Goal: Information Seeking & Learning: Find specific page/section

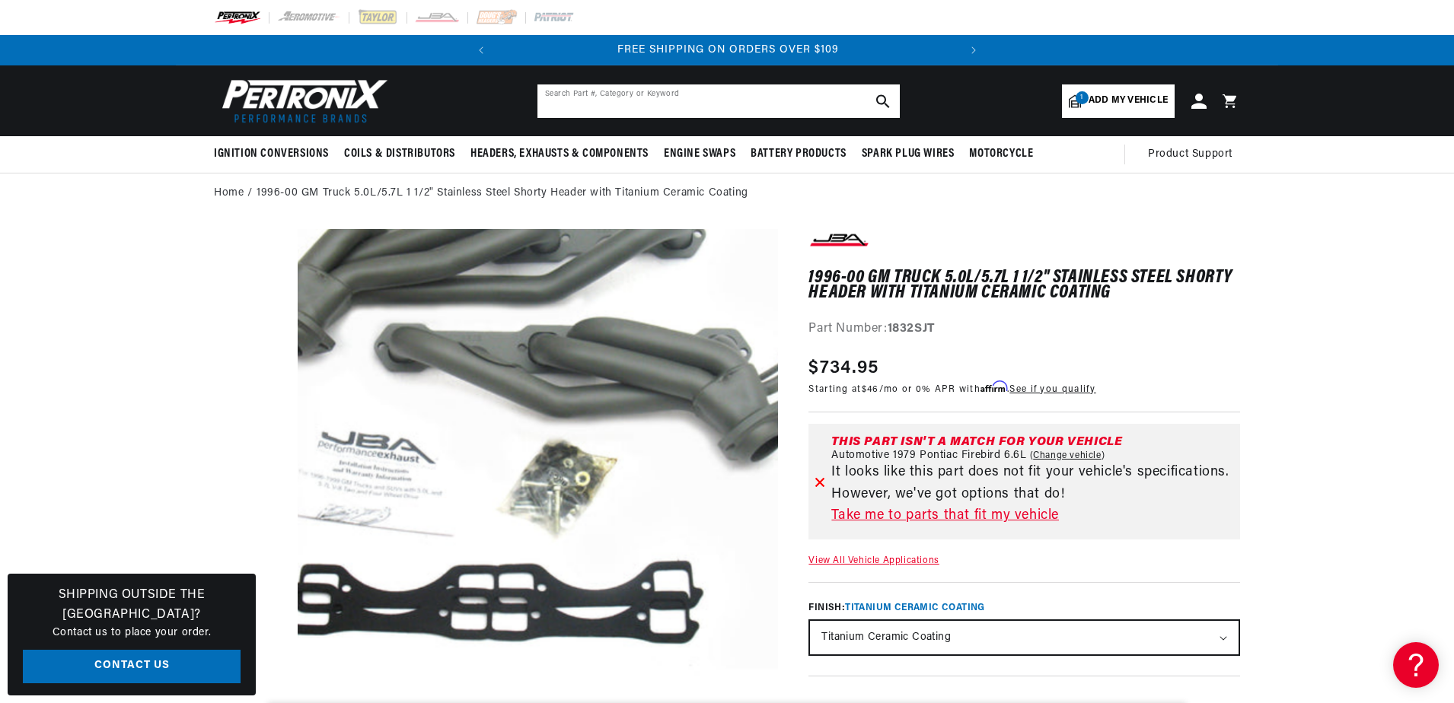
click at [562, 105] on input "text" at bounding box center [718, 100] width 362 height 33
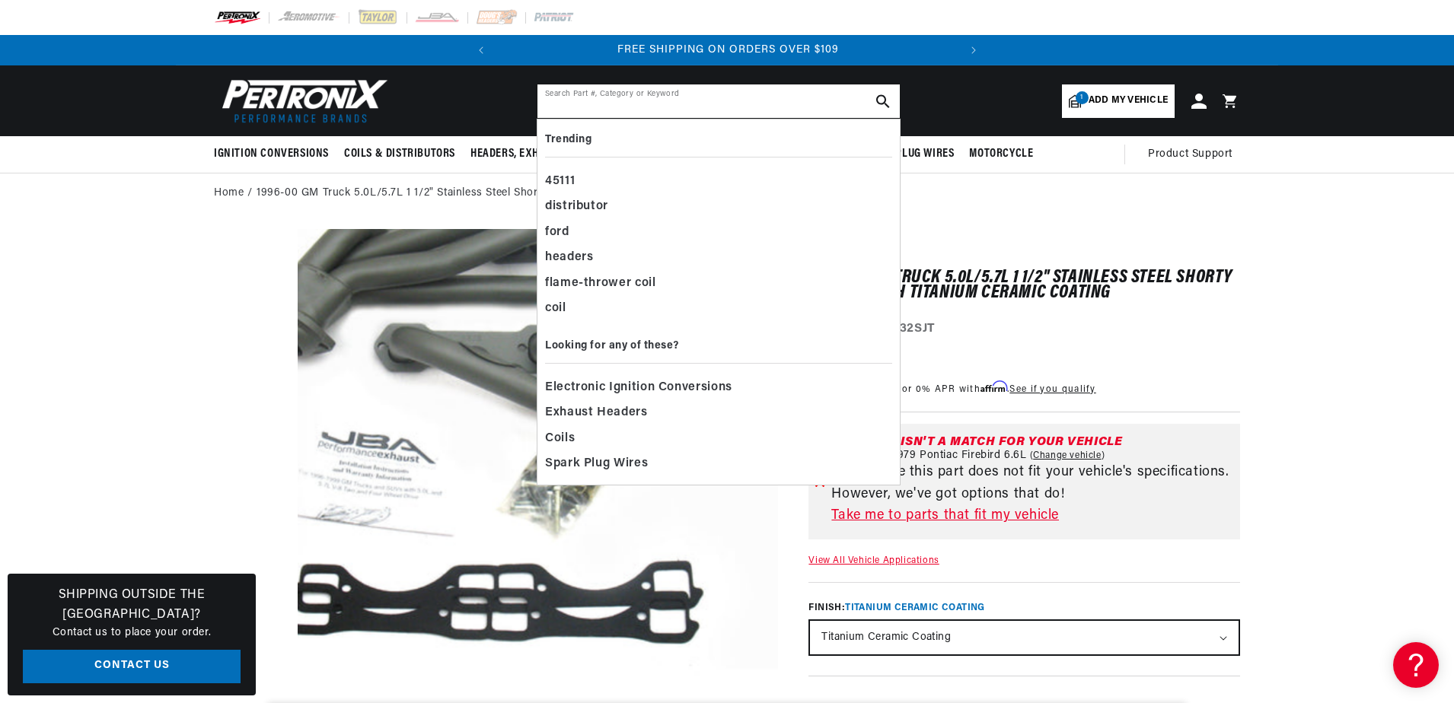
paste input "7lu143a"
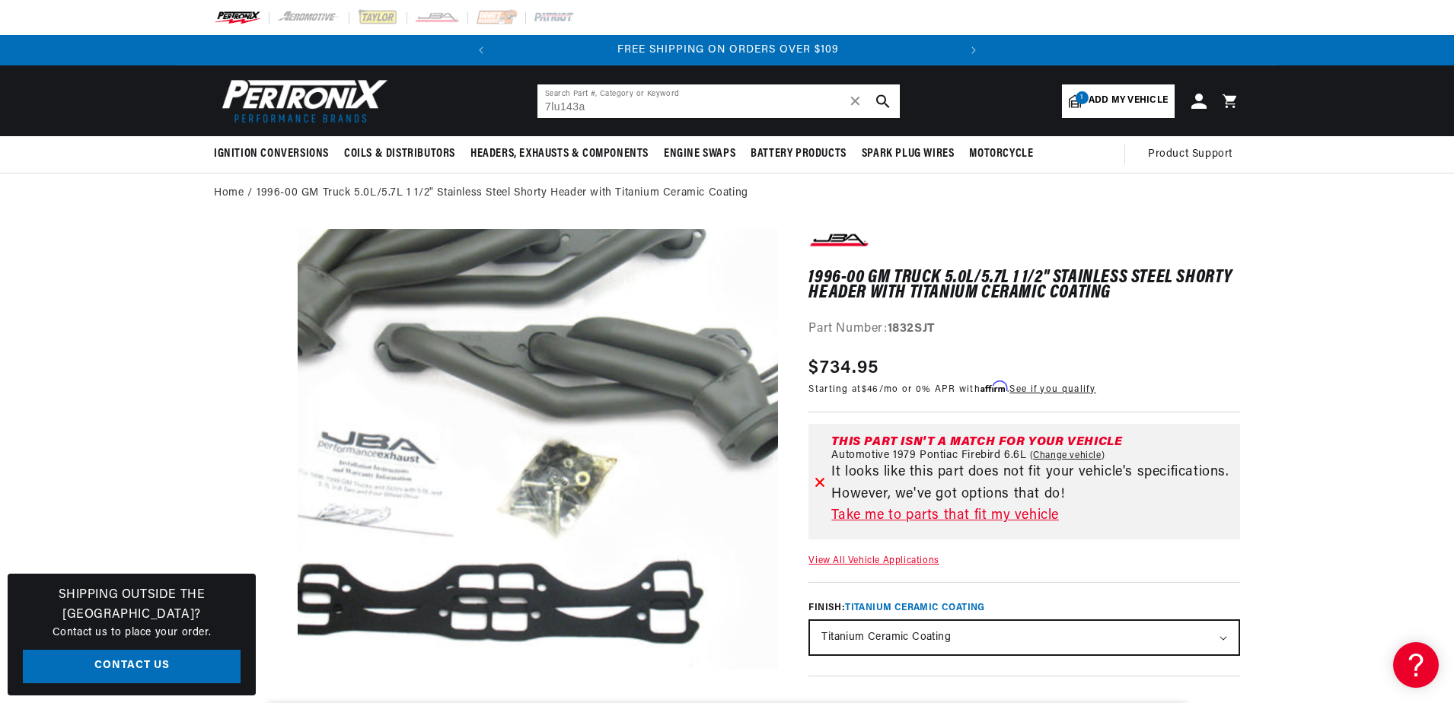
type input "7lu143a"
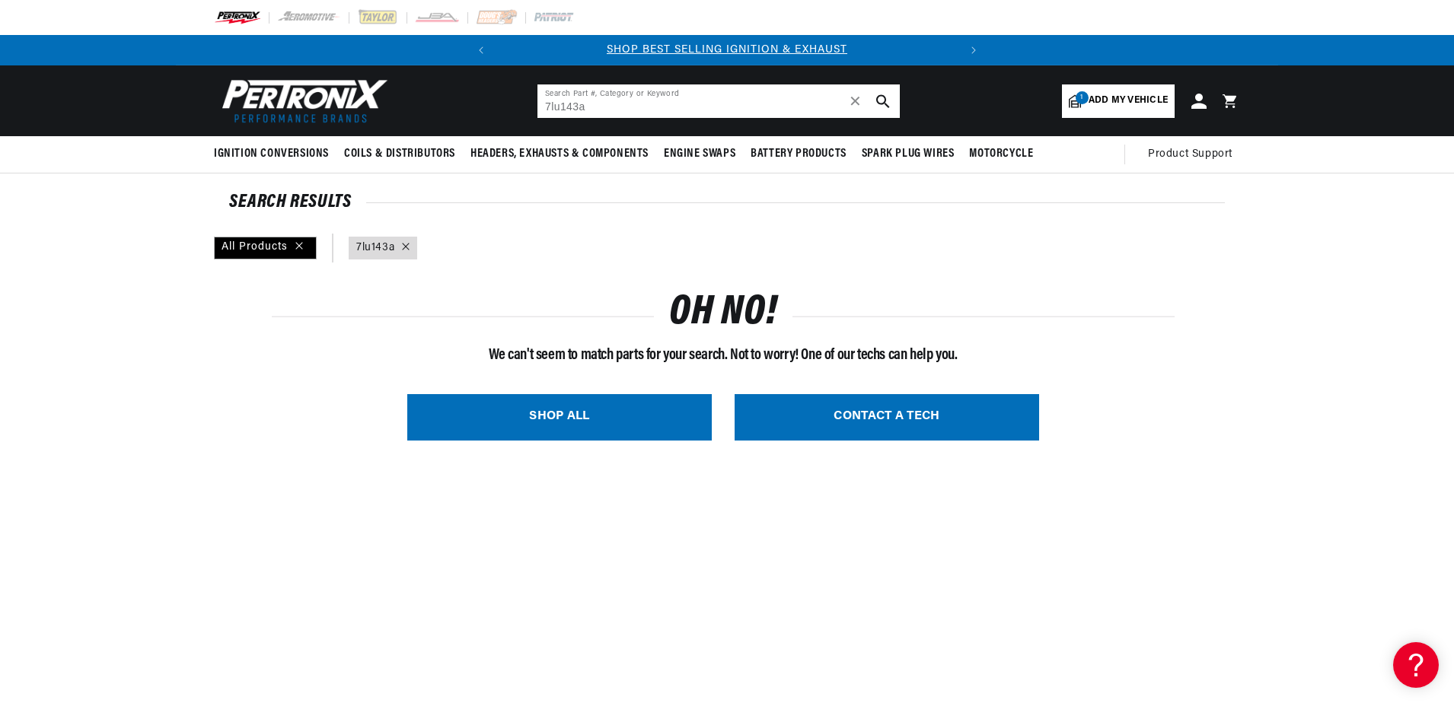
click at [601, 105] on input "7lu143a" at bounding box center [718, 100] width 362 height 33
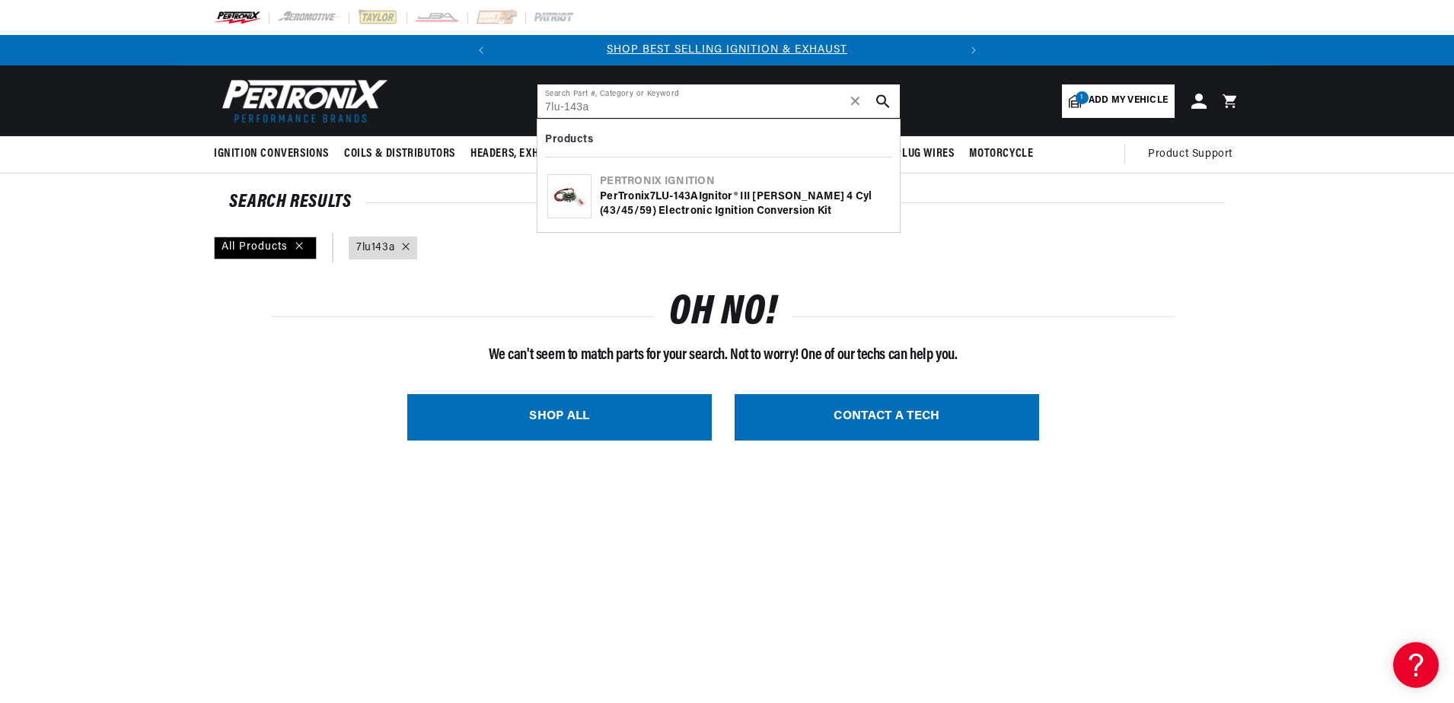
type input "7lu-143a"
click at [680, 193] on b "143A" at bounding box center [686, 196] width 25 height 11
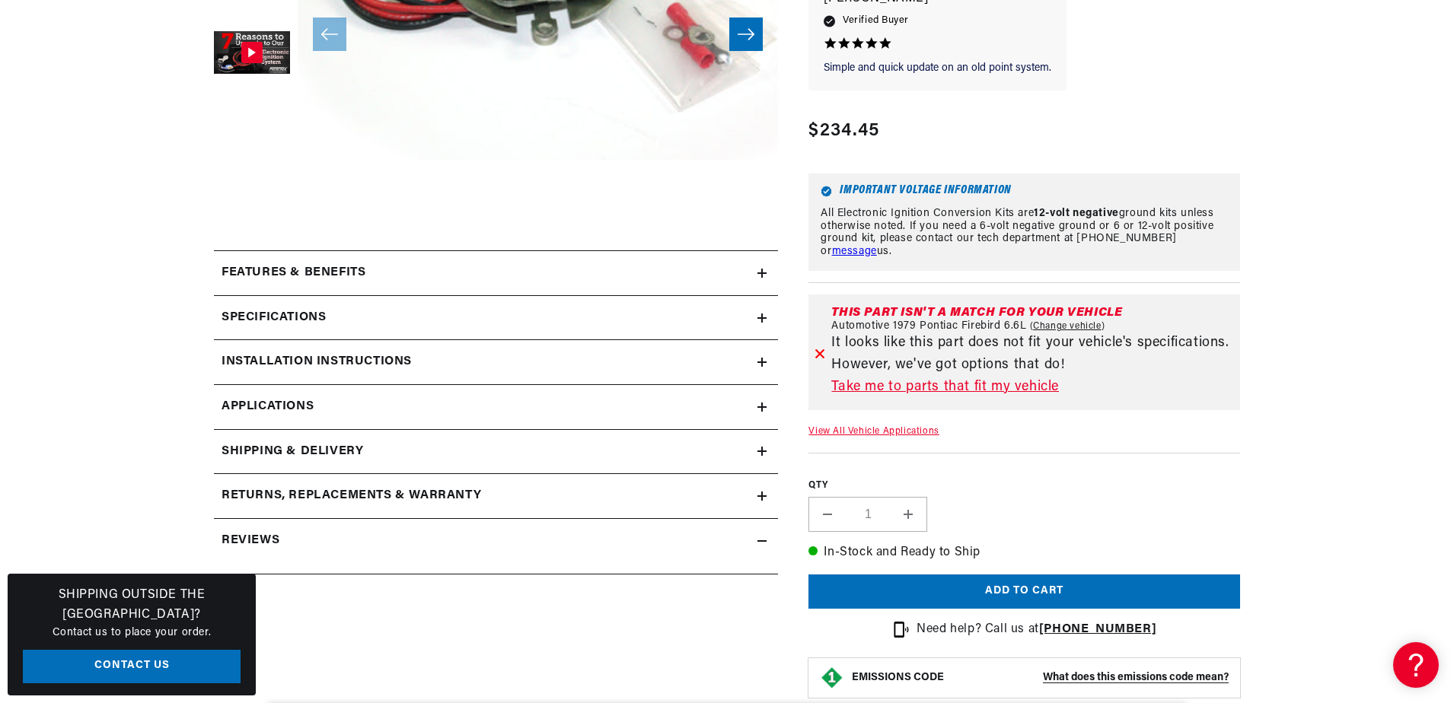
scroll to position [533, 0]
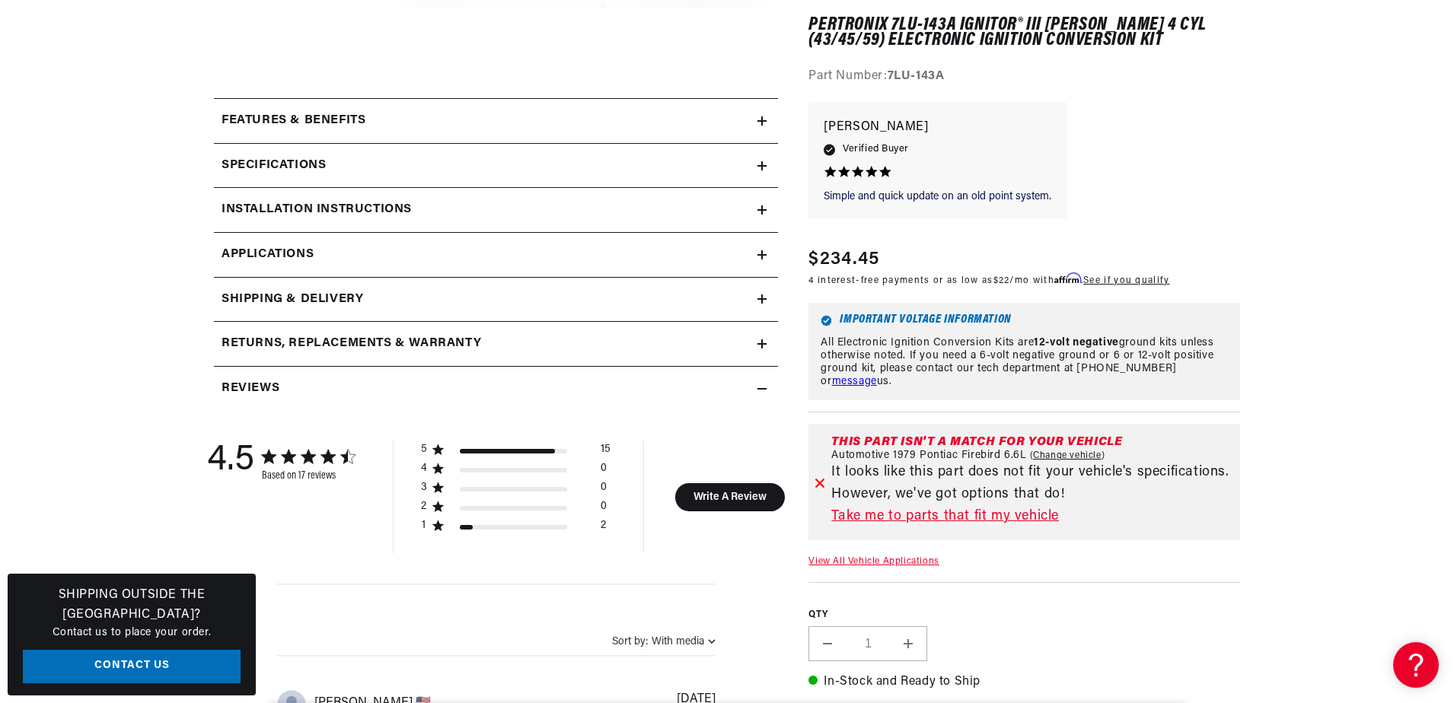
click at [334, 208] on h2 "Installation instructions" at bounding box center [316, 210] width 190 height 20
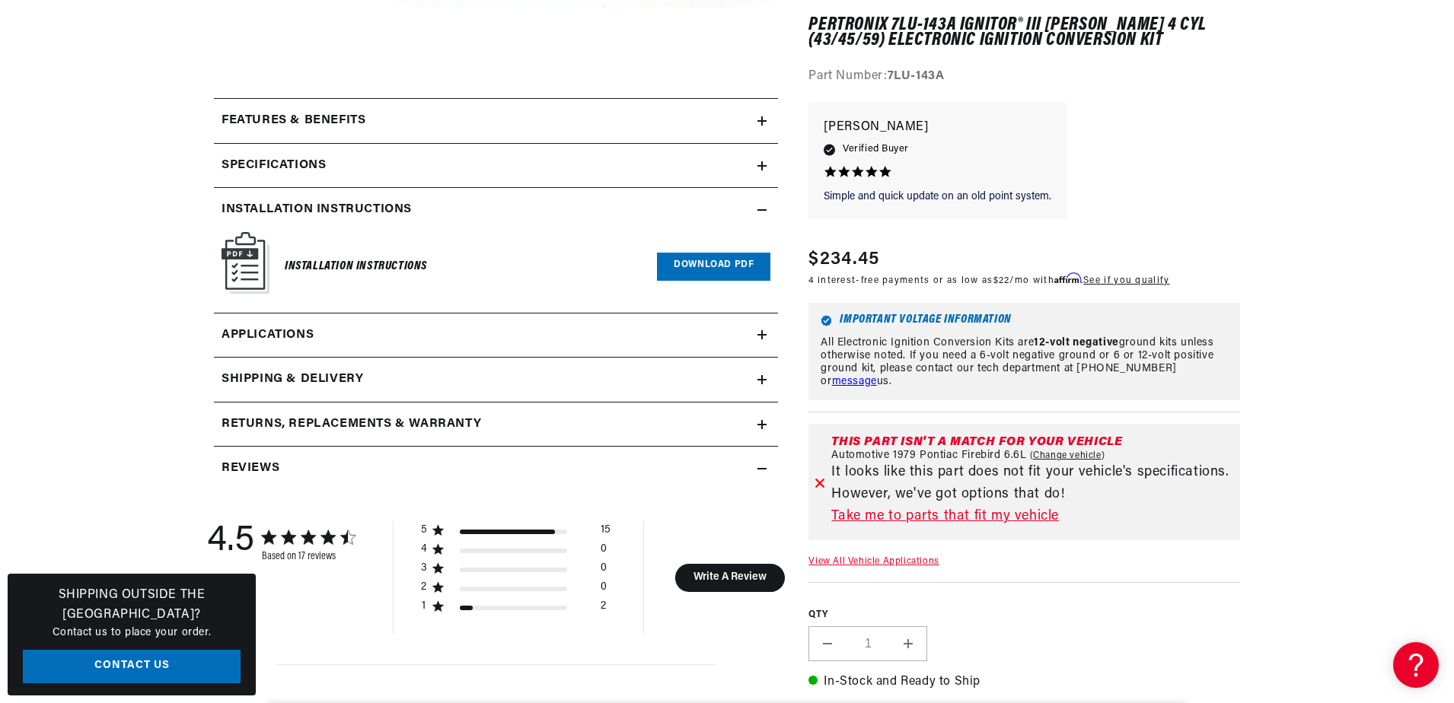
click at [726, 257] on link "Download PDF" at bounding box center [713, 267] width 113 height 28
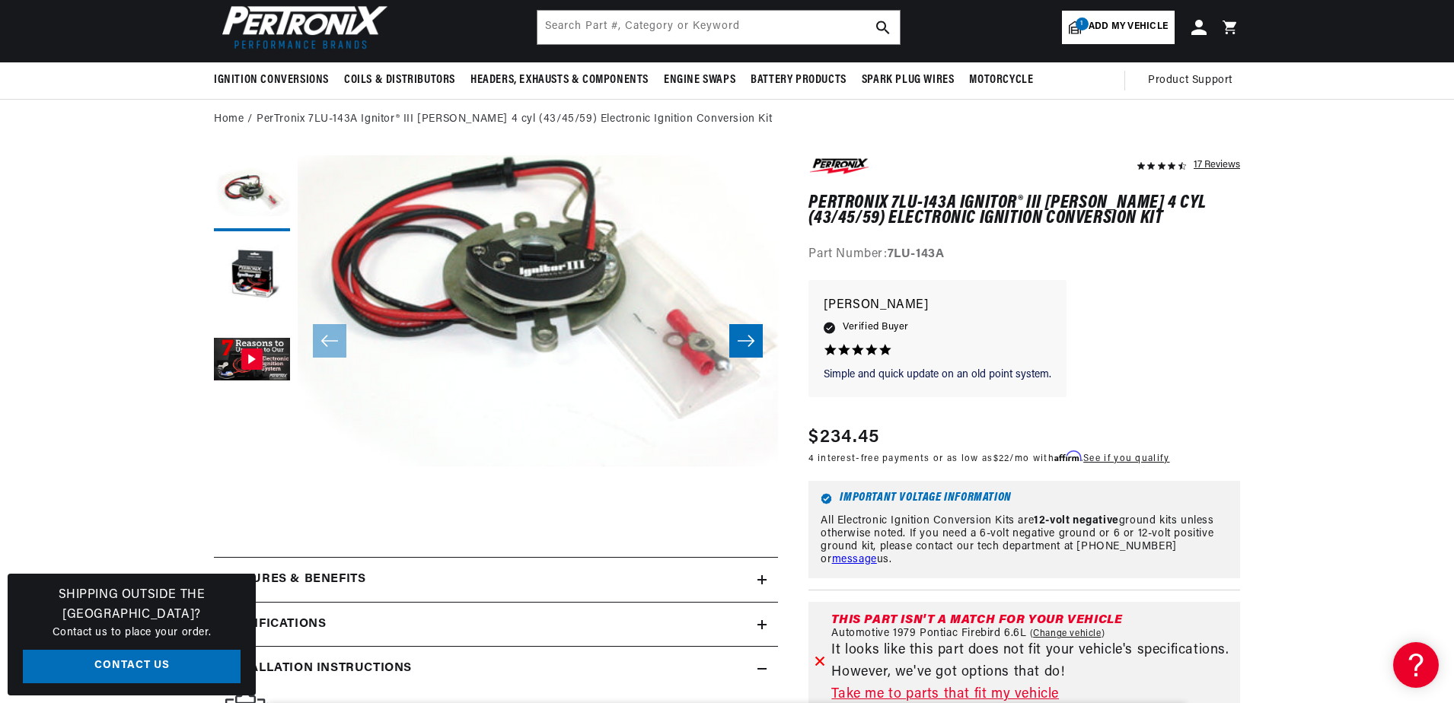
scroll to position [0, 0]
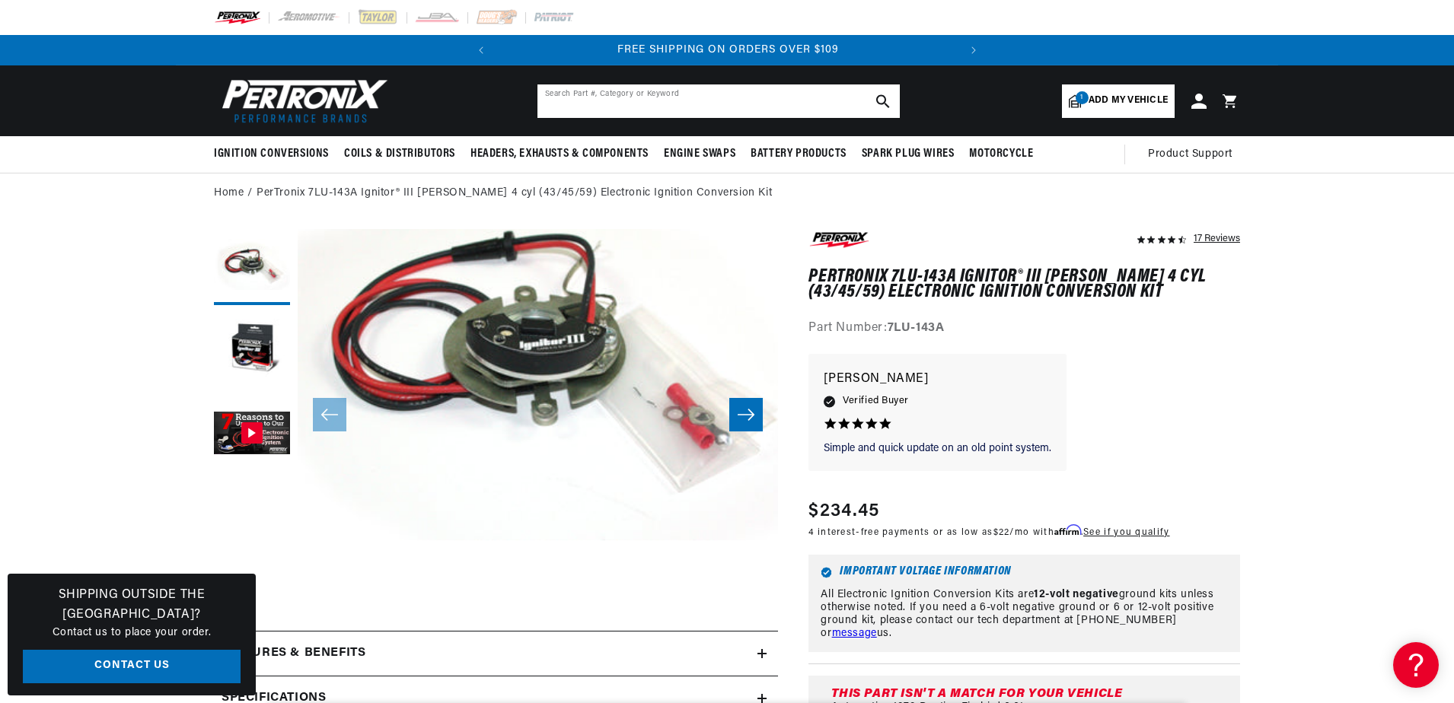
click at [566, 97] on input "text" at bounding box center [718, 100] width 362 height 33
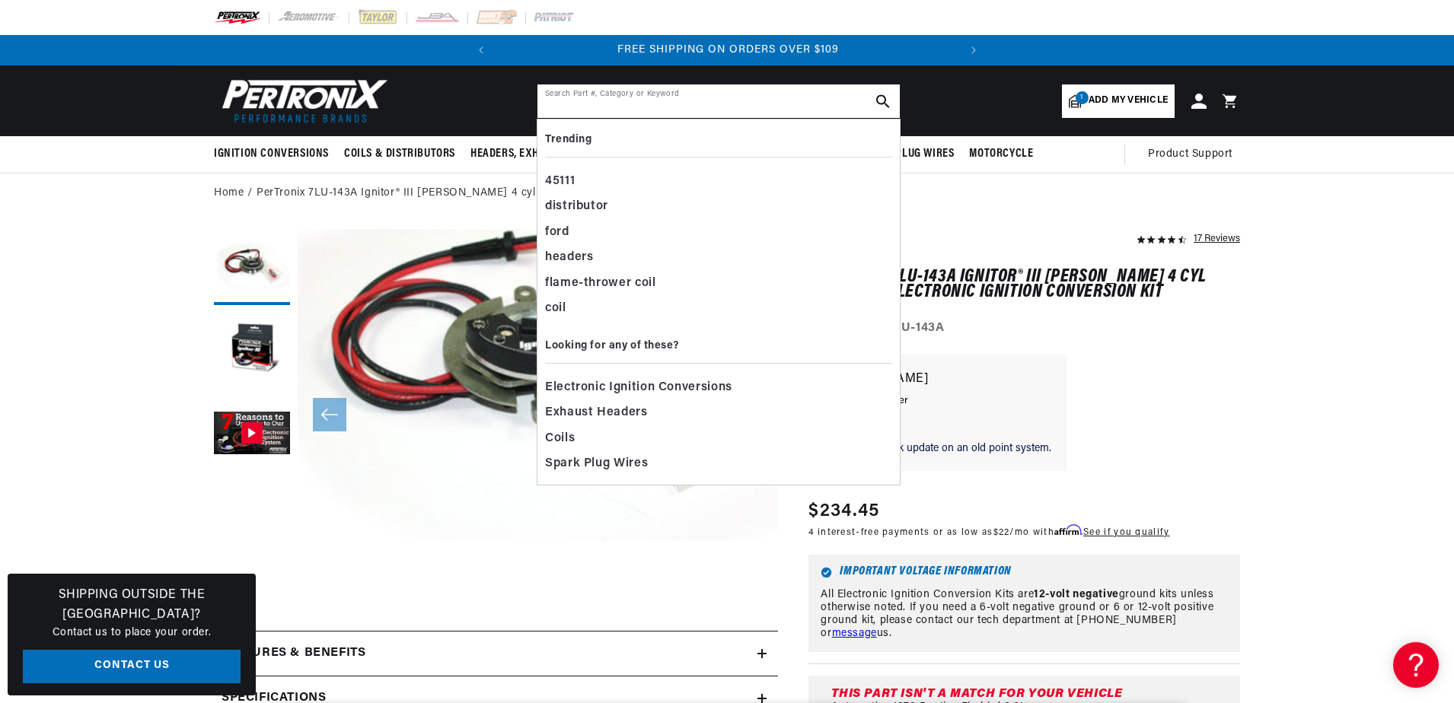
paste input "h8086b"
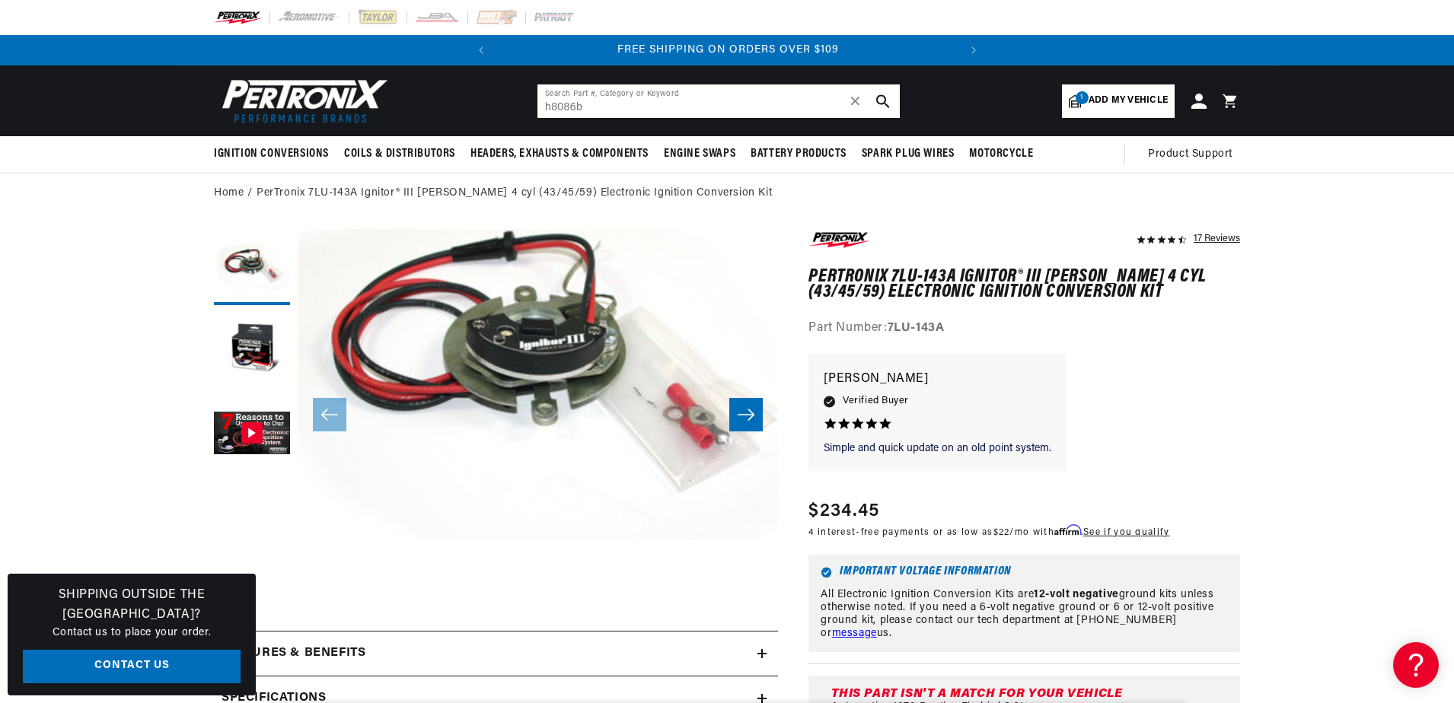
type input "h8086b"
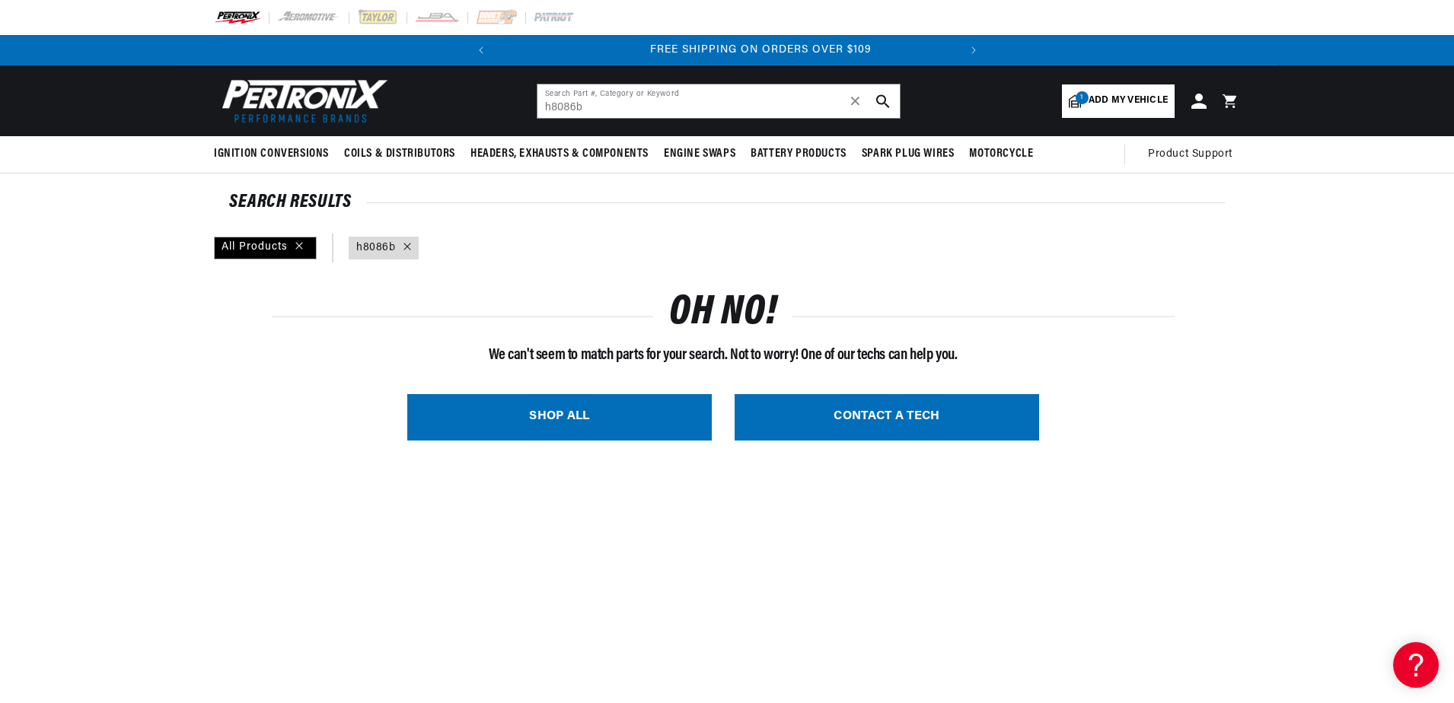
scroll to position [0, 461]
drag, startPoint x: 615, startPoint y: 95, endPoint x: 410, endPoint y: 119, distance: 206.1
click at [432, 113] on header "BETTER SEARCH RESULTS Add your vehicle's year, make, and model to find parts be…" at bounding box center [727, 100] width 1102 height 71
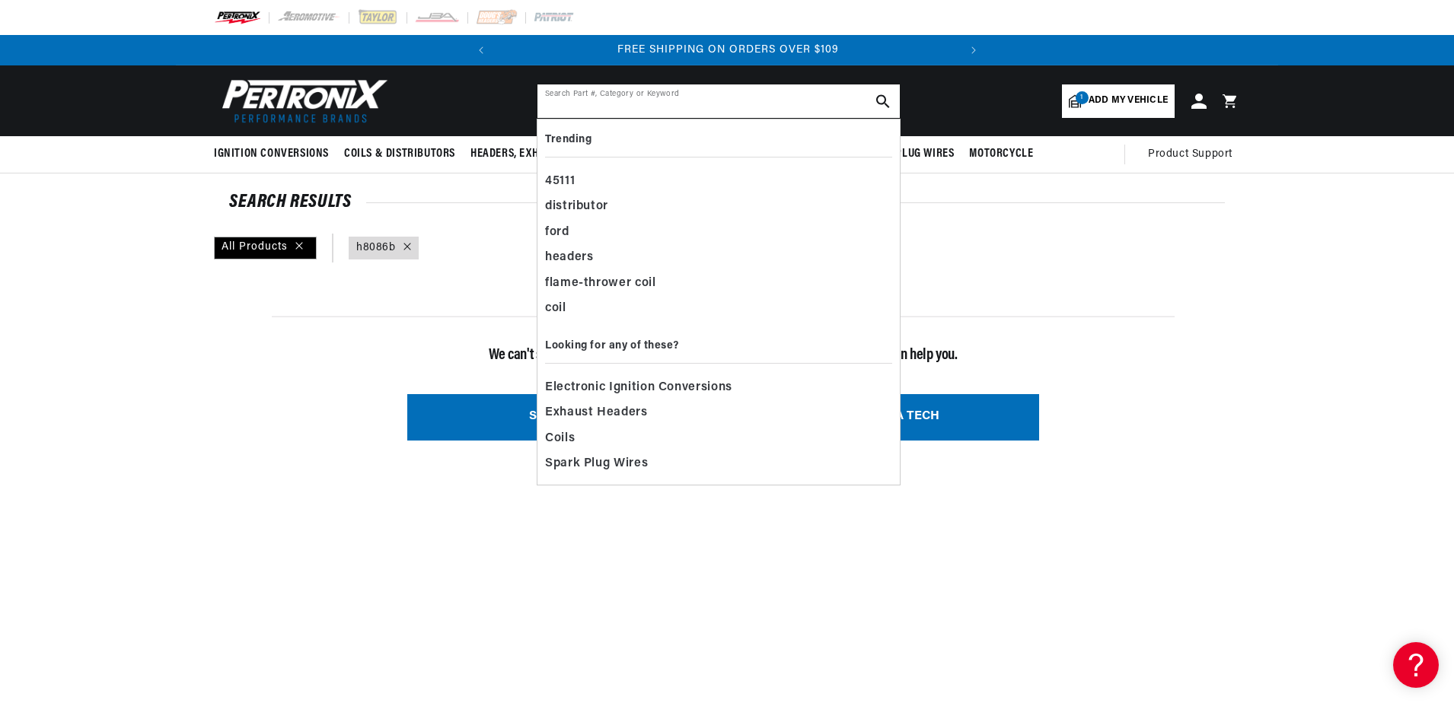
click at [555, 108] on input "text" at bounding box center [718, 100] width 362 height 33
paste input "h8086"
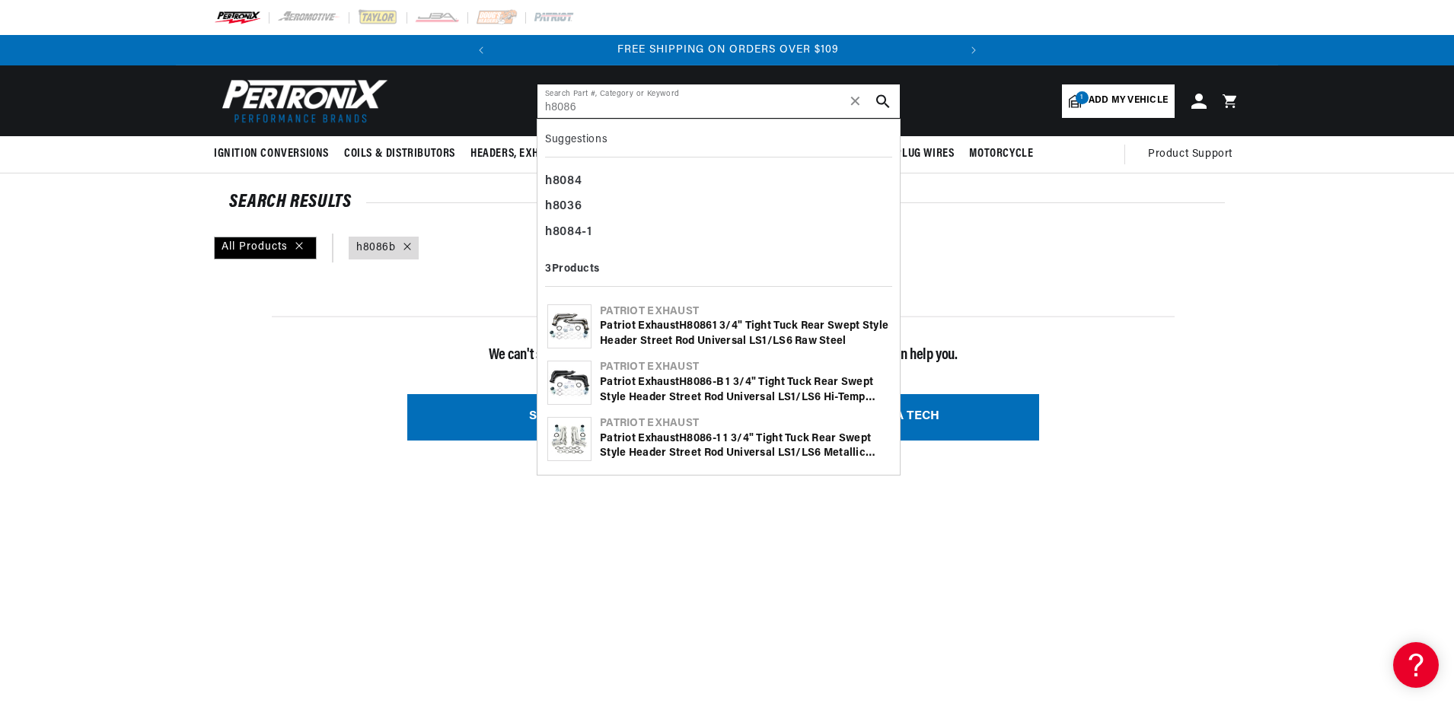
type input "h8086"
click at [559, 374] on img at bounding box center [569, 383] width 43 height 43
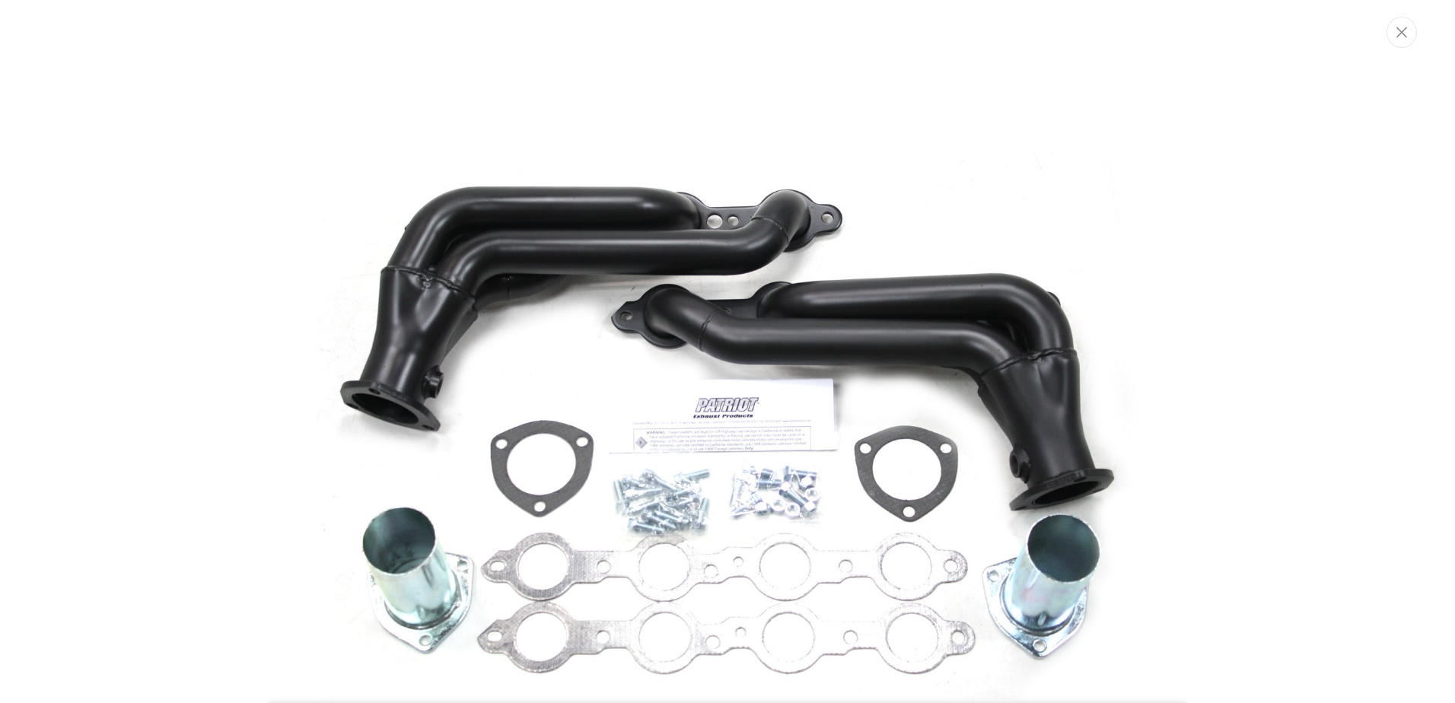
click at [824, 252] on img "Media gallery" at bounding box center [728, 426] width 822 height 822
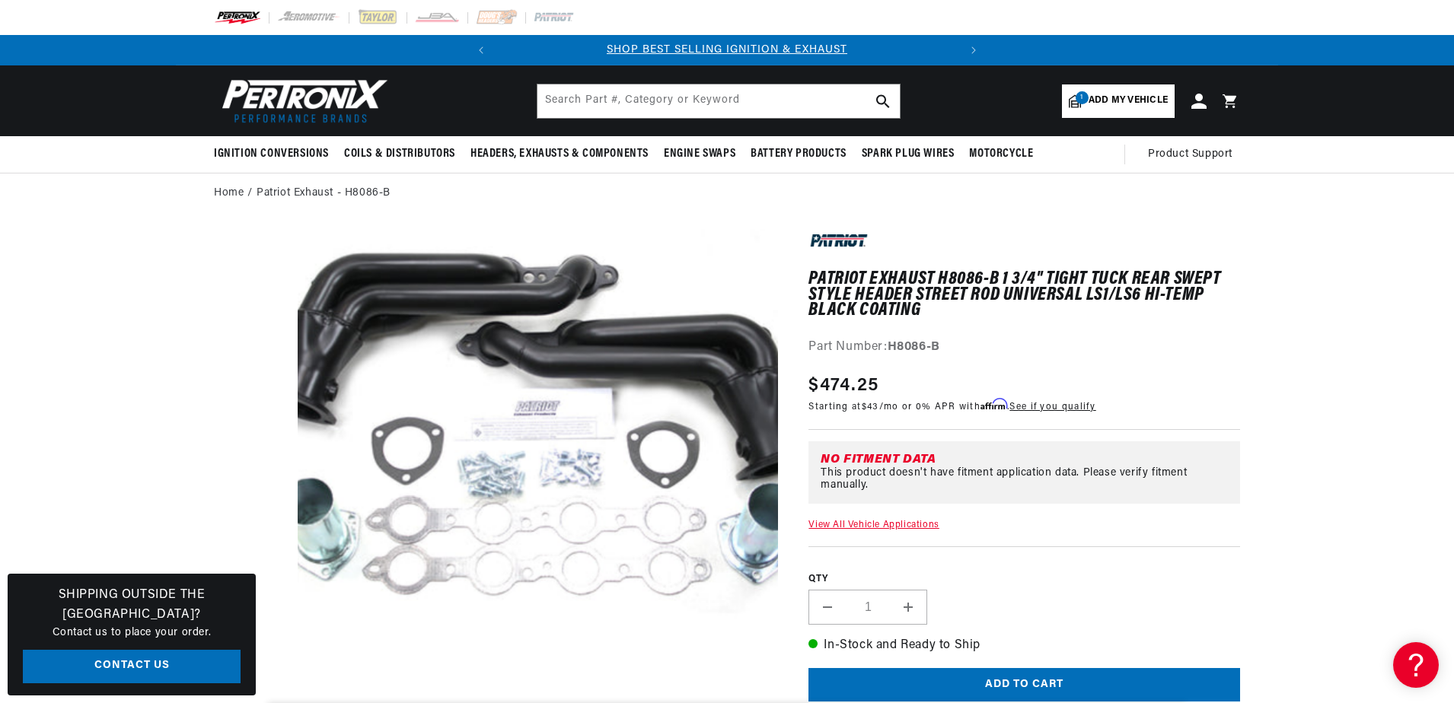
click at [250, 703] on button "Open media 1 in modal" at bounding box center [250, 709] width 0 height 0
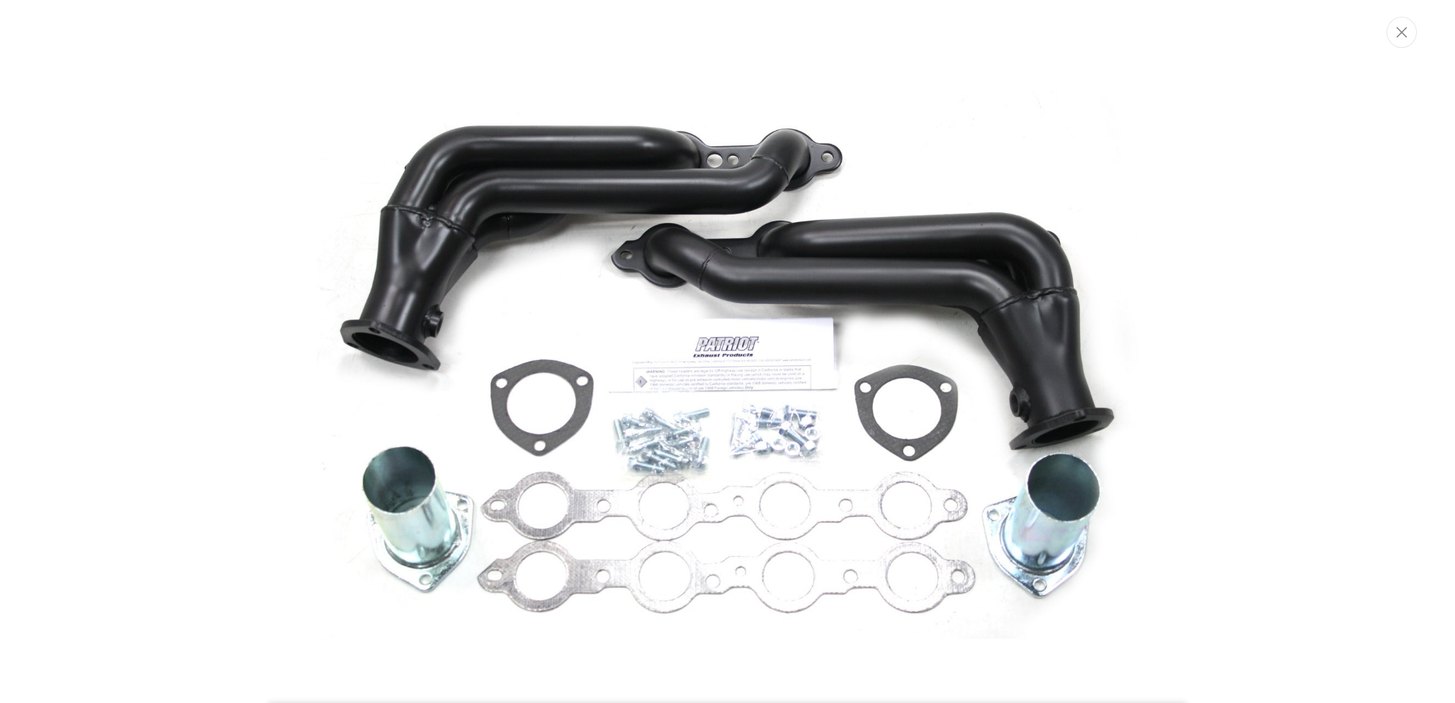
scroll to position [75, 0]
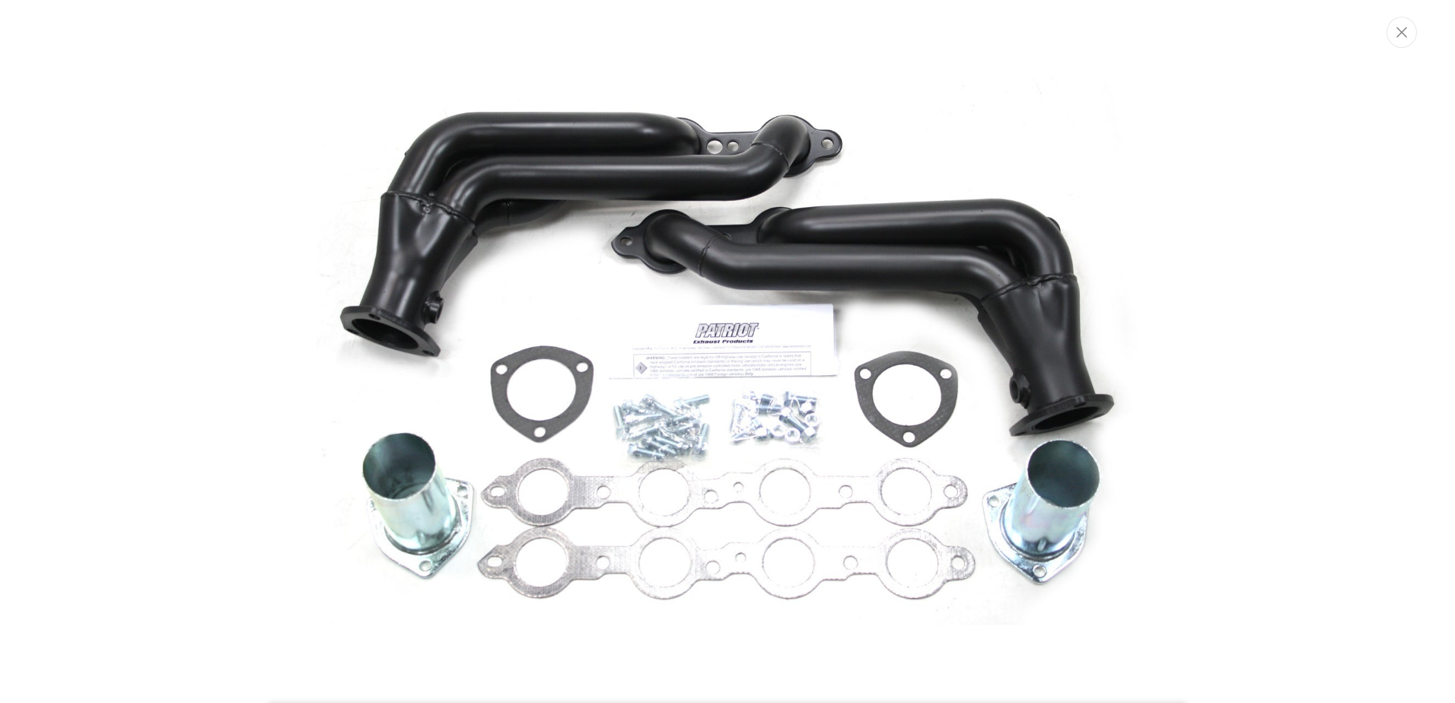
click at [212, 307] on div "Media gallery" at bounding box center [727, 351] width 1455 height 703
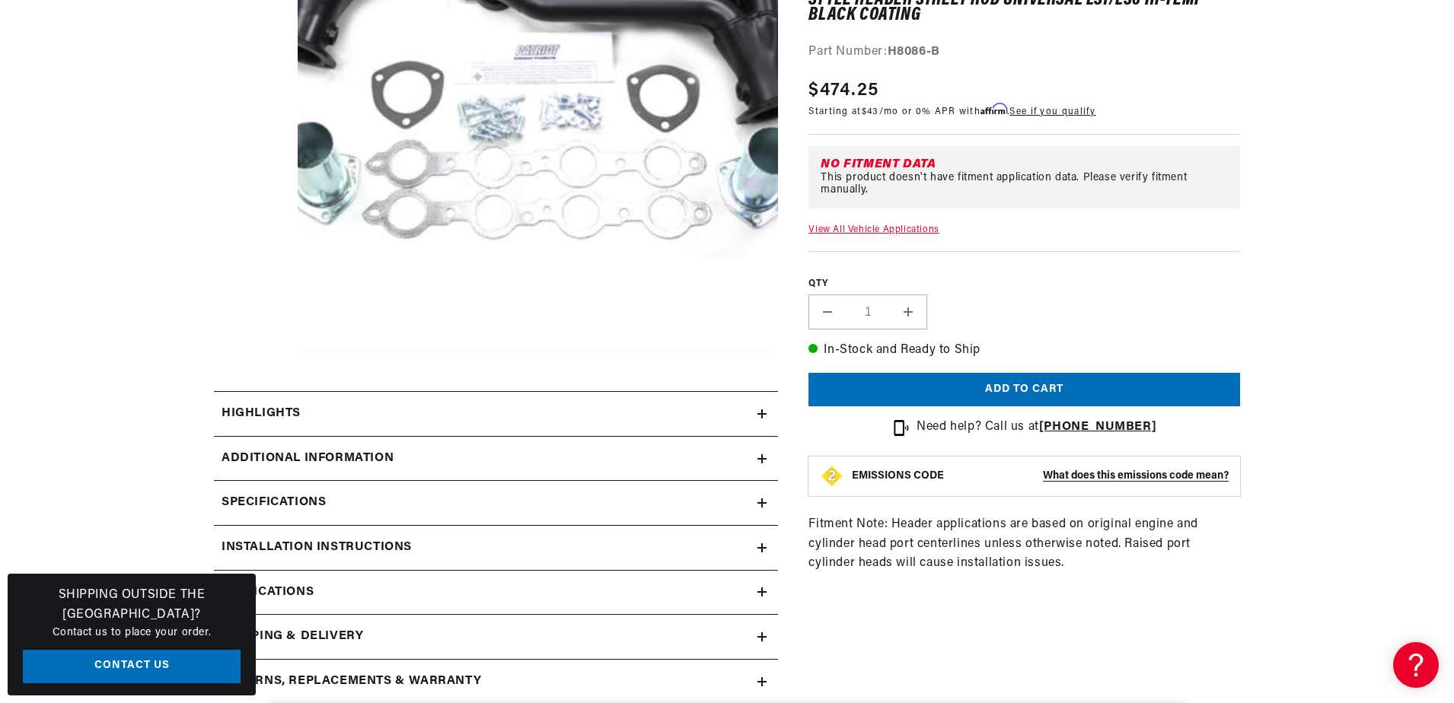
scroll to position [357, 0]
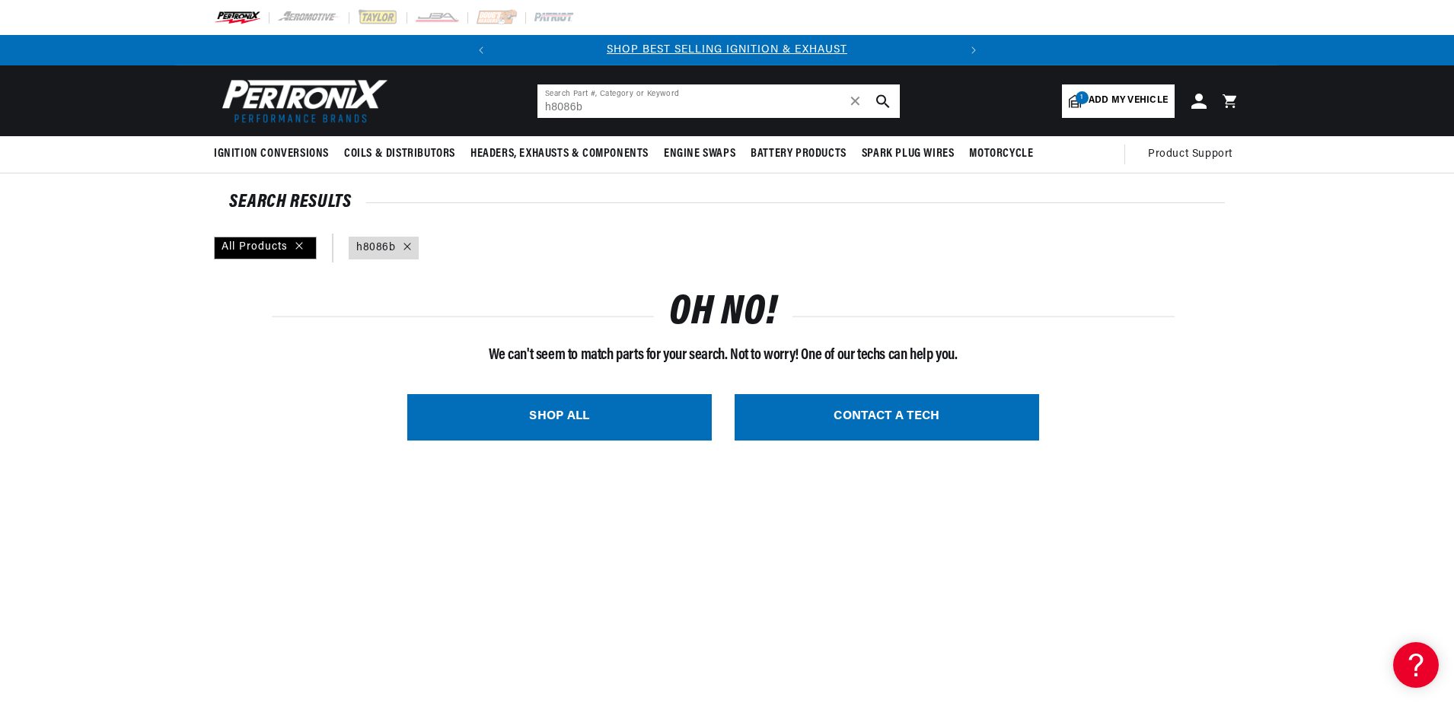
click at [596, 112] on input "h8086b" at bounding box center [718, 100] width 362 height 33
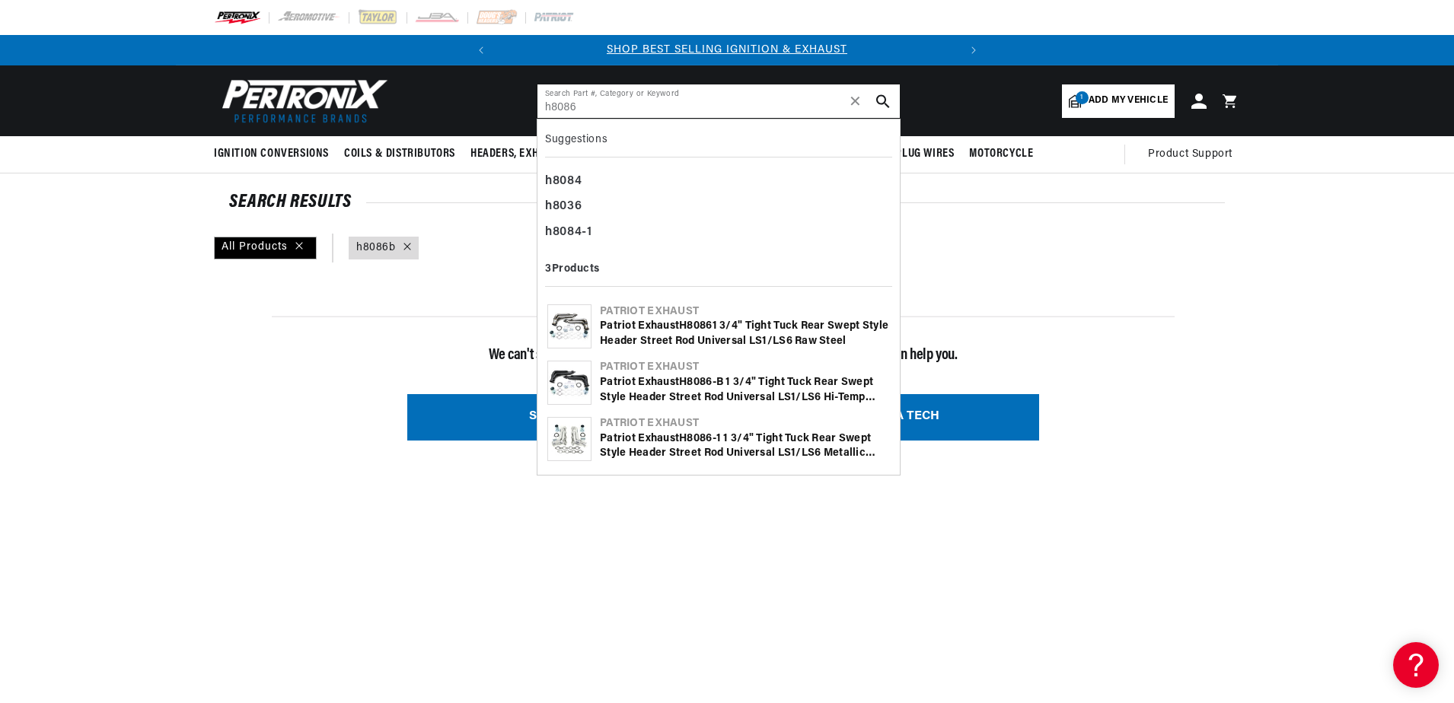
type input "h8086"
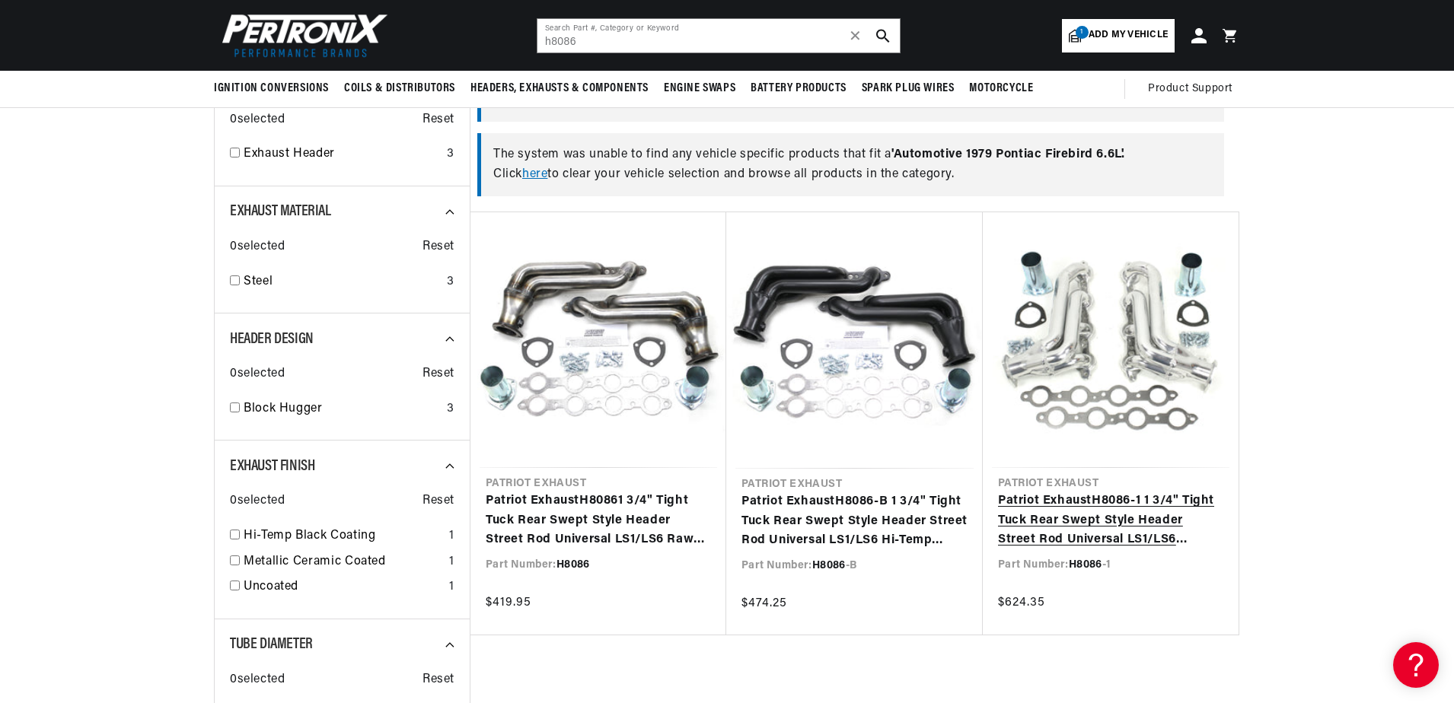
drag, startPoint x: 1130, startPoint y: 538, endPoint x: 1117, endPoint y: 540, distance: 12.4
drag, startPoint x: 1117, startPoint y: 540, endPoint x: 1334, endPoint y: 174, distance: 425.8
click at [1334, 174] on section "SEARCH RESULTS FOR Automotive 1979 Pontiac Firebird 6.6L All Products query : h…" at bounding box center [727, 670] width 1454 height 1451
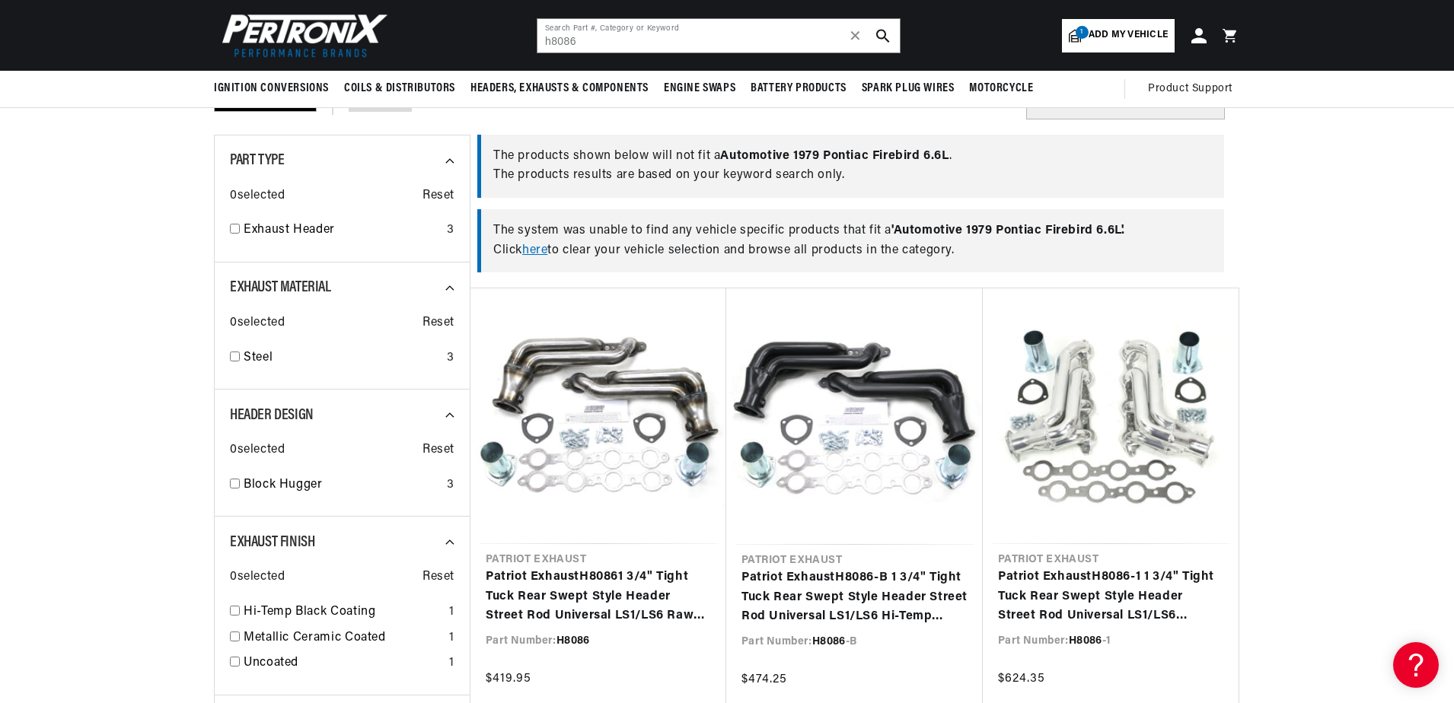
scroll to position [0, 461]
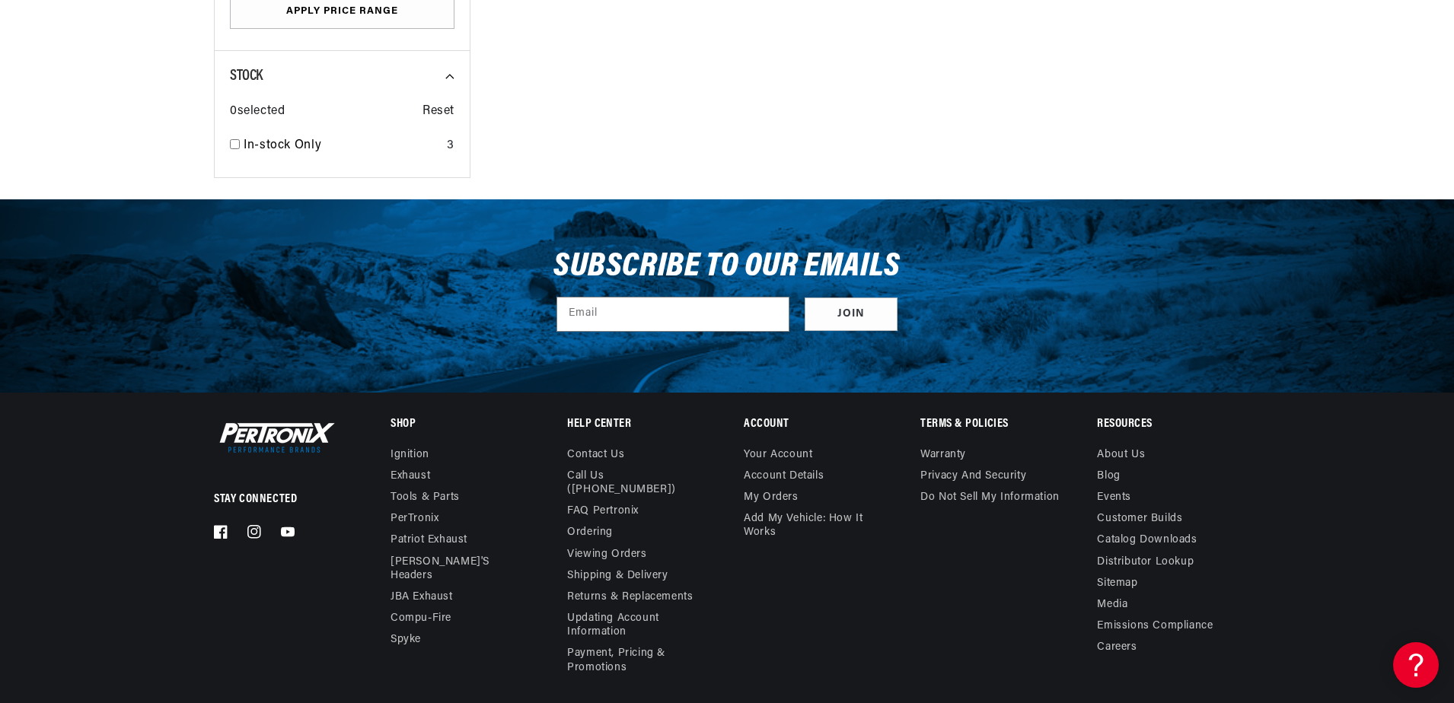
scroll to position [1534, 0]
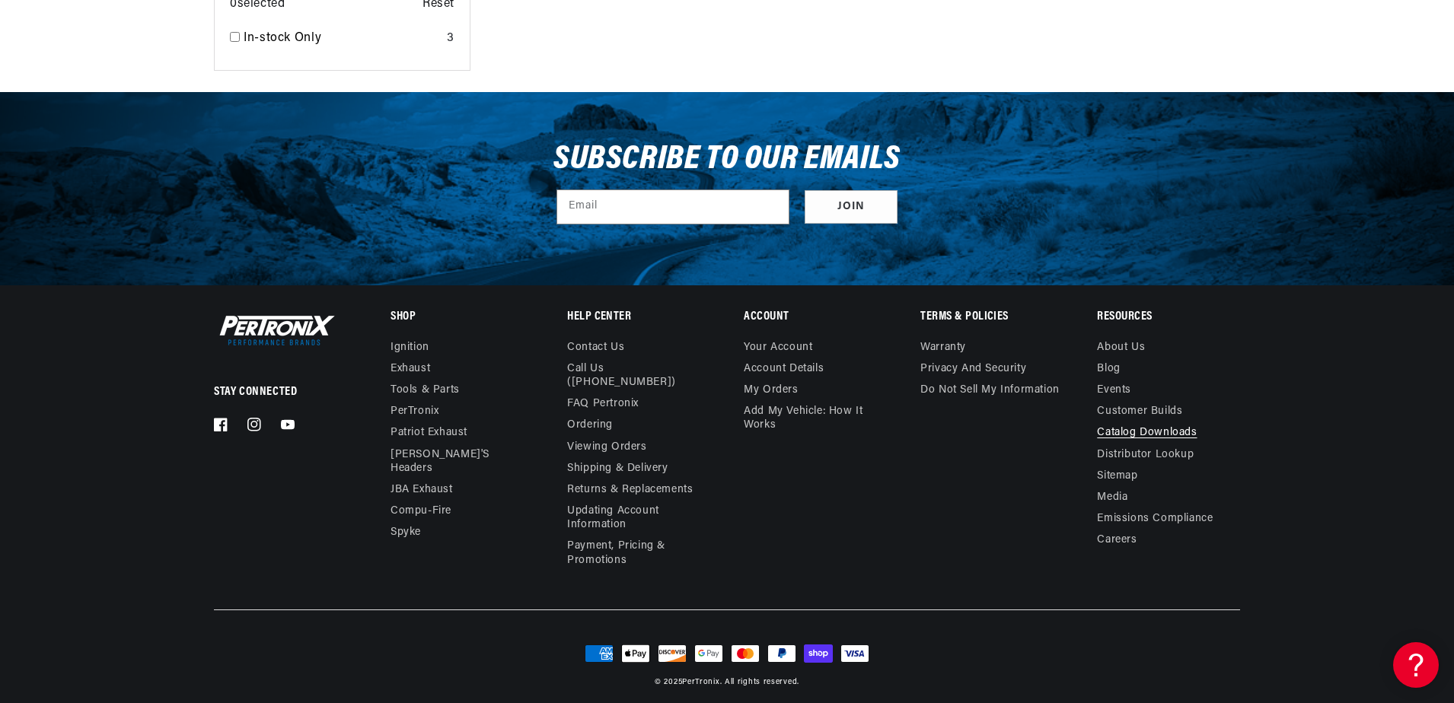
click at [1125, 427] on link "Catalog Downloads" at bounding box center [1147, 432] width 100 height 21
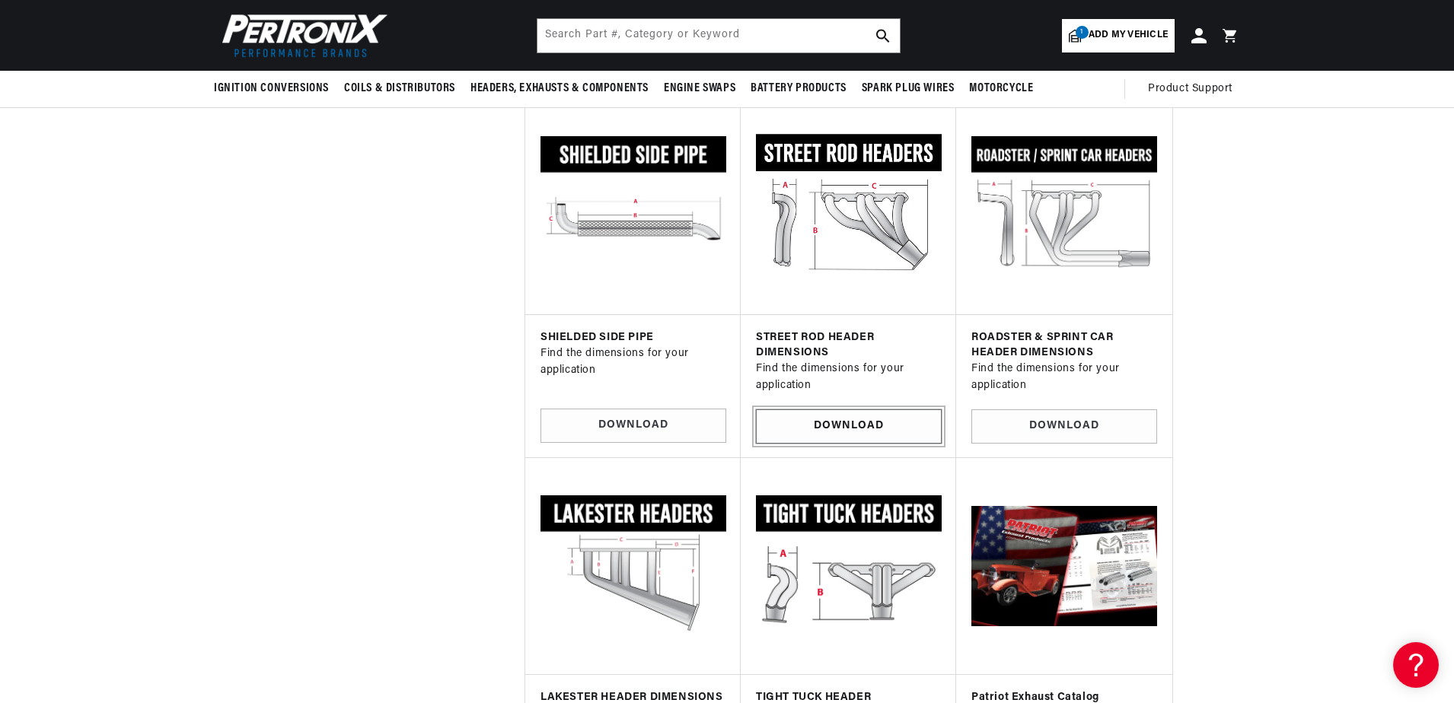
click at [863, 409] on link "Download" at bounding box center [849, 426] width 186 height 34
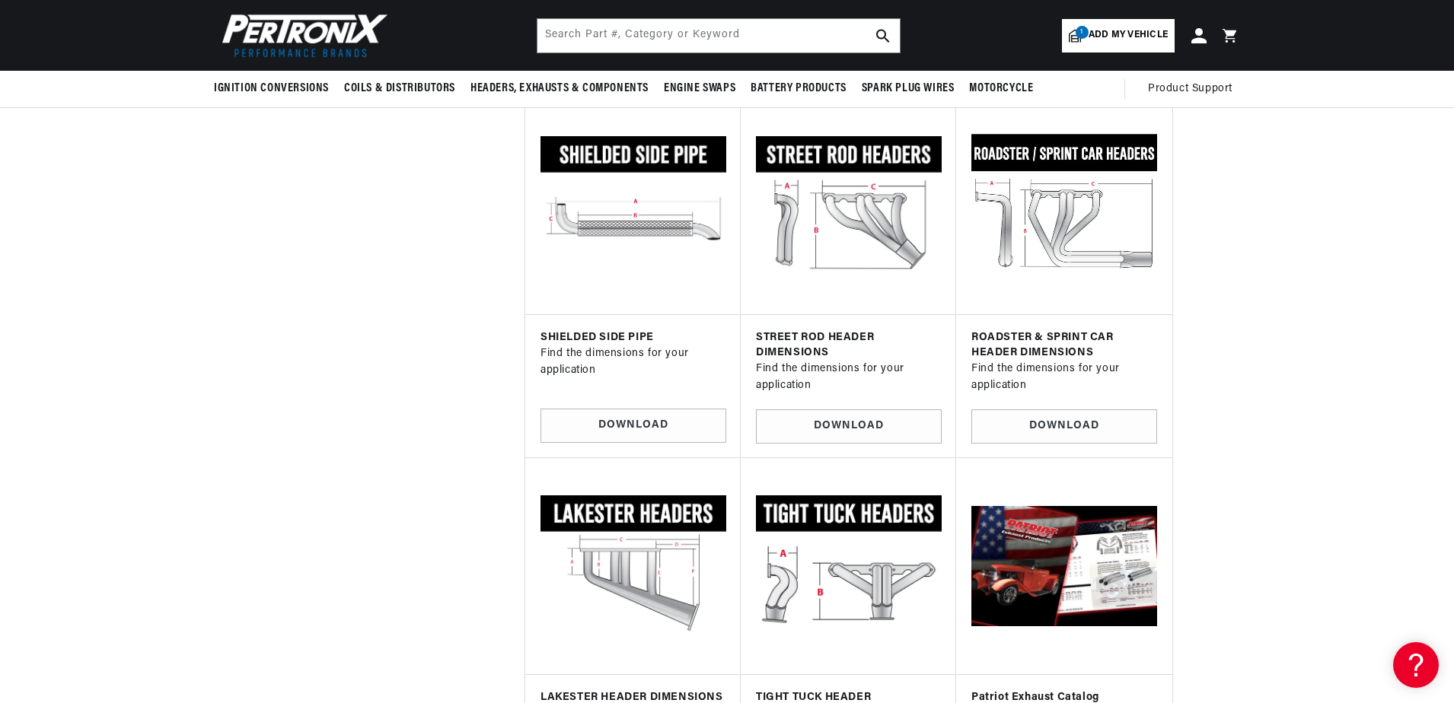
click at [1055, 242] on img at bounding box center [1063, 206] width 191 height 191
click at [1051, 420] on link "Download" at bounding box center [1064, 426] width 186 height 34
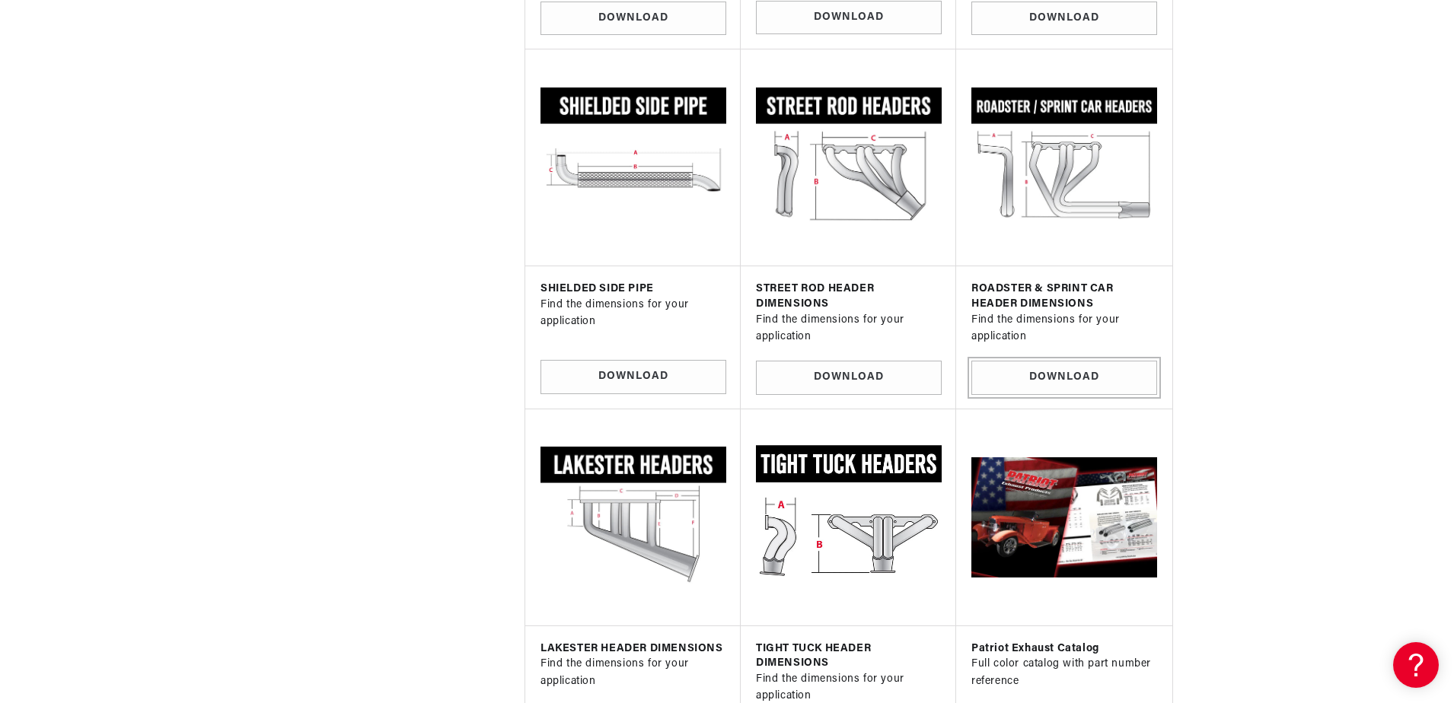
scroll to position [3121, 0]
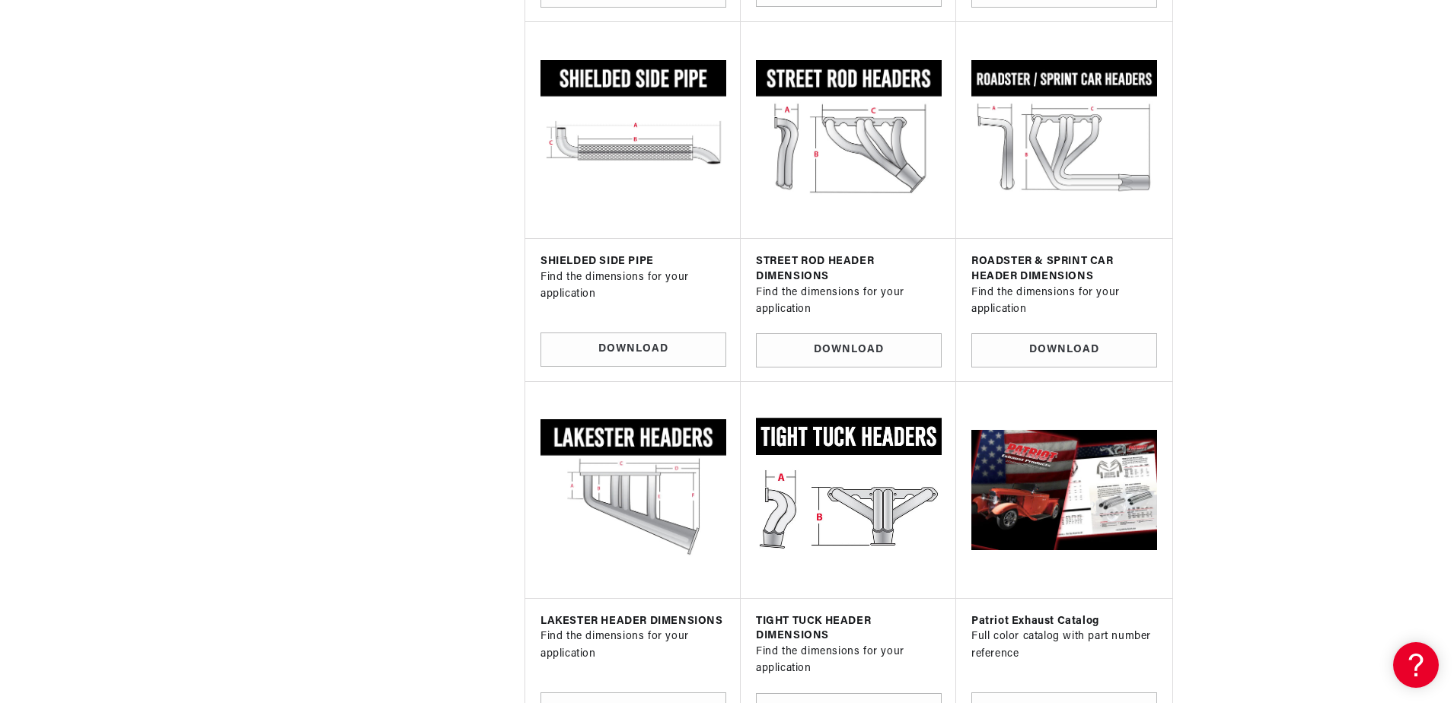
click at [840, 521] on img at bounding box center [848, 489] width 191 height 191
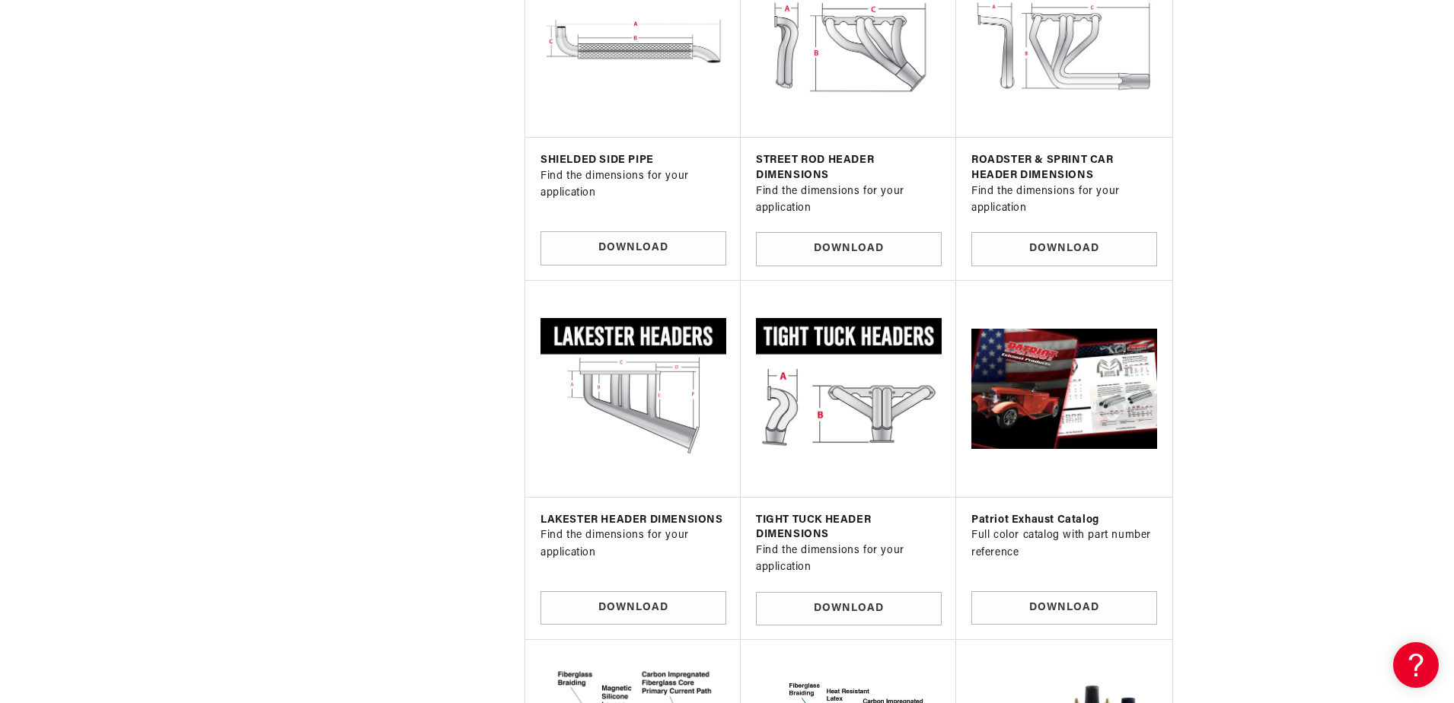
scroll to position [3349, 0]
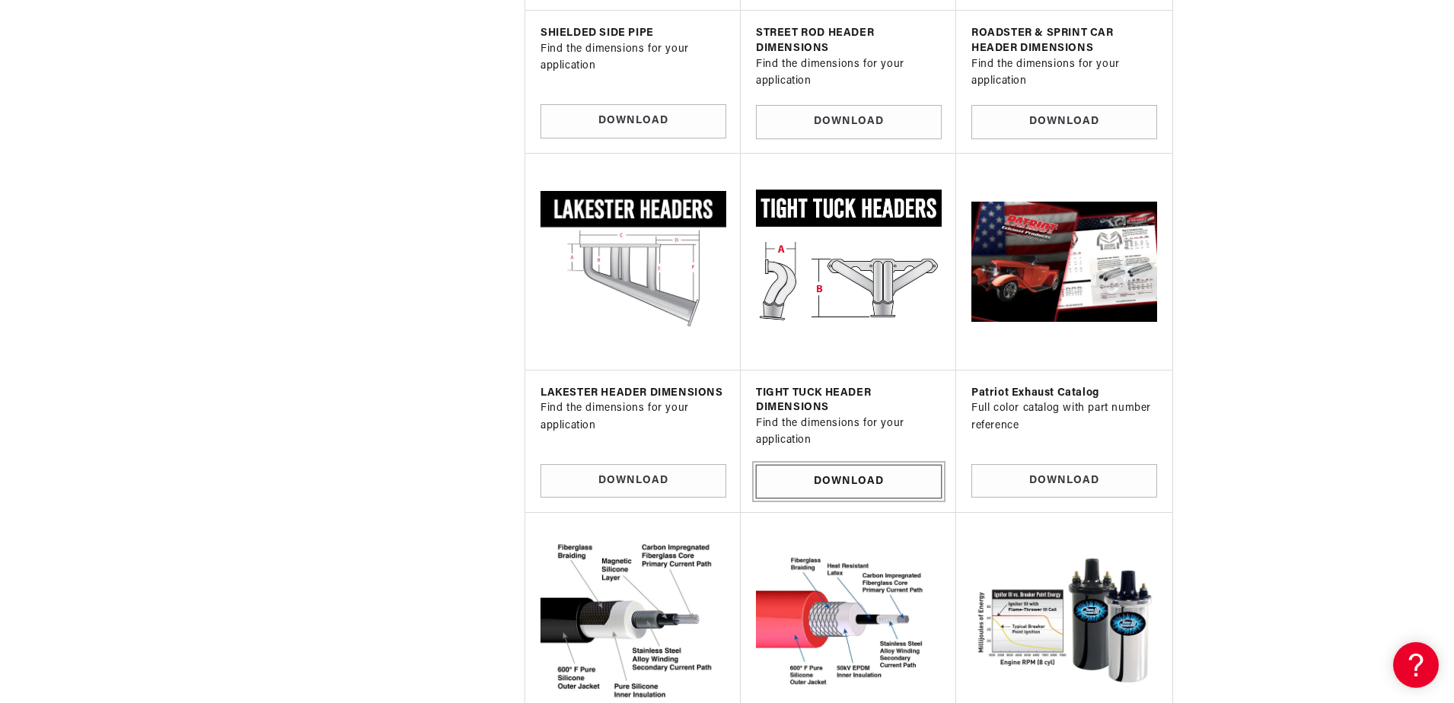
click at [796, 467] on link "Download" at bounding box center [849, 482] width 186 height 34
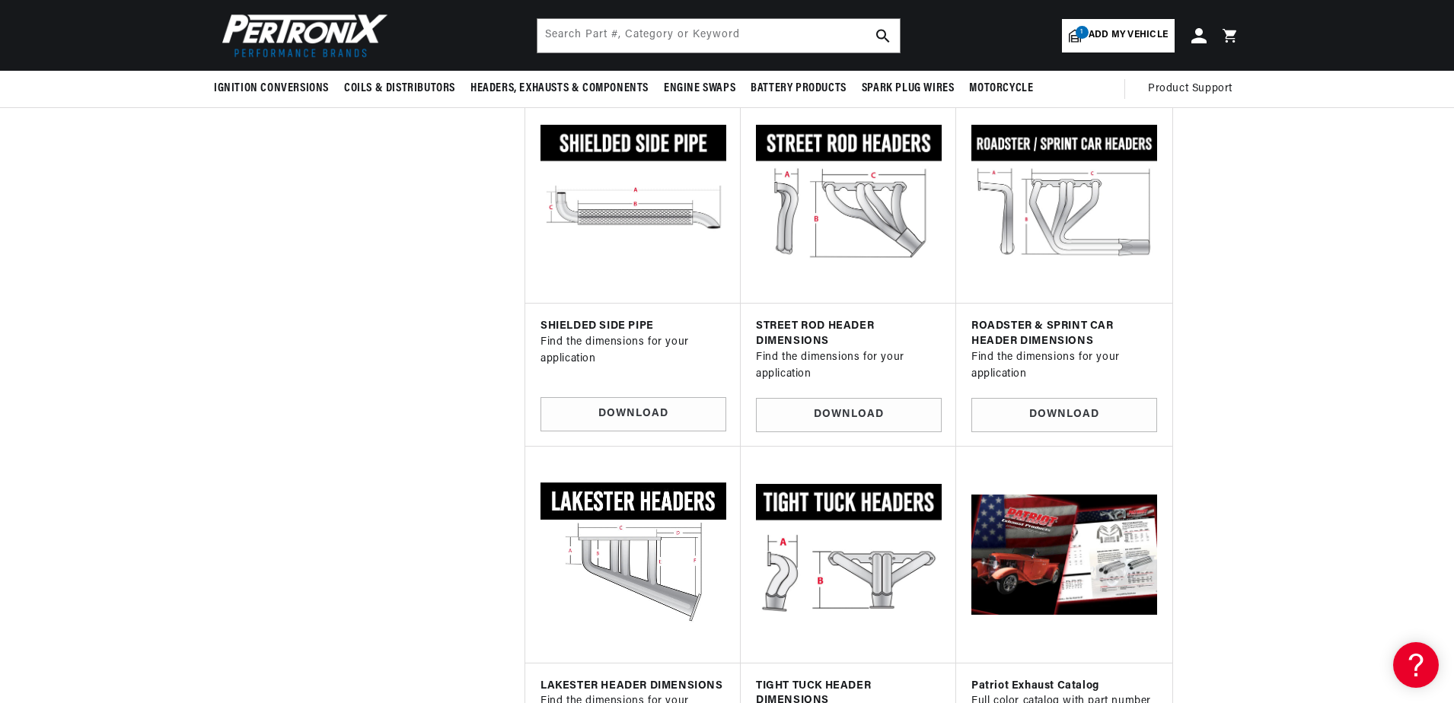
scroll to position [3045, 0]
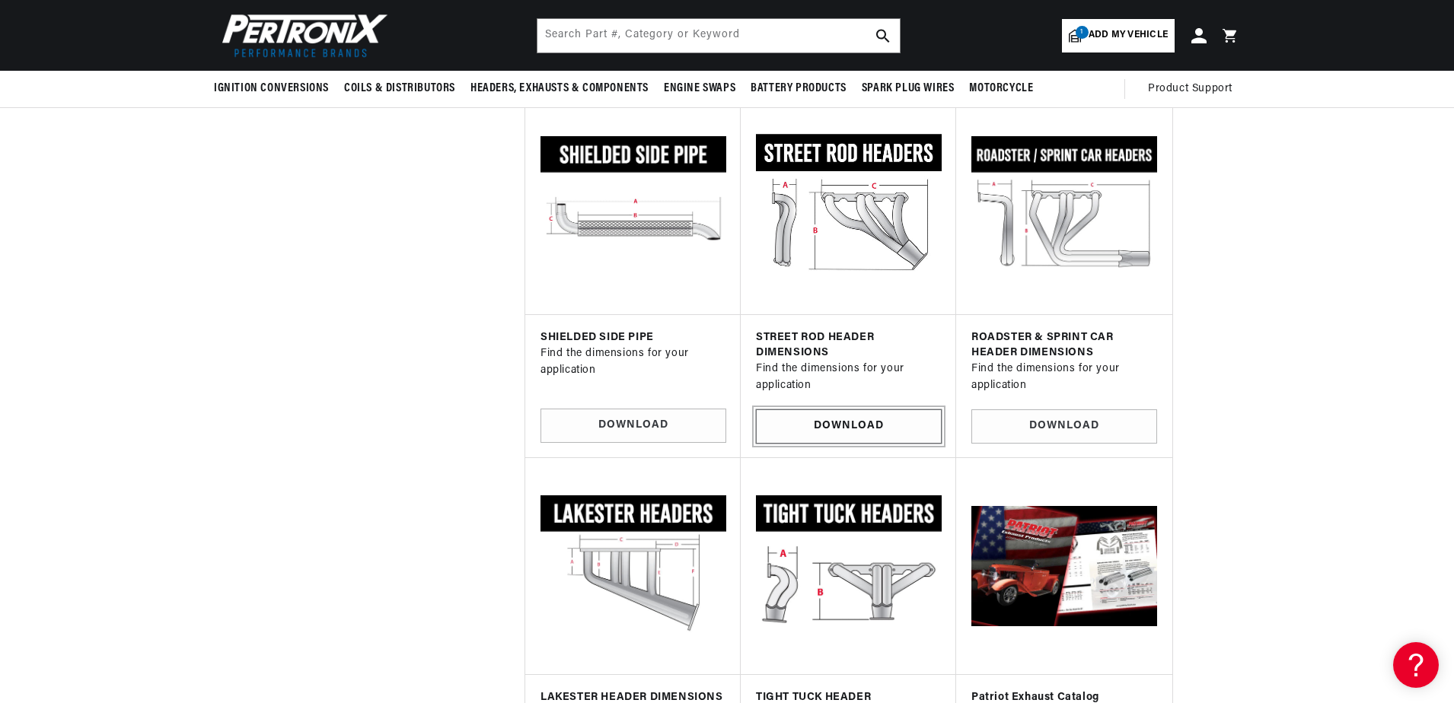
click at [846, 413] on link "Download" at bounding box center [849, 426] width 186 height 34
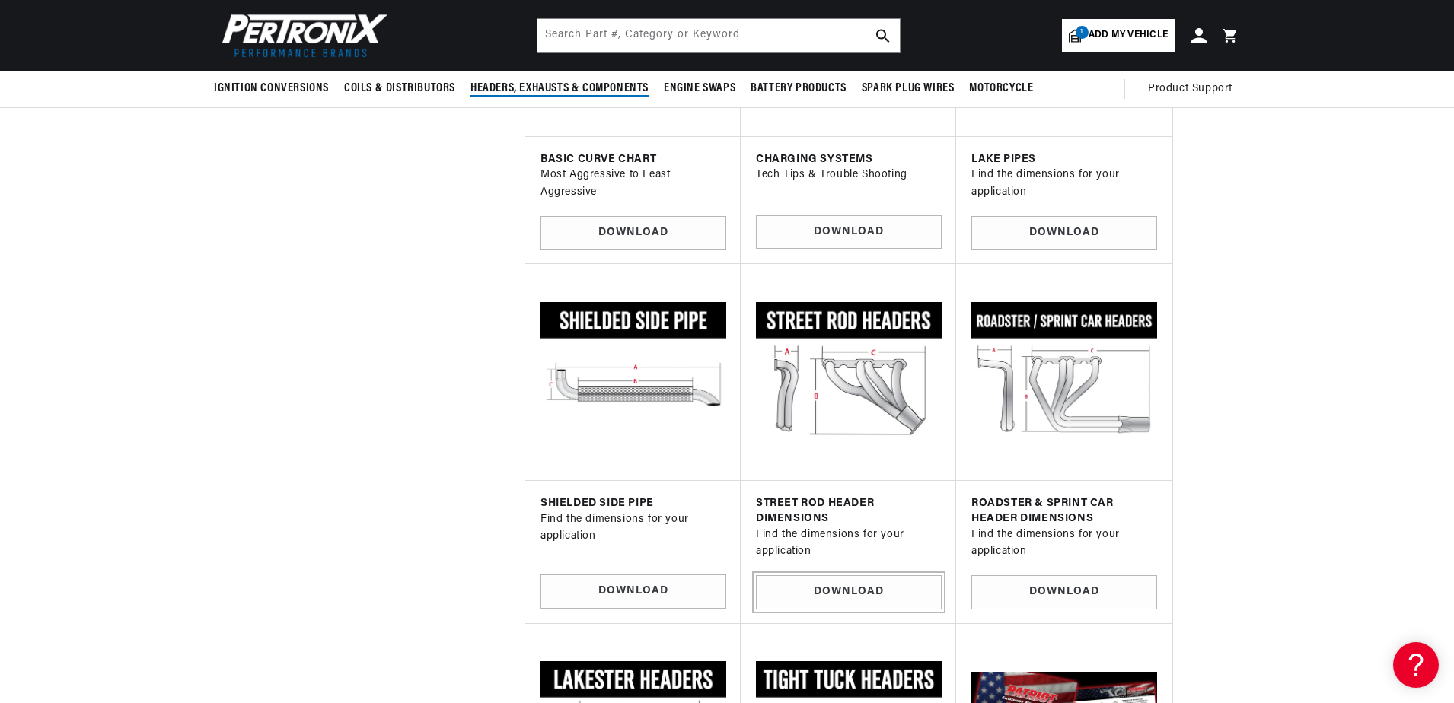
scroll to position [2664, 0]
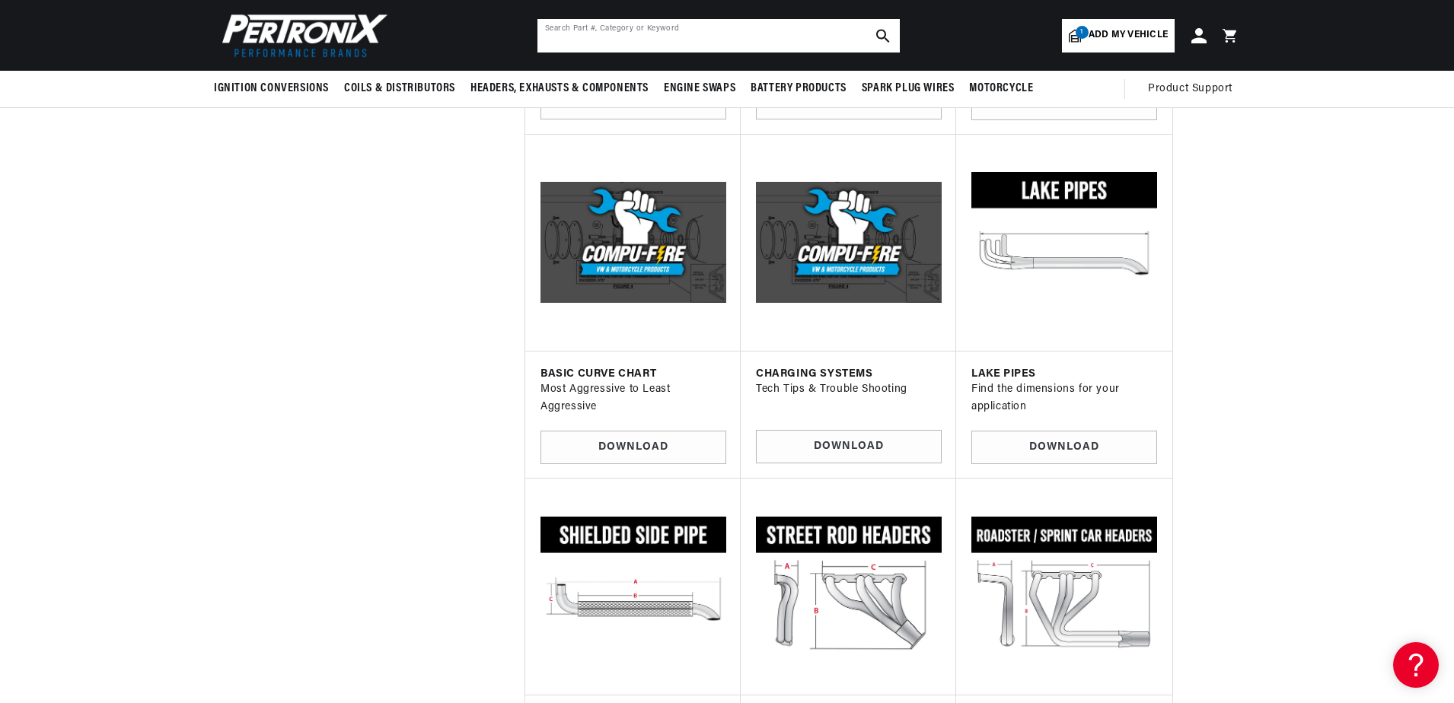
click at [578, 24] on input "text" at bounding box center [718, 35] width 362 height 33
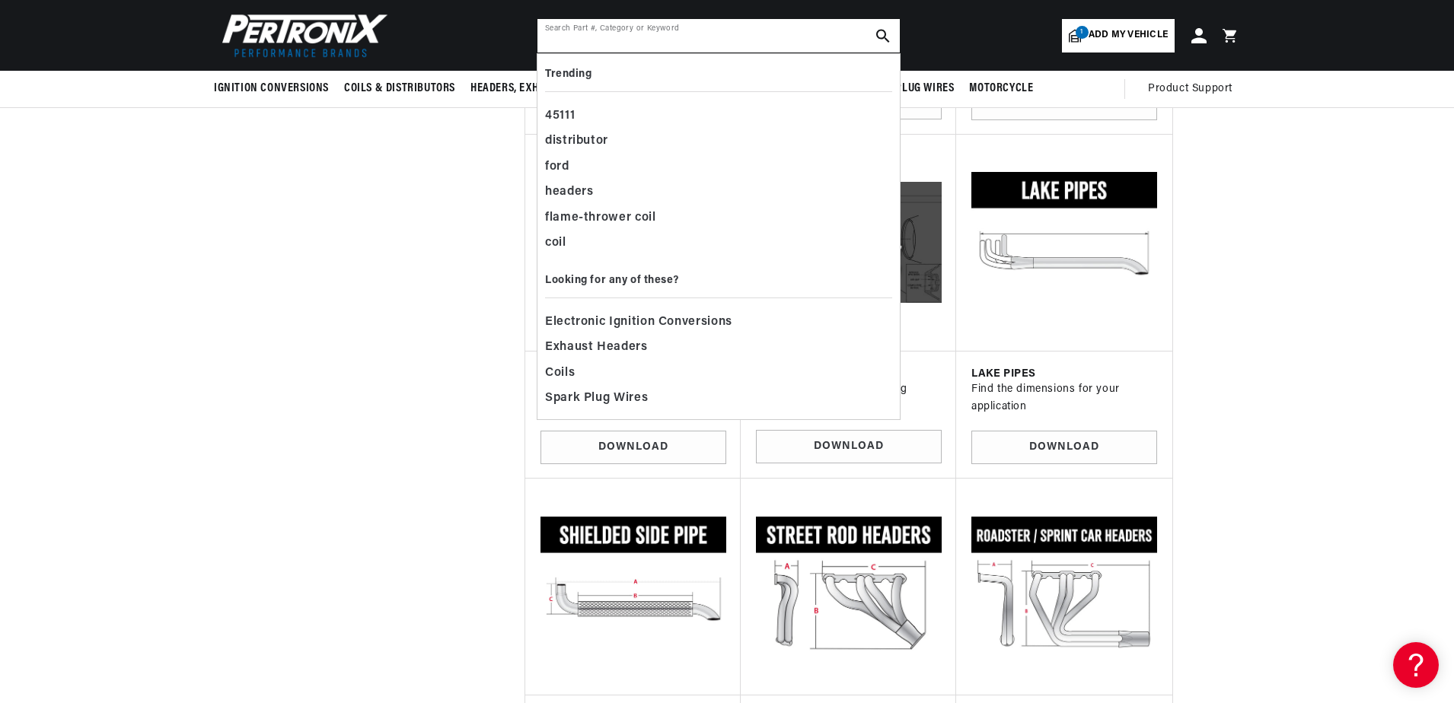
paste input "42600"
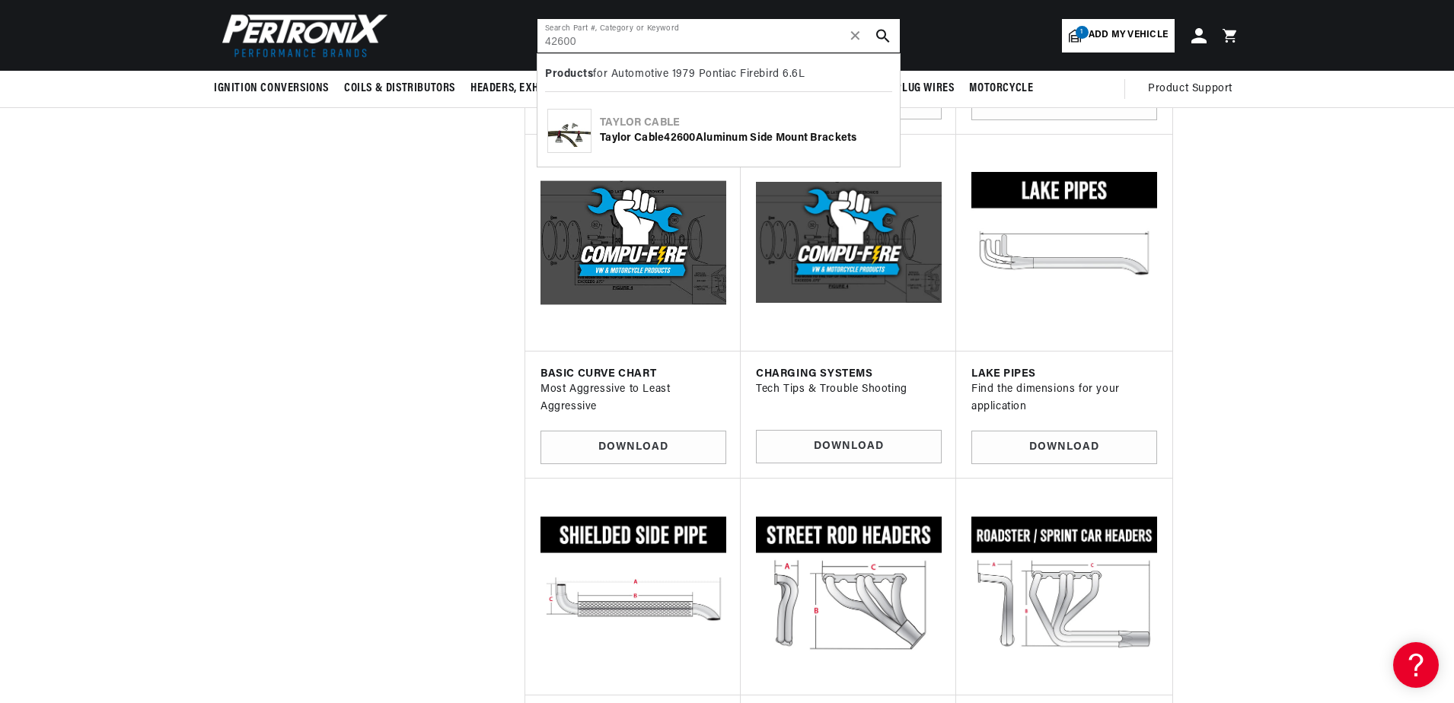
scroll to position [0, 461]
type input "42600"
click at [554, 135] on img at bounding box center [569, 131] width 43 height 32
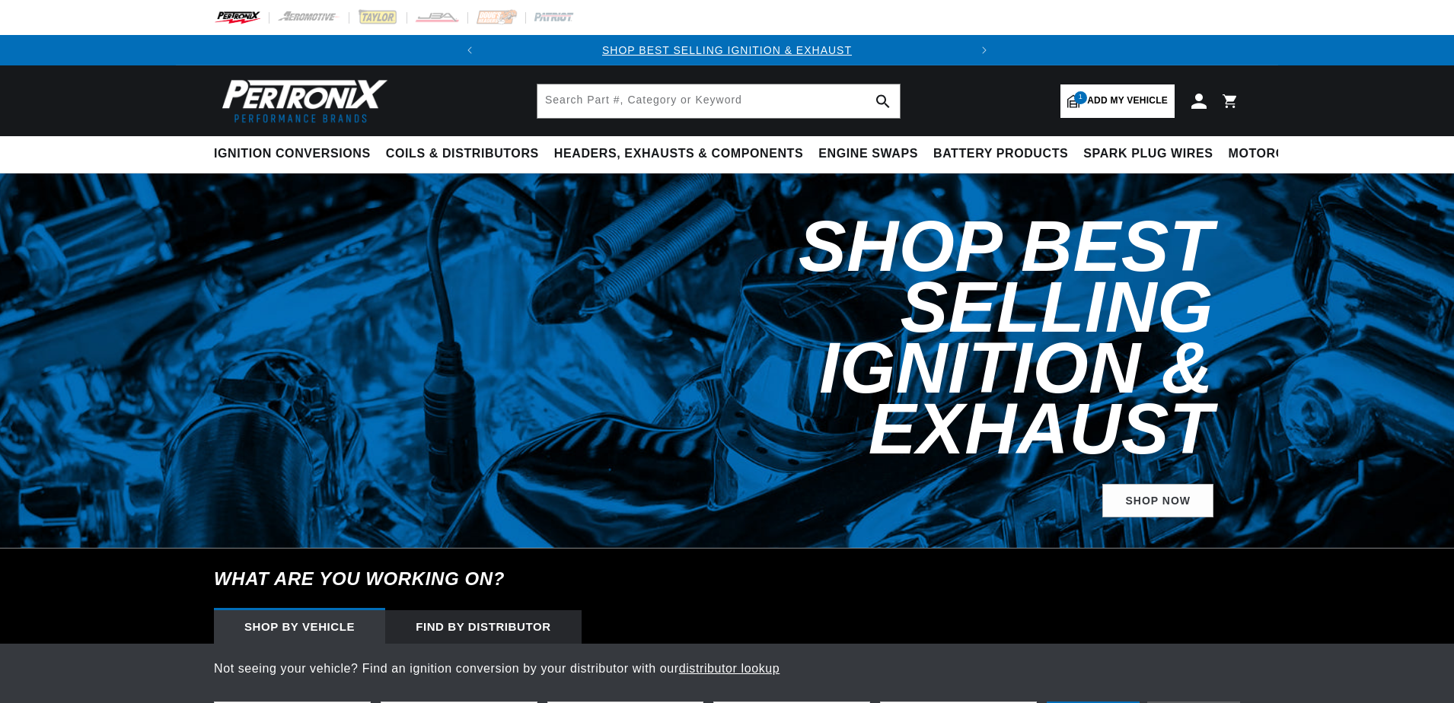
select select "1979"
select select "Pontiac"
select select "Firebird"
select select "6.6L"
drag, startPoint x: 0, startPoint y: 0, endPoint x: 586, endPoint y: 104, distance: 595.3
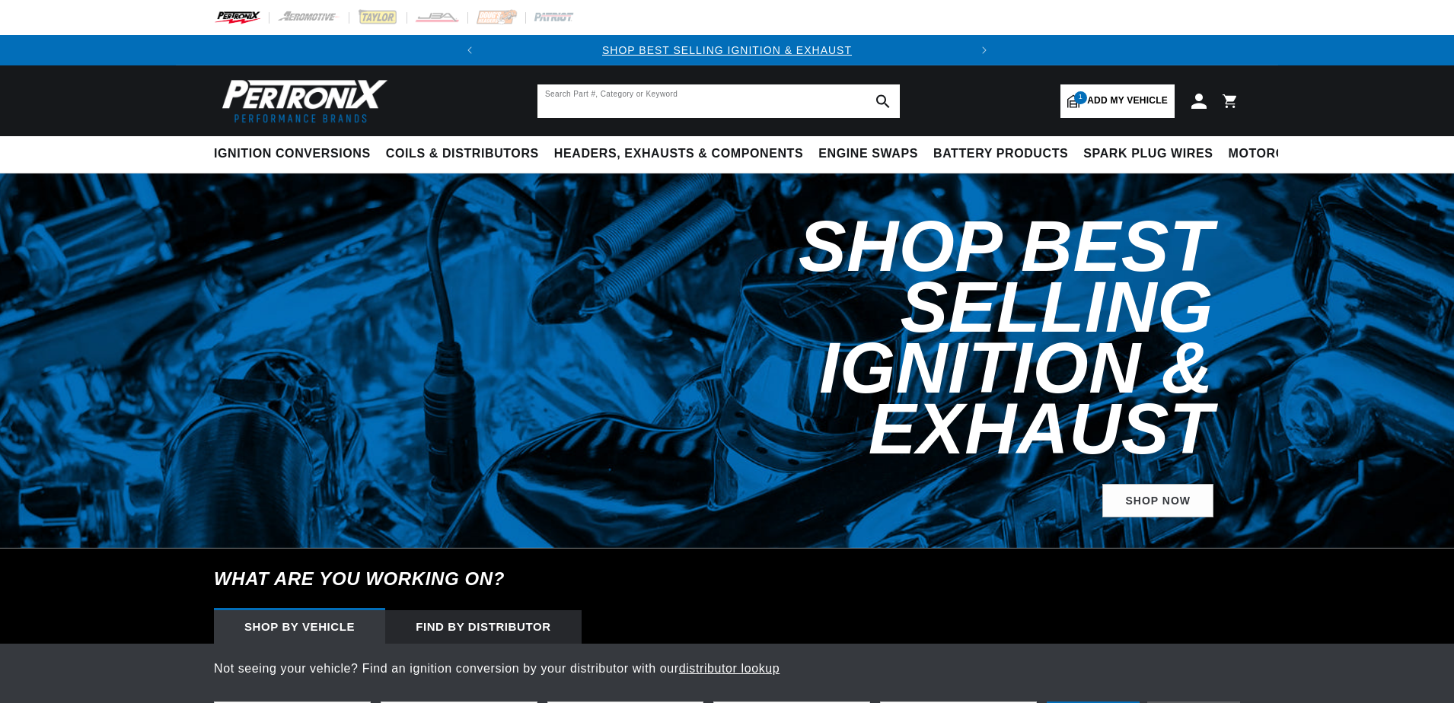
click at [590, 104] on input "text" at bounding box center [718, 100] width 362 height 33
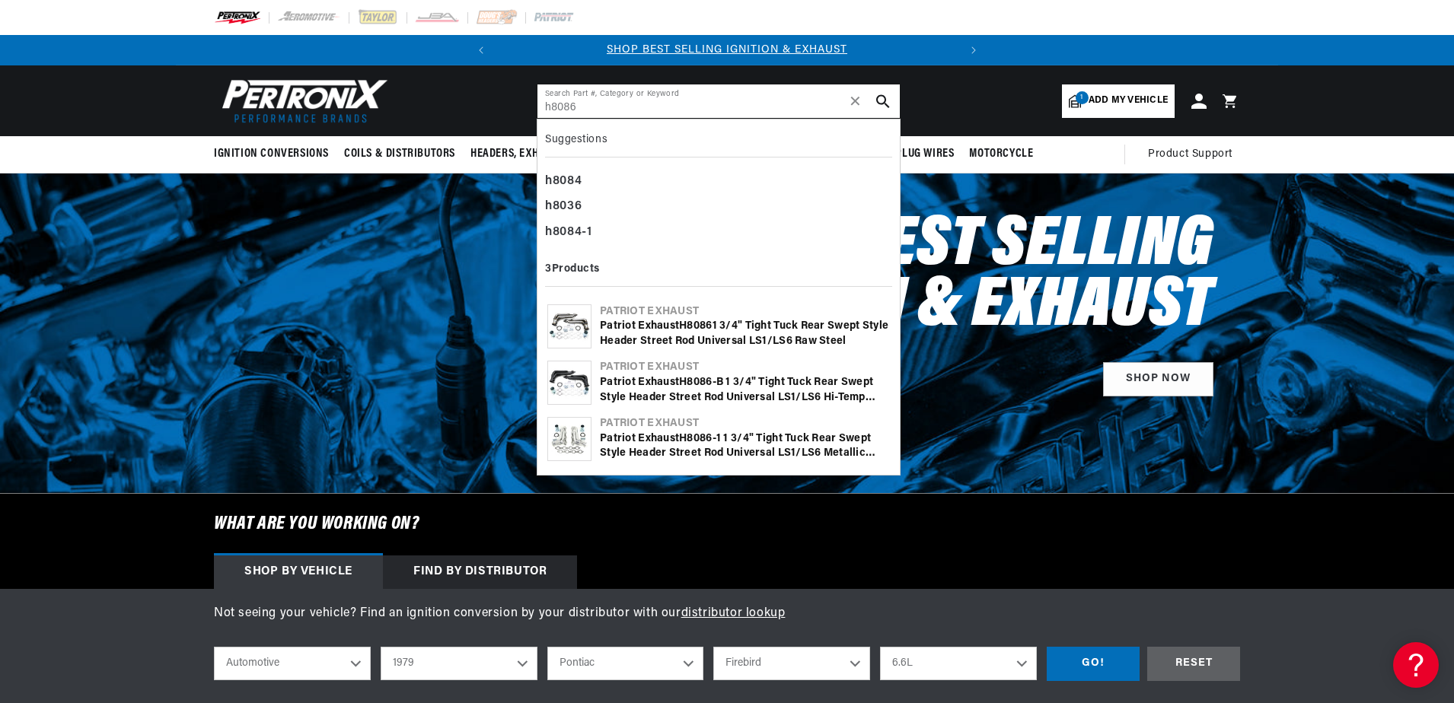
type input "h8086"
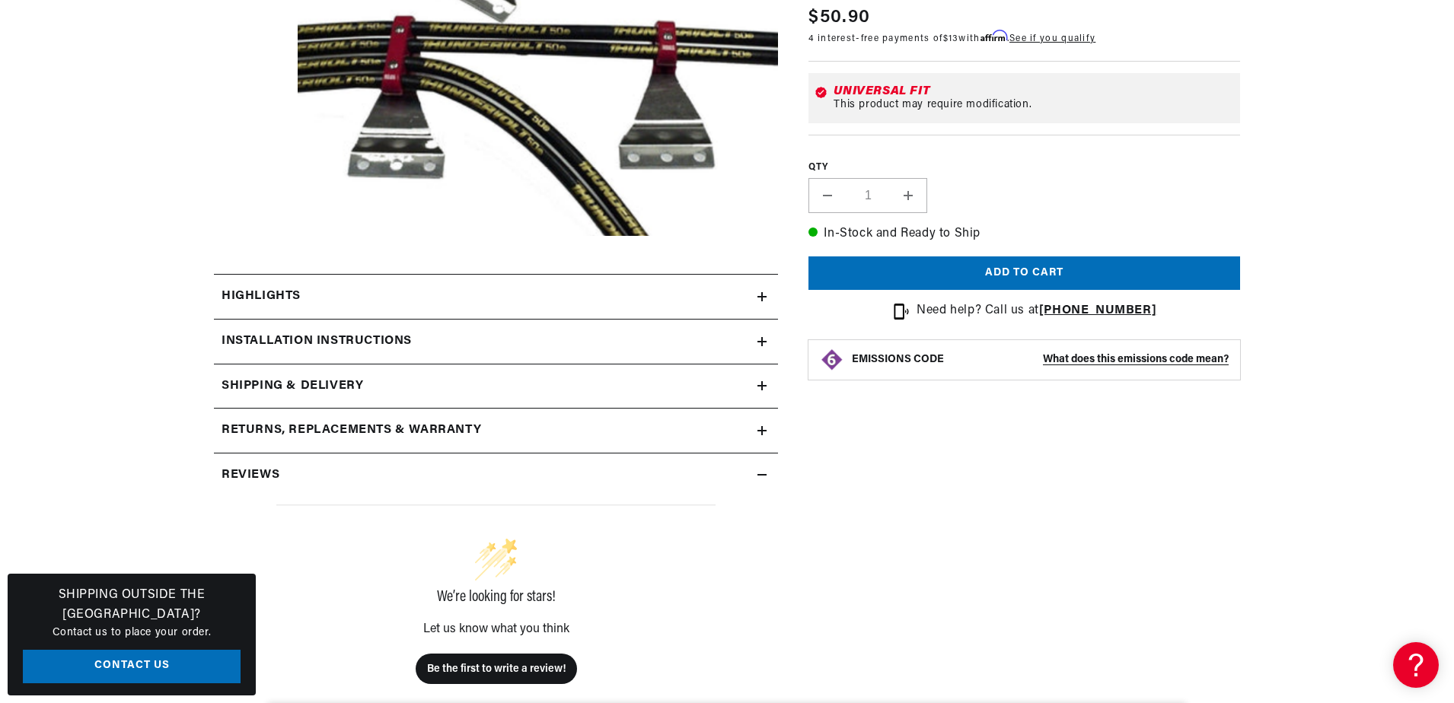
scroll to position [381, 0]
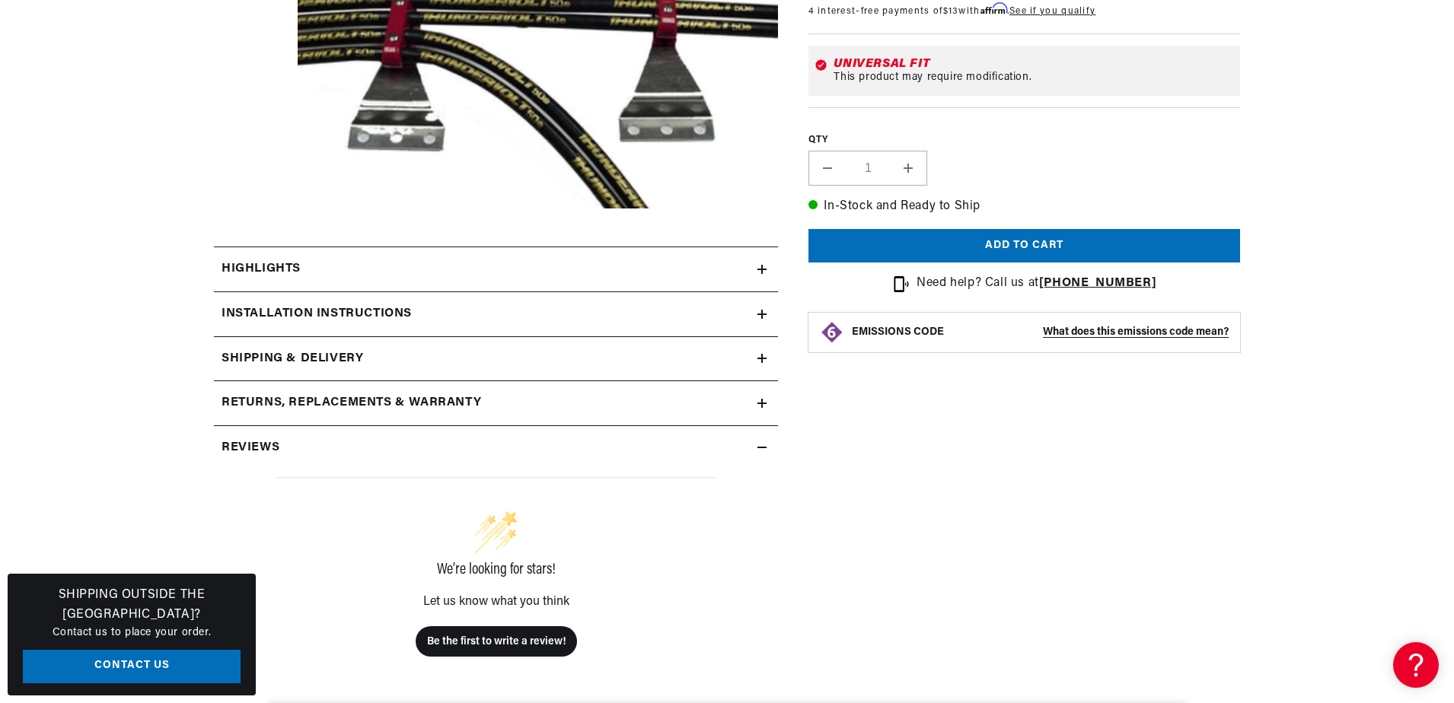
click at [288, 304] on h2 "Installation instructions" at bounding box center [316, 314] width 190 height 20
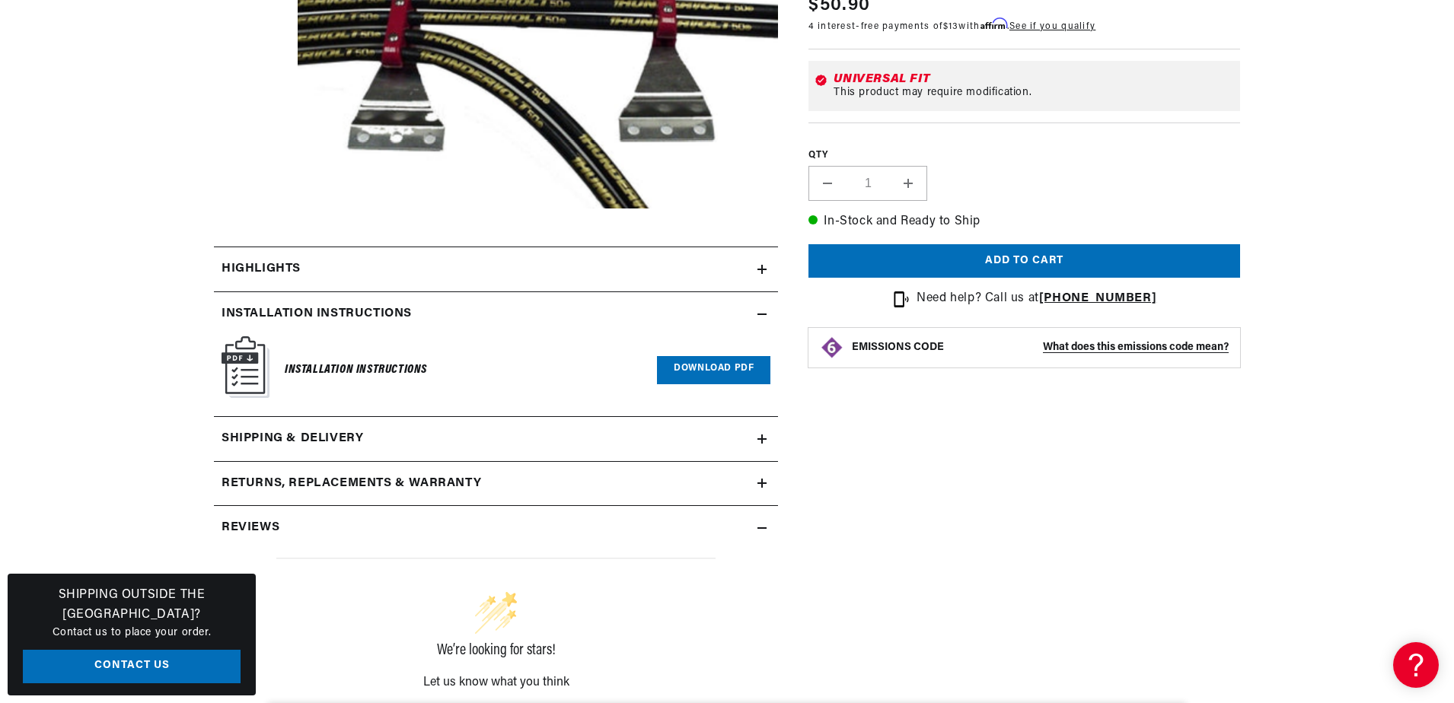
click at [697, 371] on link "Download PDF" at bounding box center [713, 370] width 113 height 28
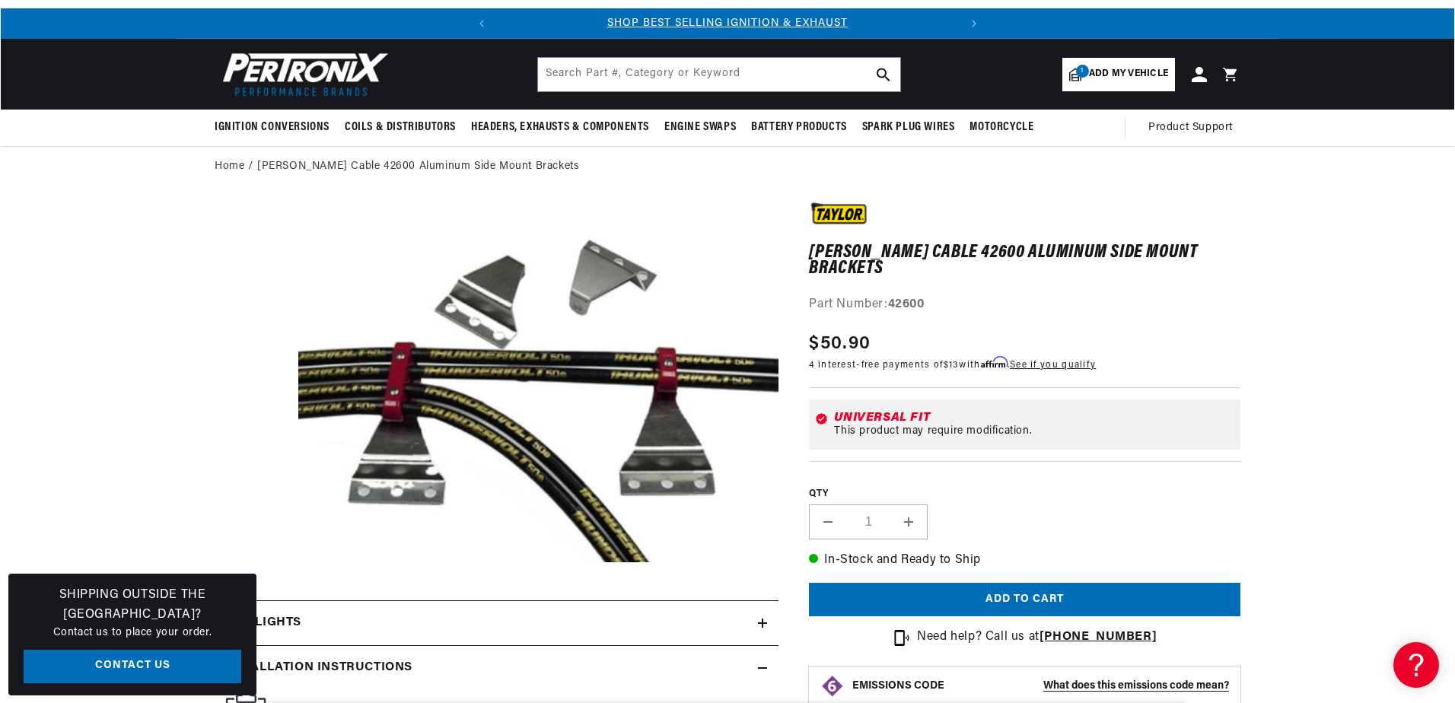
scroll to position [0, 0]
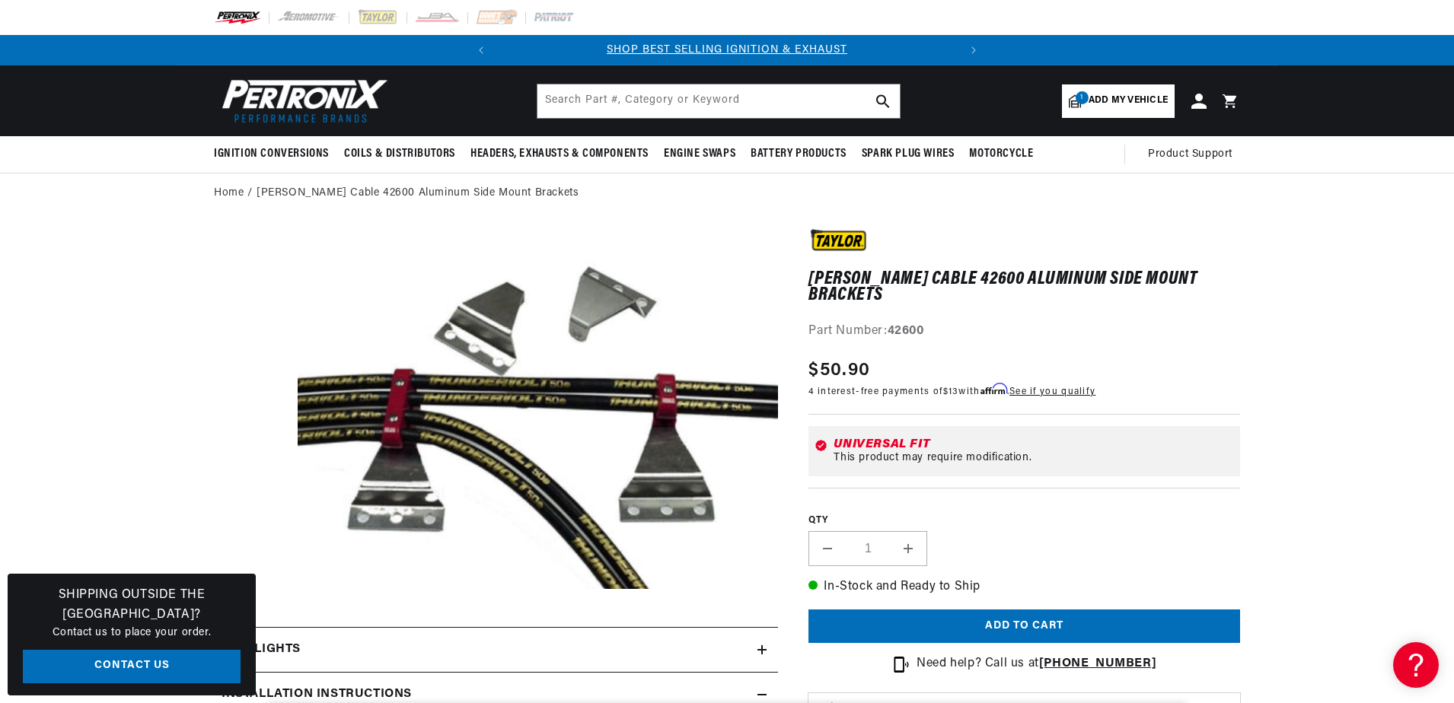
click at [250, 590] on button "Open media 1 in modal" at bounding box center [250, 590] width 0 height 0
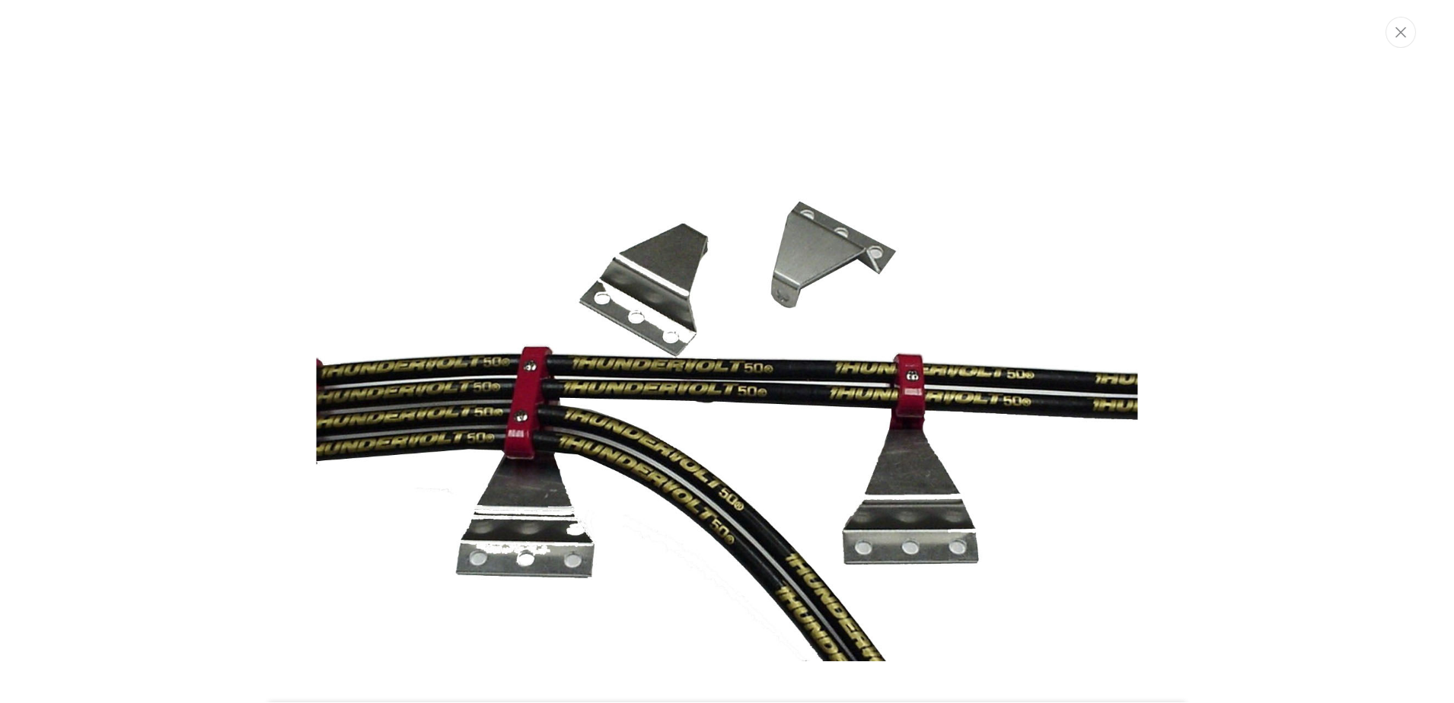
scroll to position [0, 461]
click at [1051, 451] on img "Media gallery" at bounding box center [728, 354] width 822 height 617
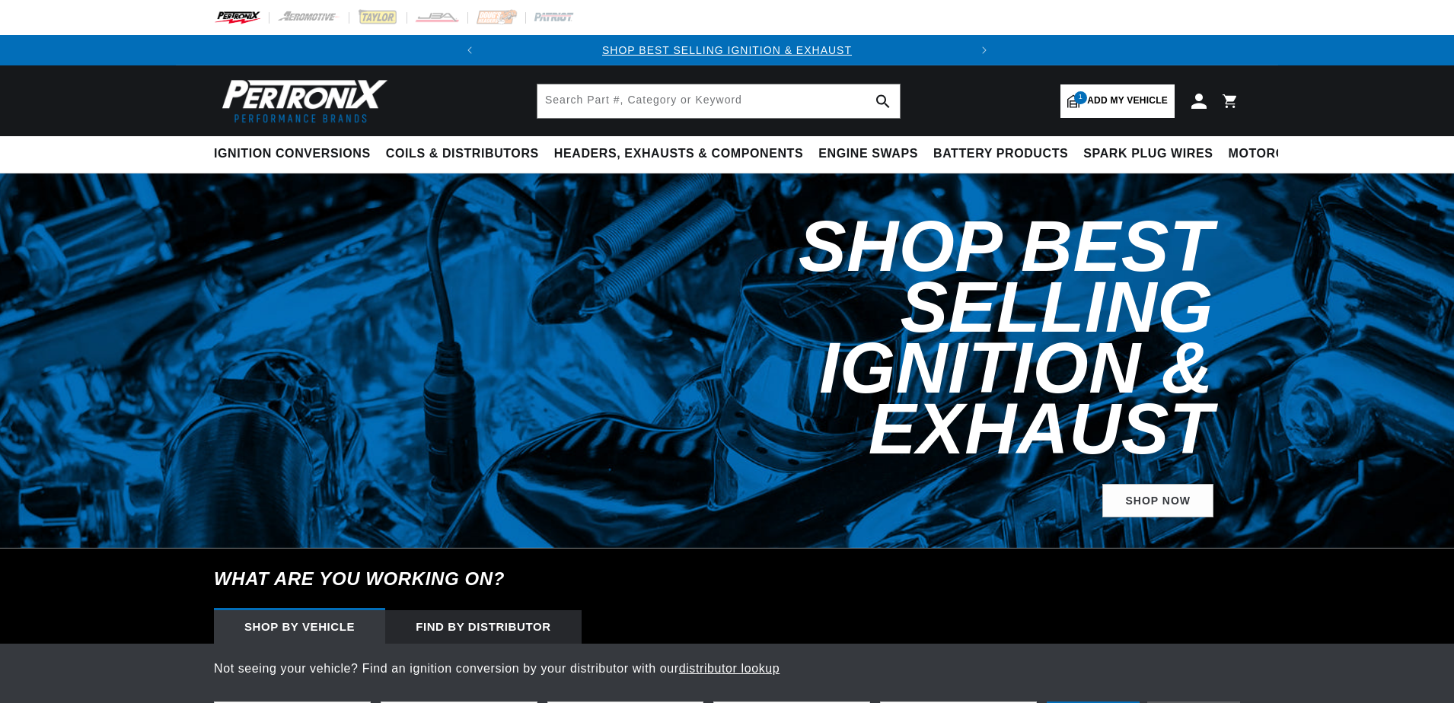
select select "1979"
select select "Pontiac"
select select "Firebird"
select select "6.6L"
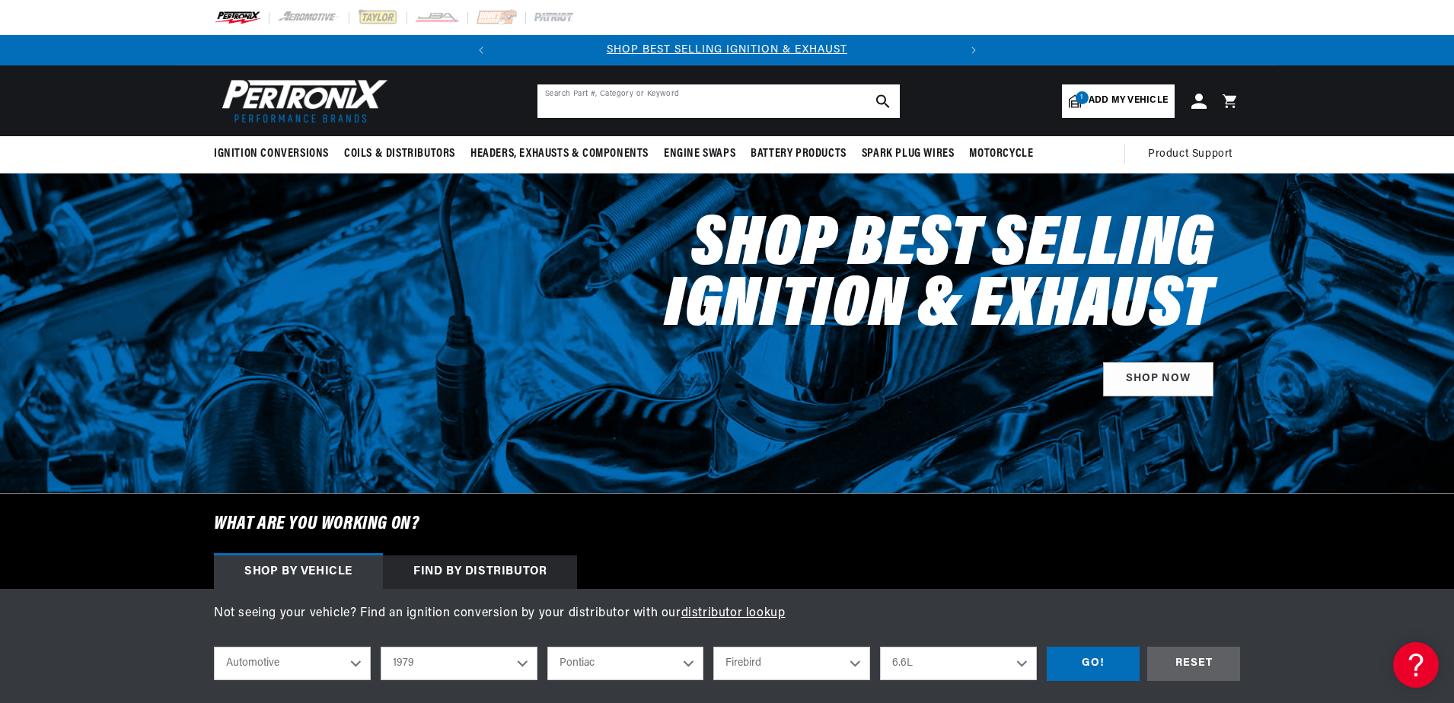
click at [571, 108] on input "text" at bounding box center [718, 100] width 362 height 33
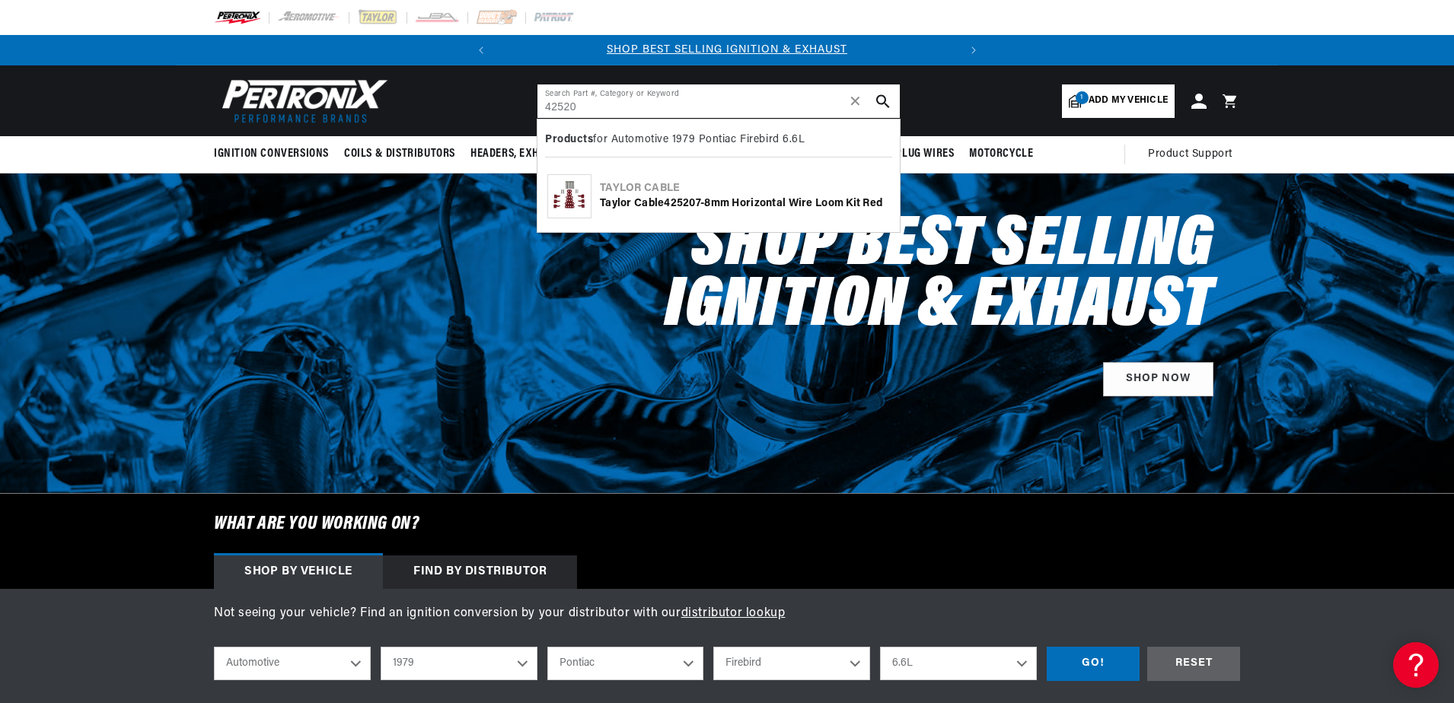
type input "42520"
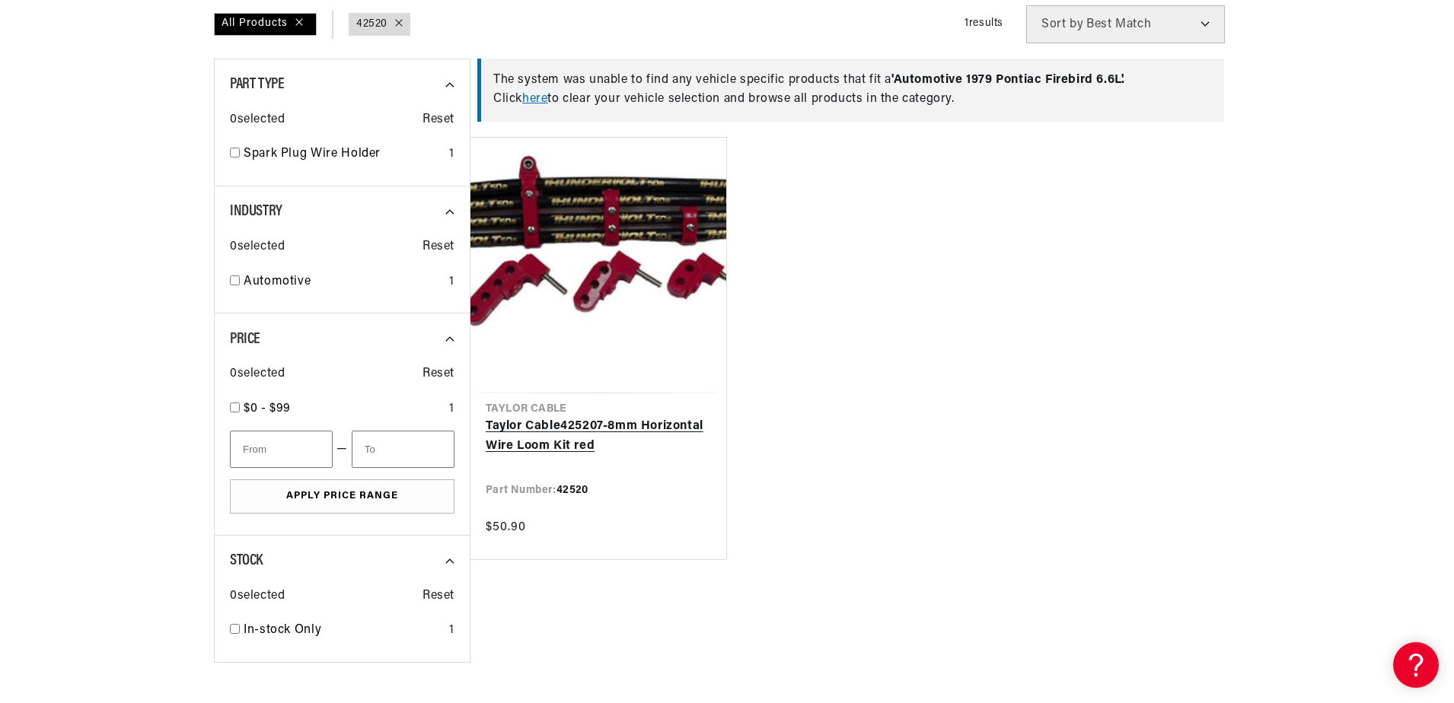
scroll to position [0, 461]
click at [571, 429] on link "Taylor Cable 42520 7-8mm Horizontal Wire Loom Kit red" at bounding box center [598, 436] width 225 height 39
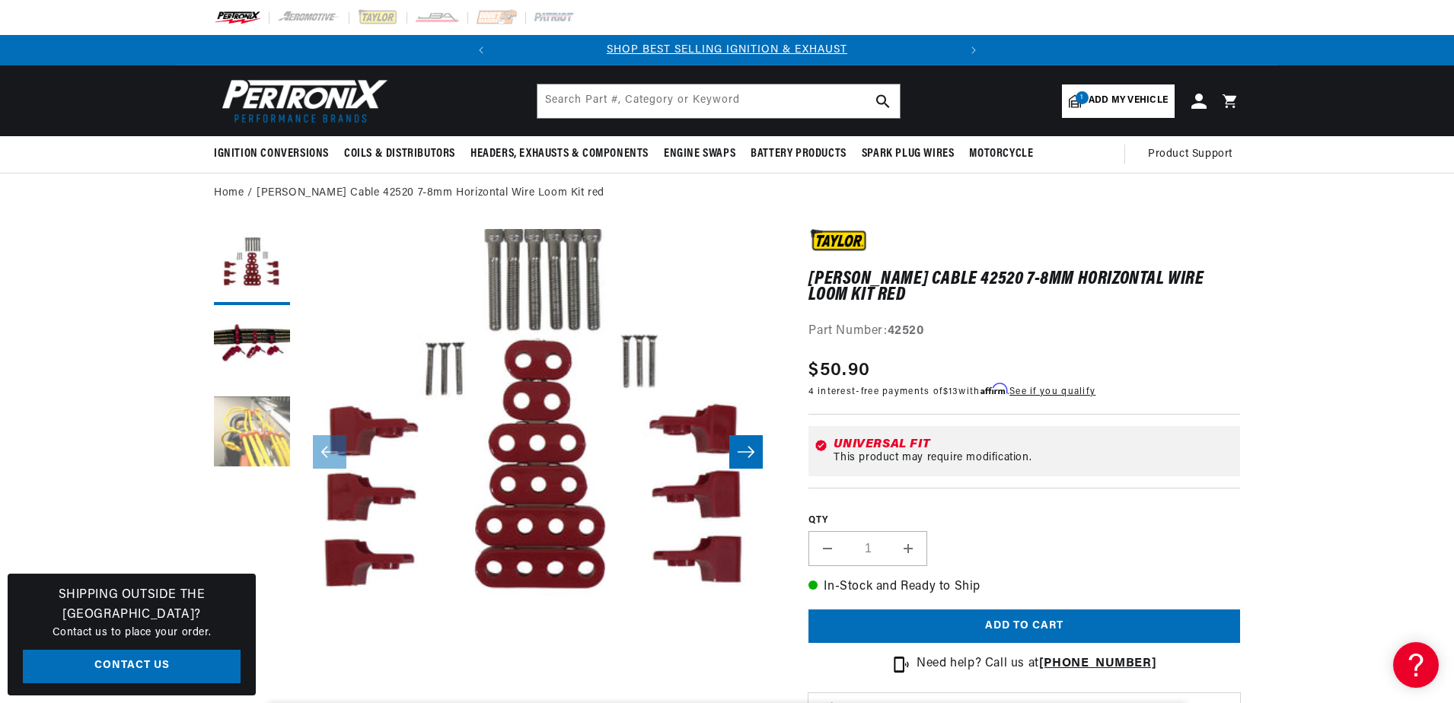
click at [234, 435] on button "Load image 3 in gallery view" at bounding box center [252, 435] width 76 height 76
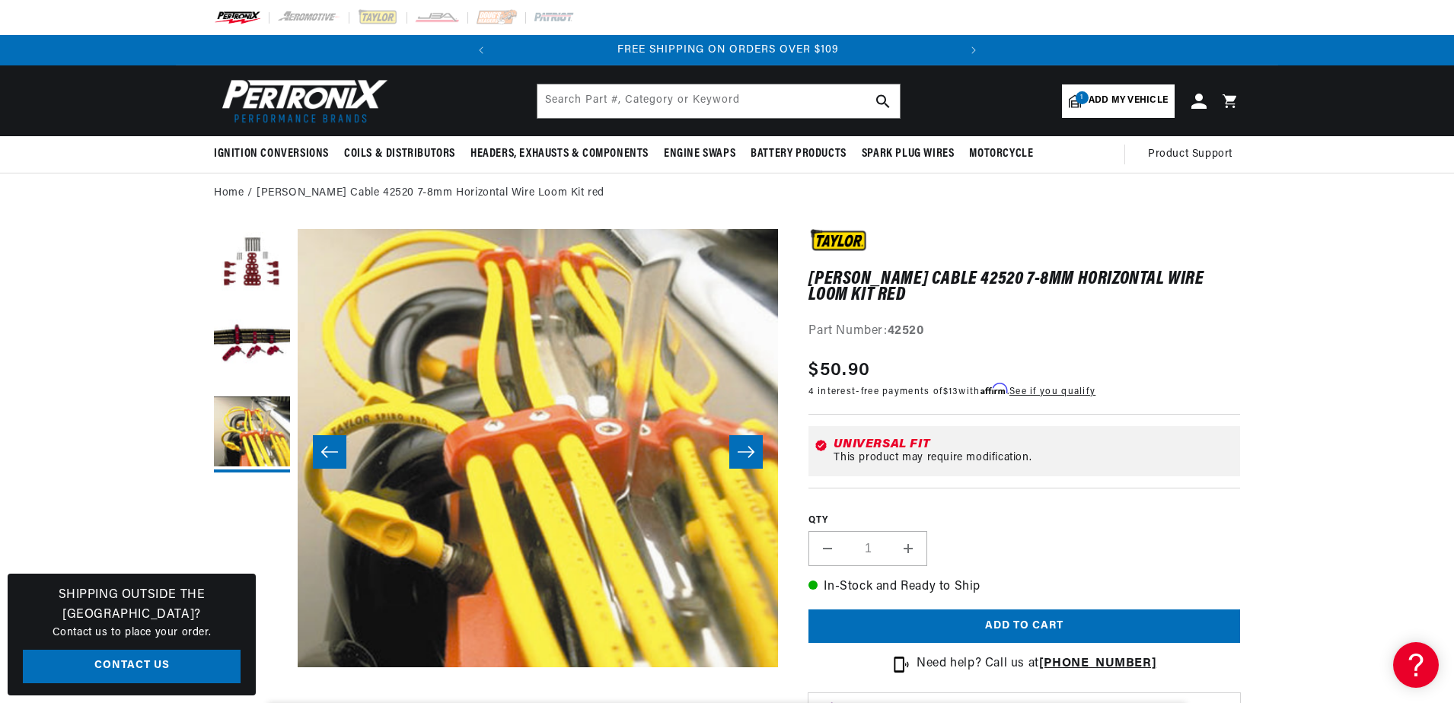
scroll to position [44, 961]
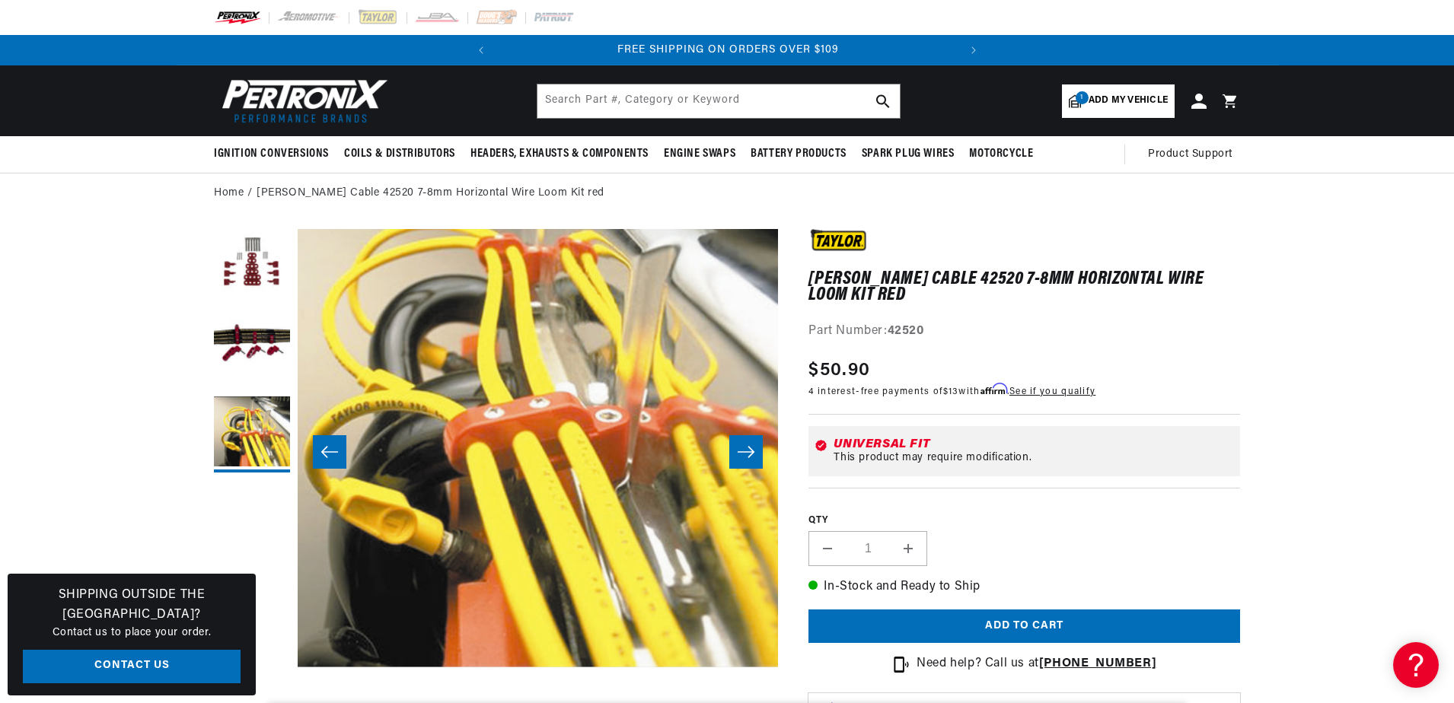
click at [747, 454] on icon "Slide right" at bounding box center [746, 452] width 18 height 15
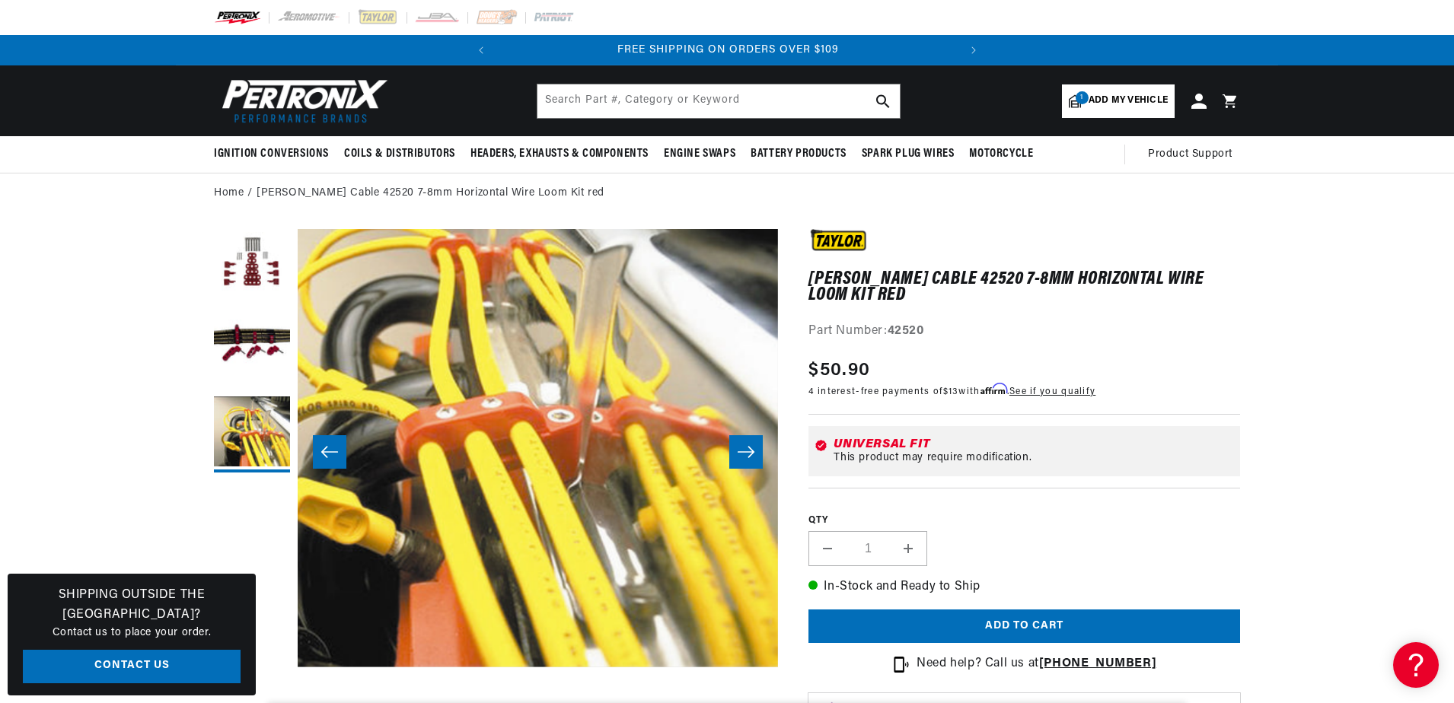
click at [751, 457] on icon "Slide right" at bounding box center [746, 452] width 18 height 15
click at [322, 453] on icon "Slide left" at bounding box center [329, 451] width 17 height 11
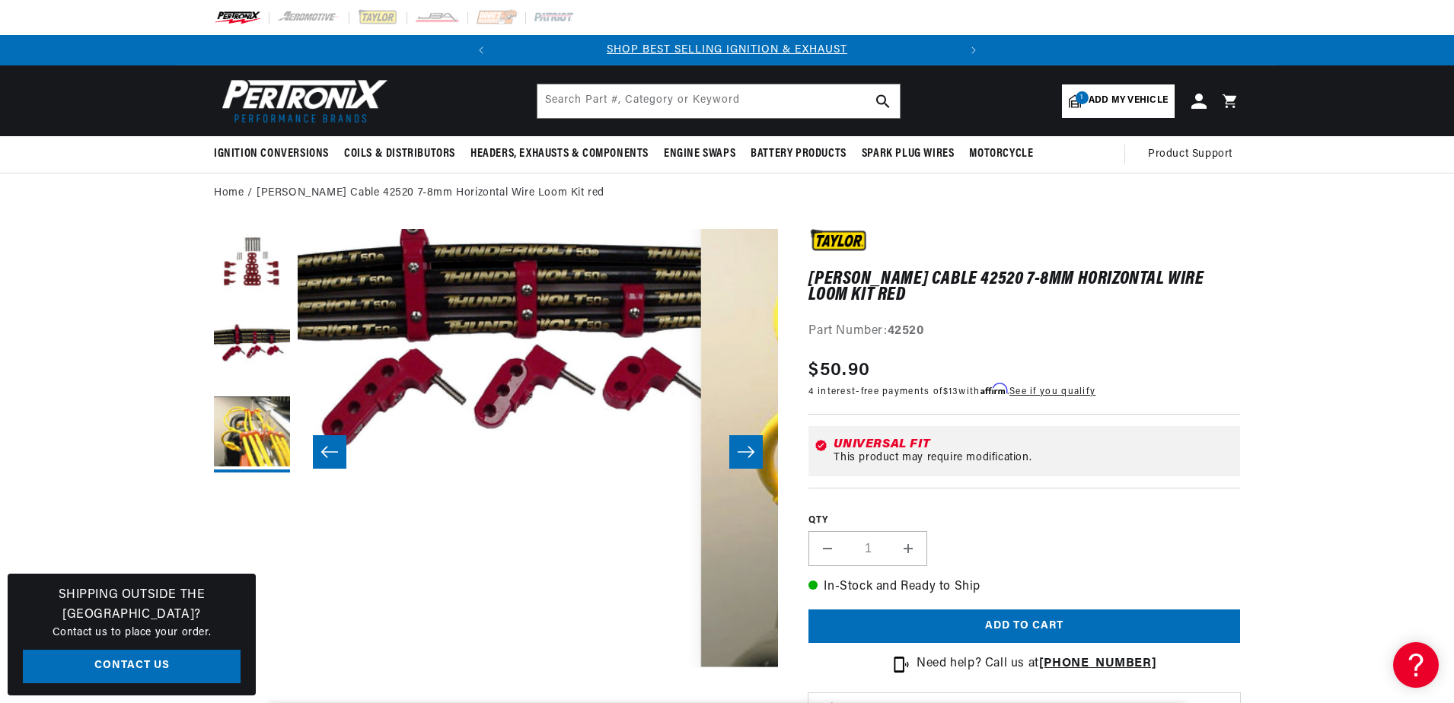
scroll to position [44, 480]
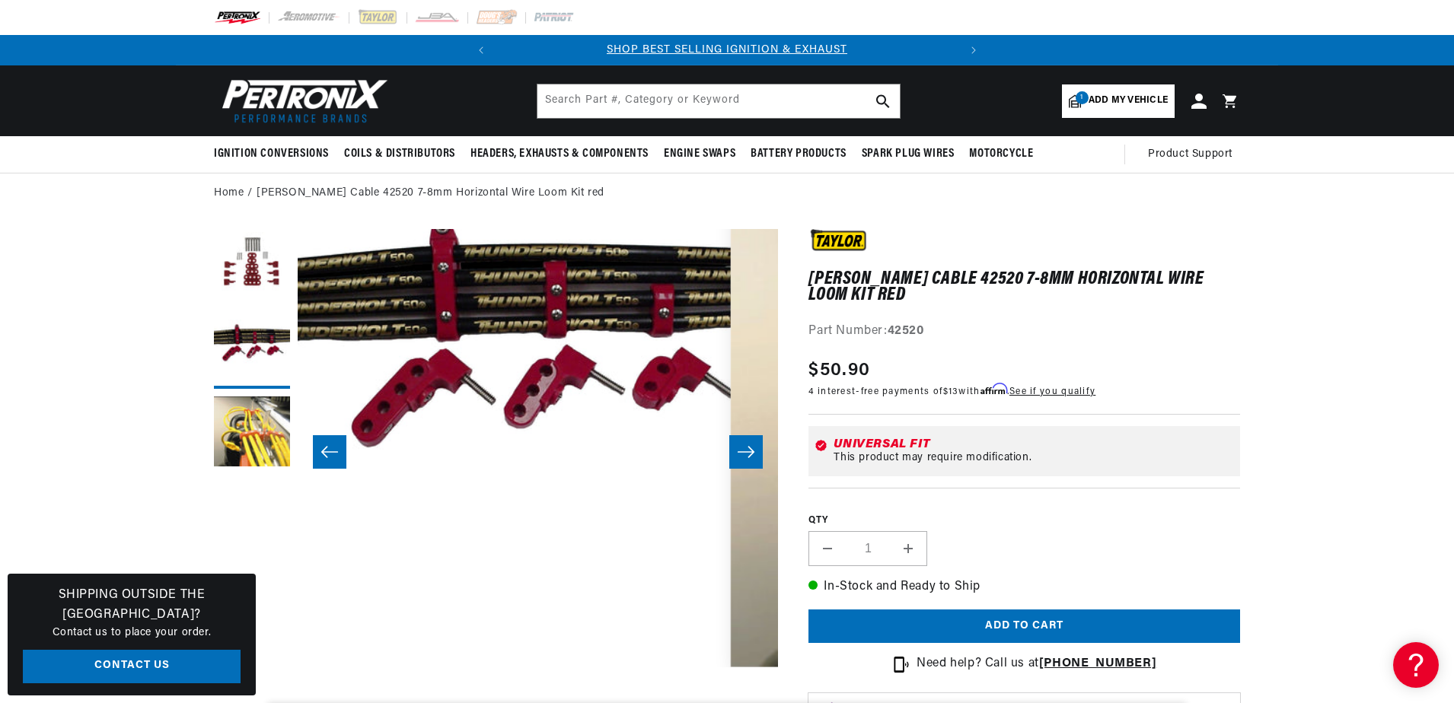
click at [746, 450] on icon "Slide right" at bounding box center [746, 452] width 18 height 15
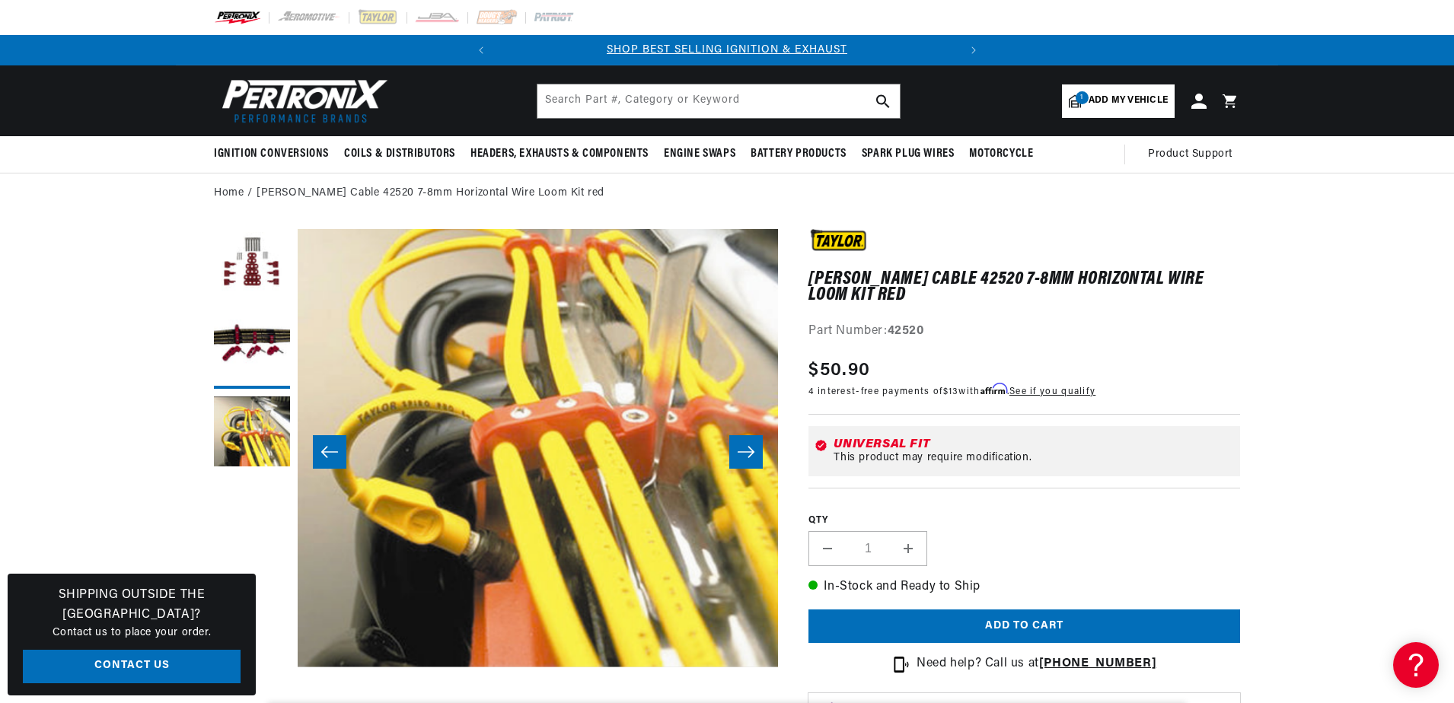
scroll to position [44, 961]
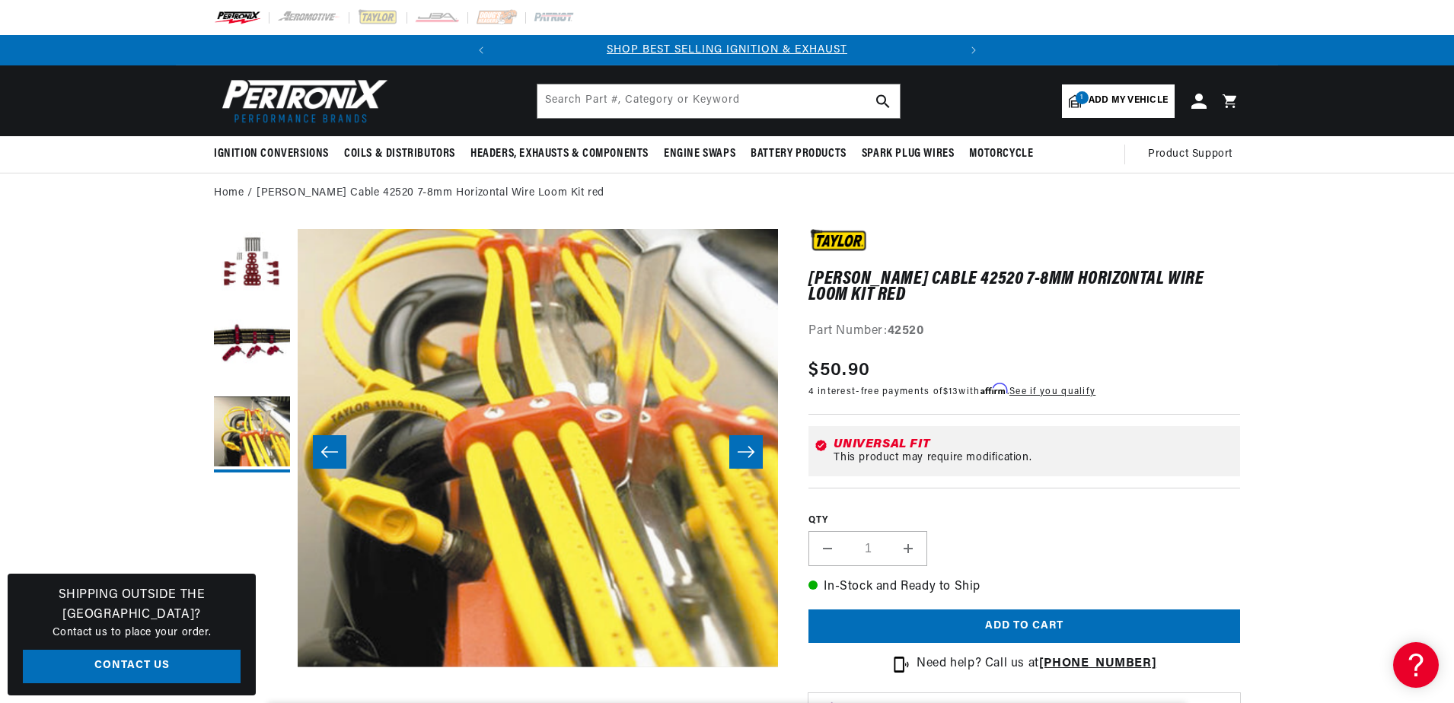
click at [323, 450] on icon "Slide left" at bounding box center [329, 451] width 17 height 11
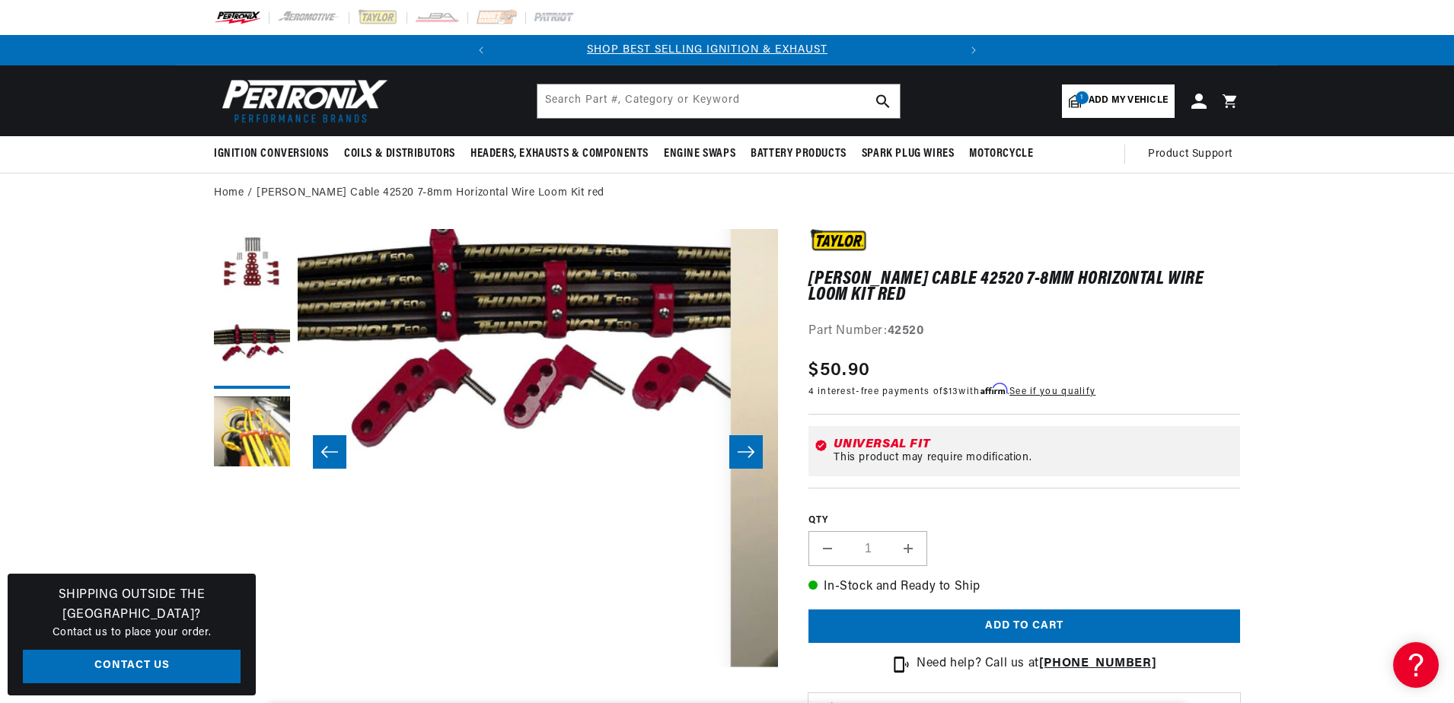
scroll to position [0, 0]
click at [608, 105] on input "text" at bounding box center [718, 100] width 362 height 33
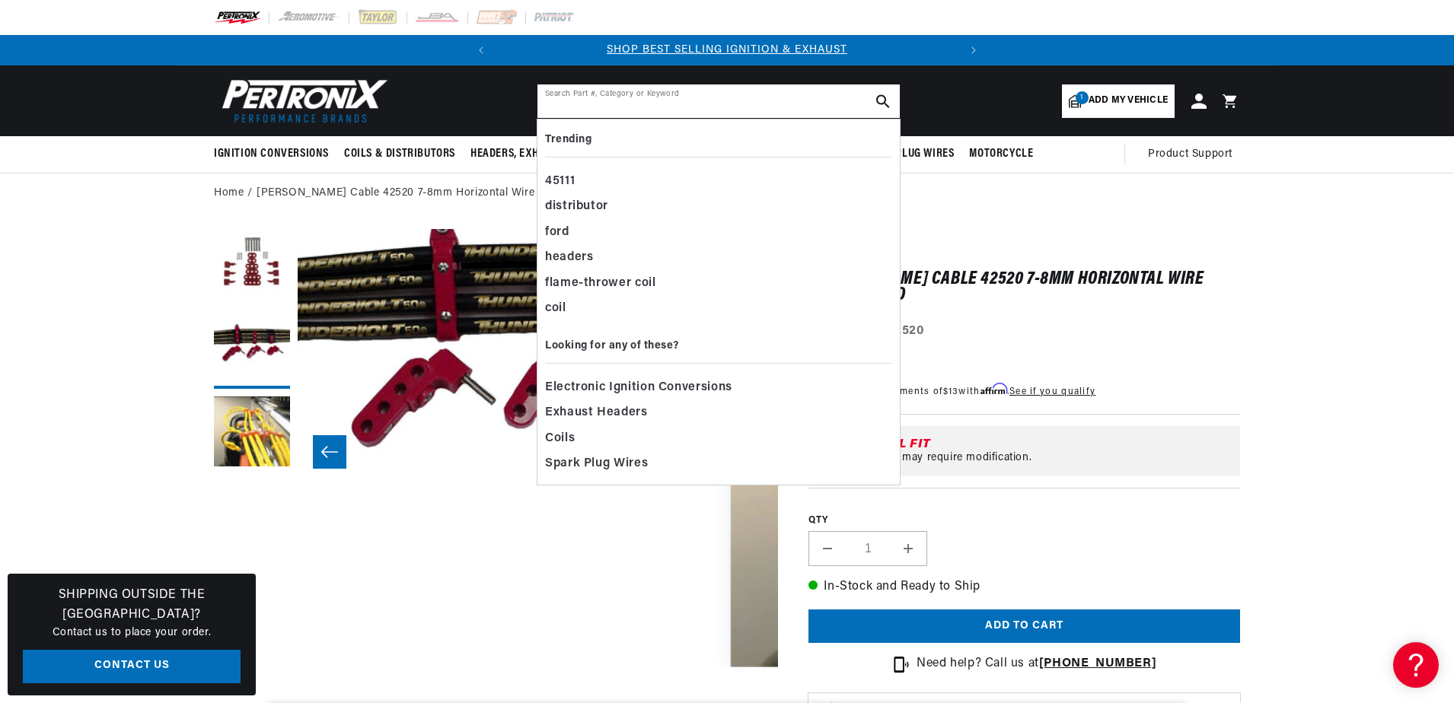
paste input "42522"
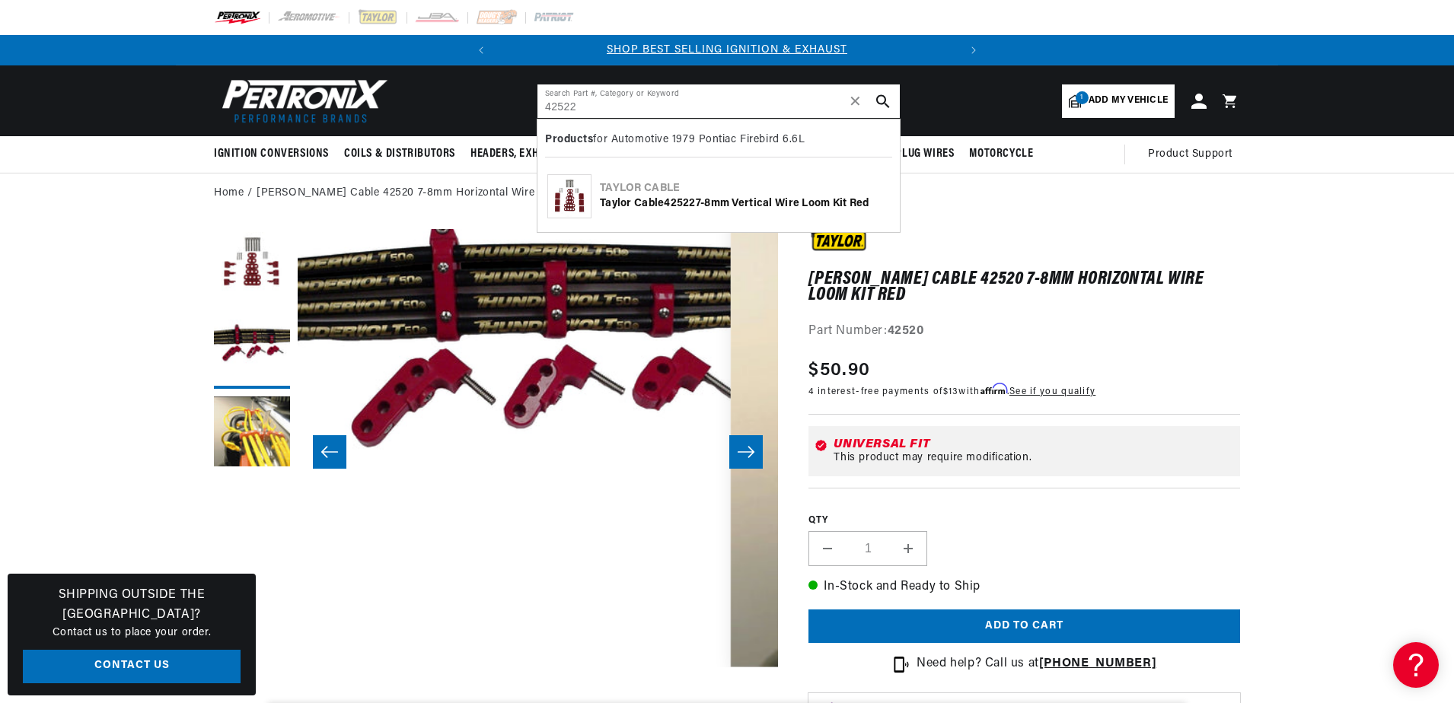
type input "42522"
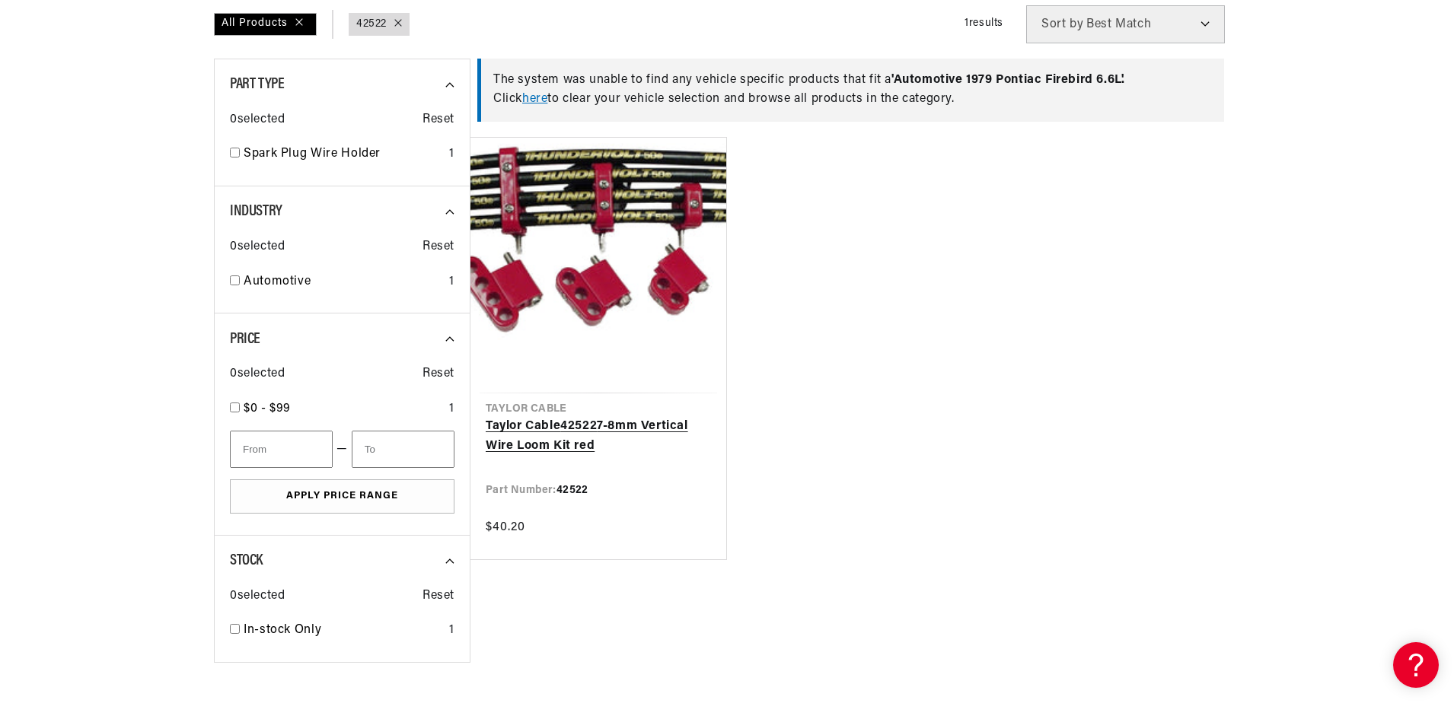
click at [589, 427] on link "Taylor Cable 42522 7-8mm Vertical Wire Loom Kit red" at bounding box center [598, 436] width 225 height 39
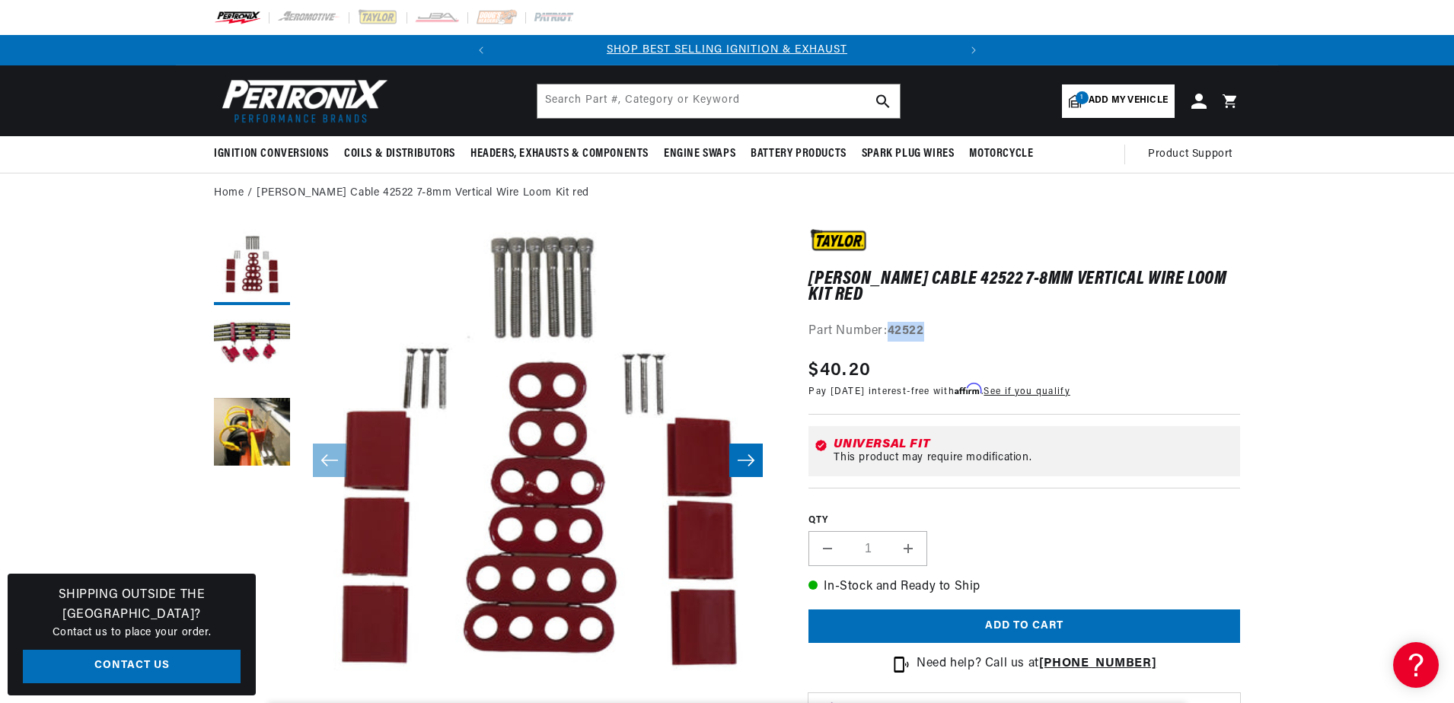
drag, startPoint x: 890, startPoint y: 313, endPoint x: 973, endPoint y: 315, distance: 83.8
click at [973, 322] on div "Part Number: 42522" at bounding box center [1024, 332] width 432 height 20
drag, startPoint x: 973, startPoint y: 315, endPoint x: 907, endPoint y: 314, distance: 67.0
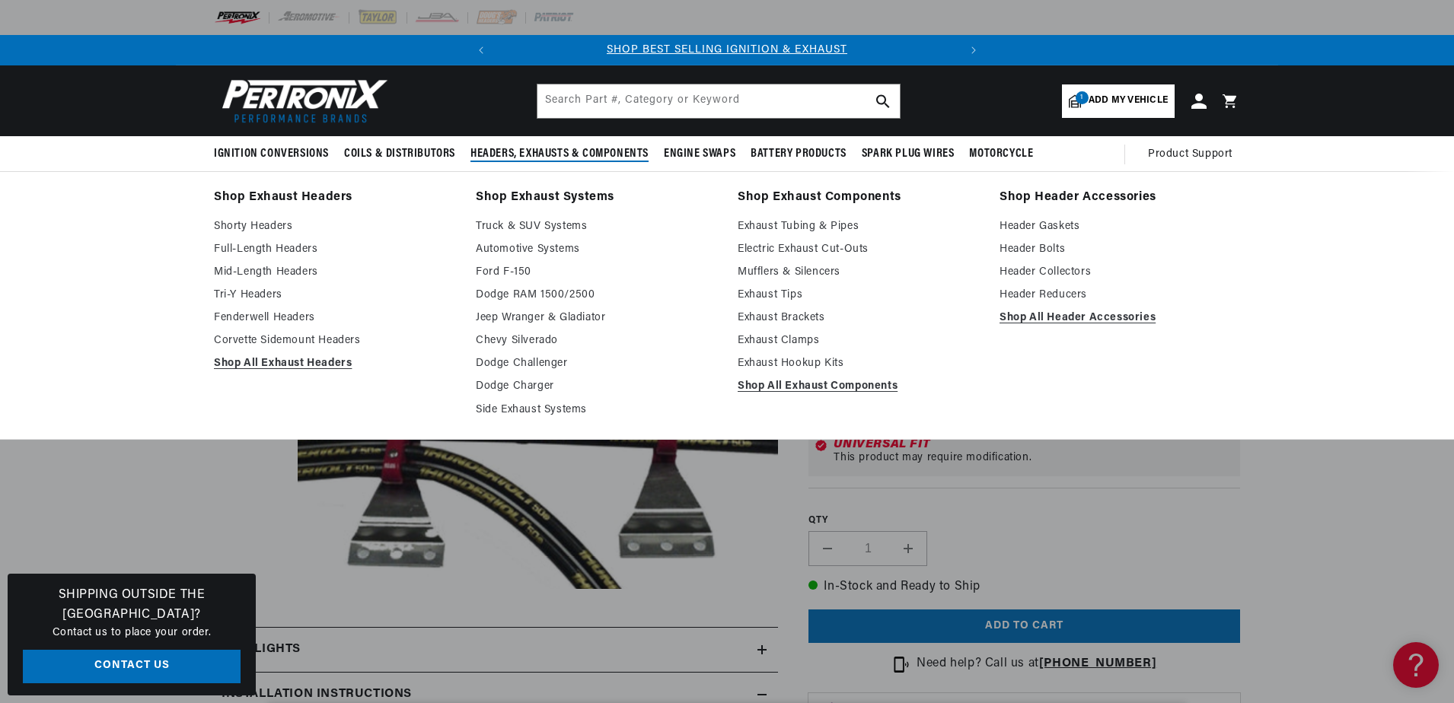
scroll to position [36, 0]
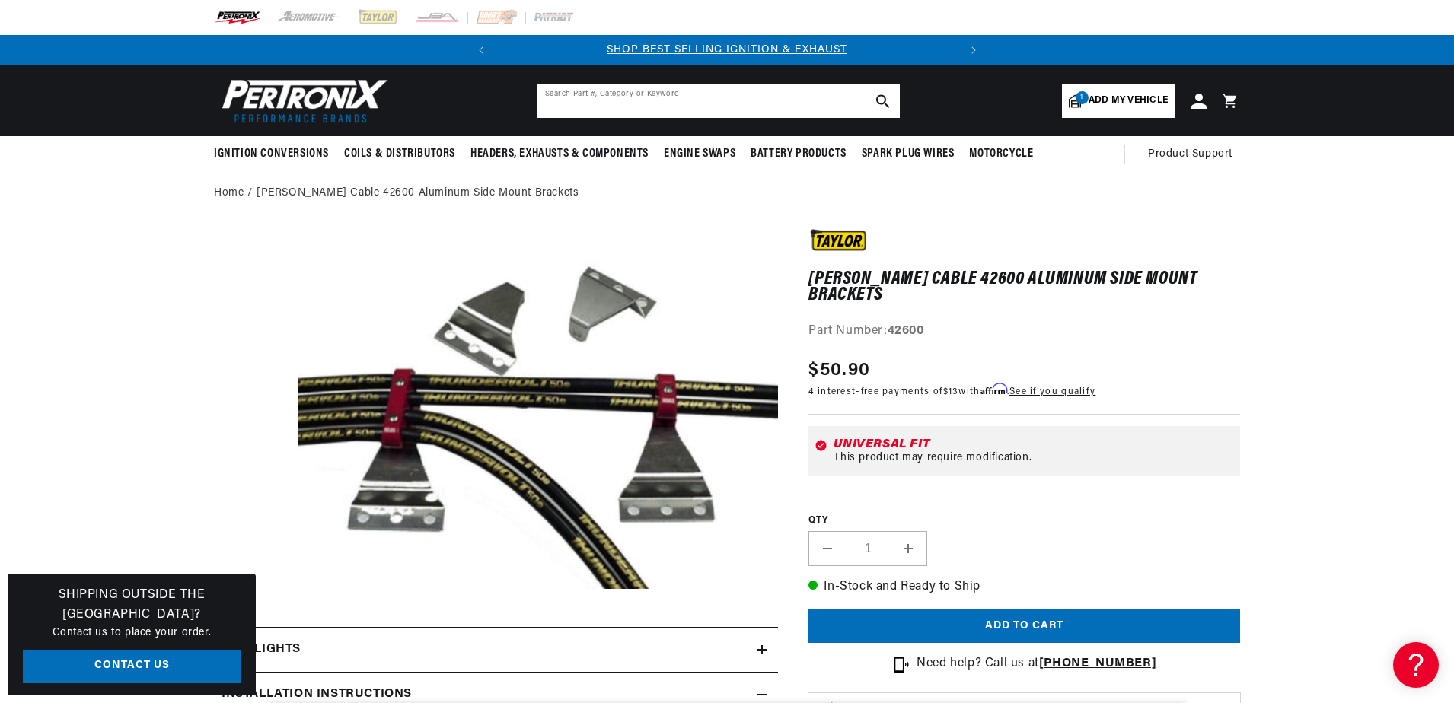
click at [585, 106] on input "text" at bounding box center [718, 100] width 362 height 33
type input "de-1121"
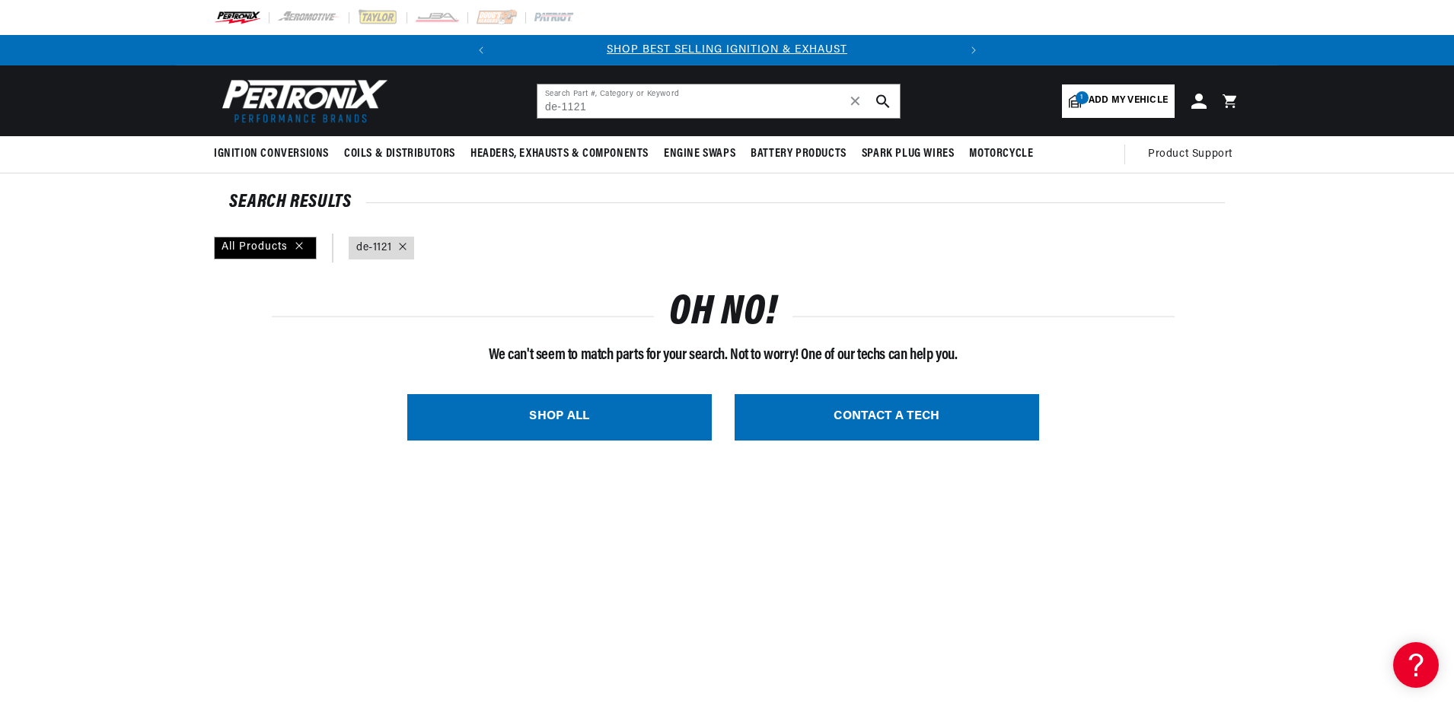
click at [614, 429] on link "SHOP ALL" at bounding box center [559, 417] width 304 height 46
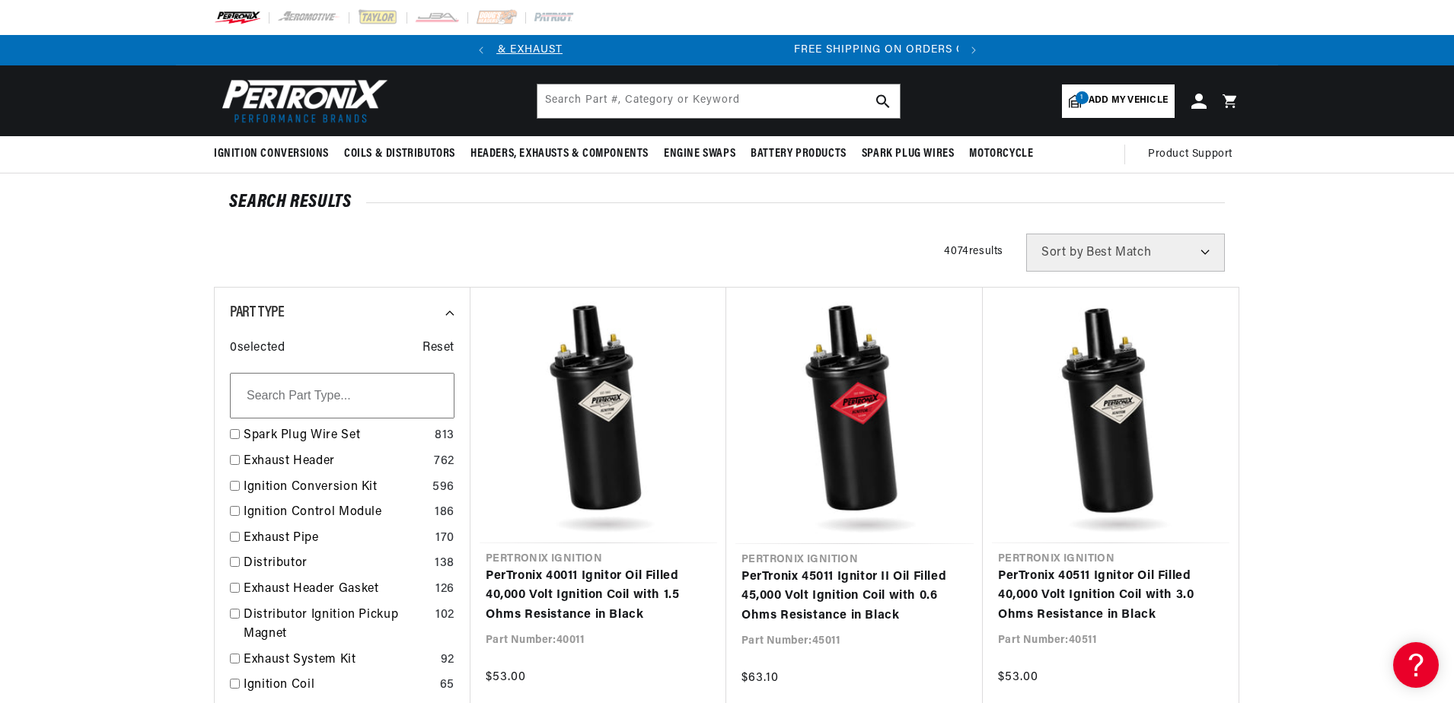
scroll to position [0, 461]
click at [620, 116] on input "text" at bounding box center [718, 100] width 362 height 33
